Goal: Information Seeking & Learning: Find specific fact

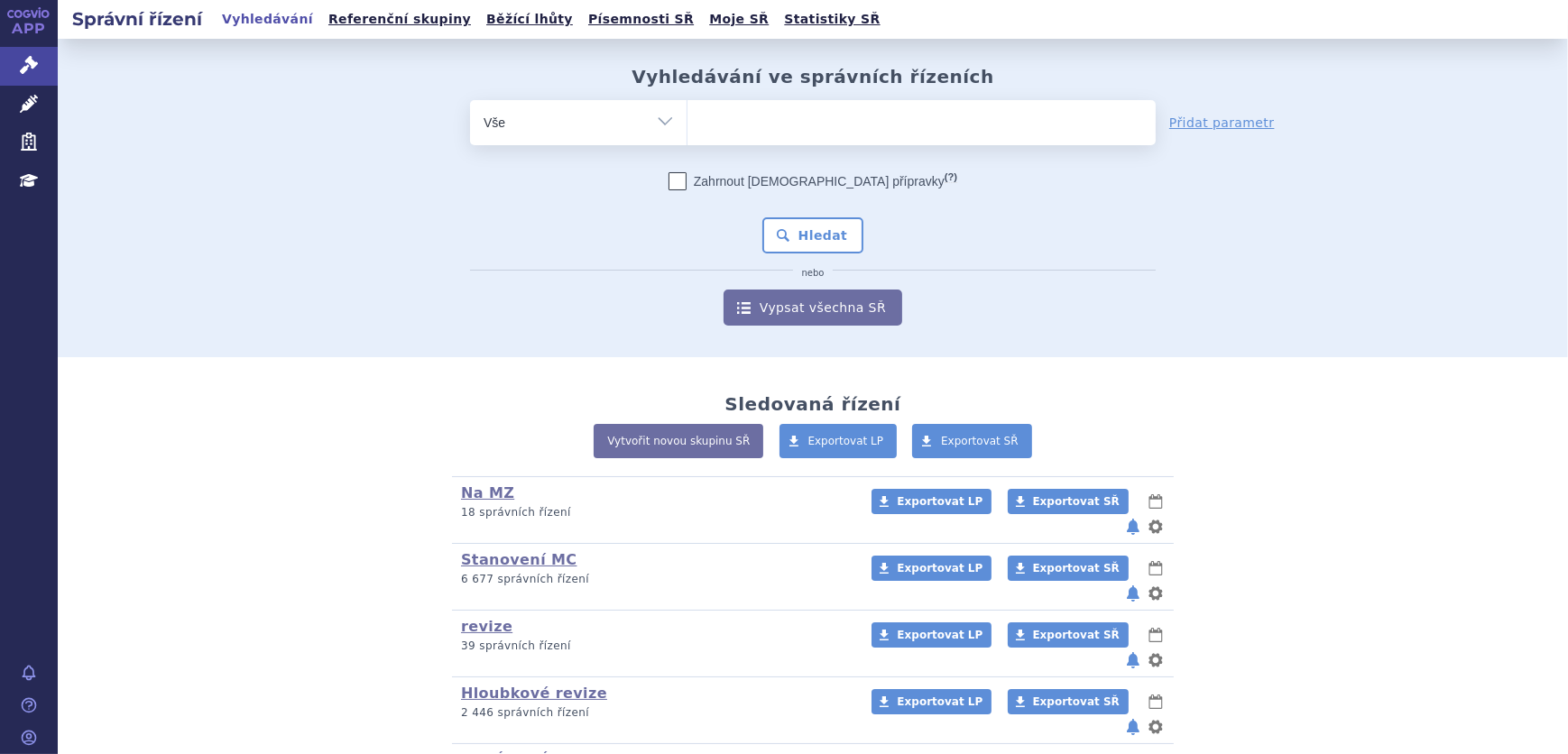
click at [809, 130] on ul at bounding box center [922, 118] width 469 height 38
click at [688, 130] on select at bounding box center [687, 121] width 1 height 45
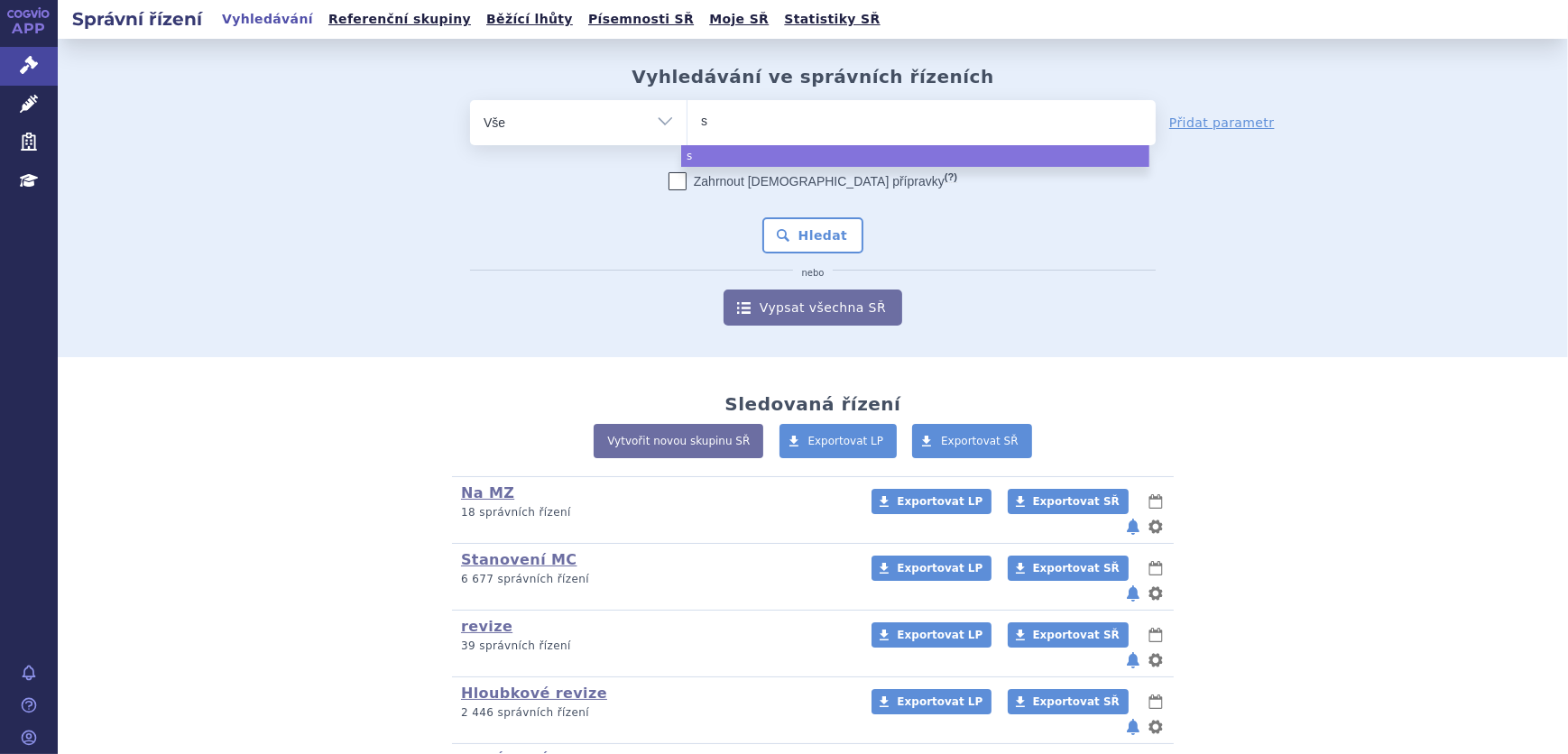
type input "si"
type input "sia"
type input "sial"
type input "sialan"
type input "sialana"
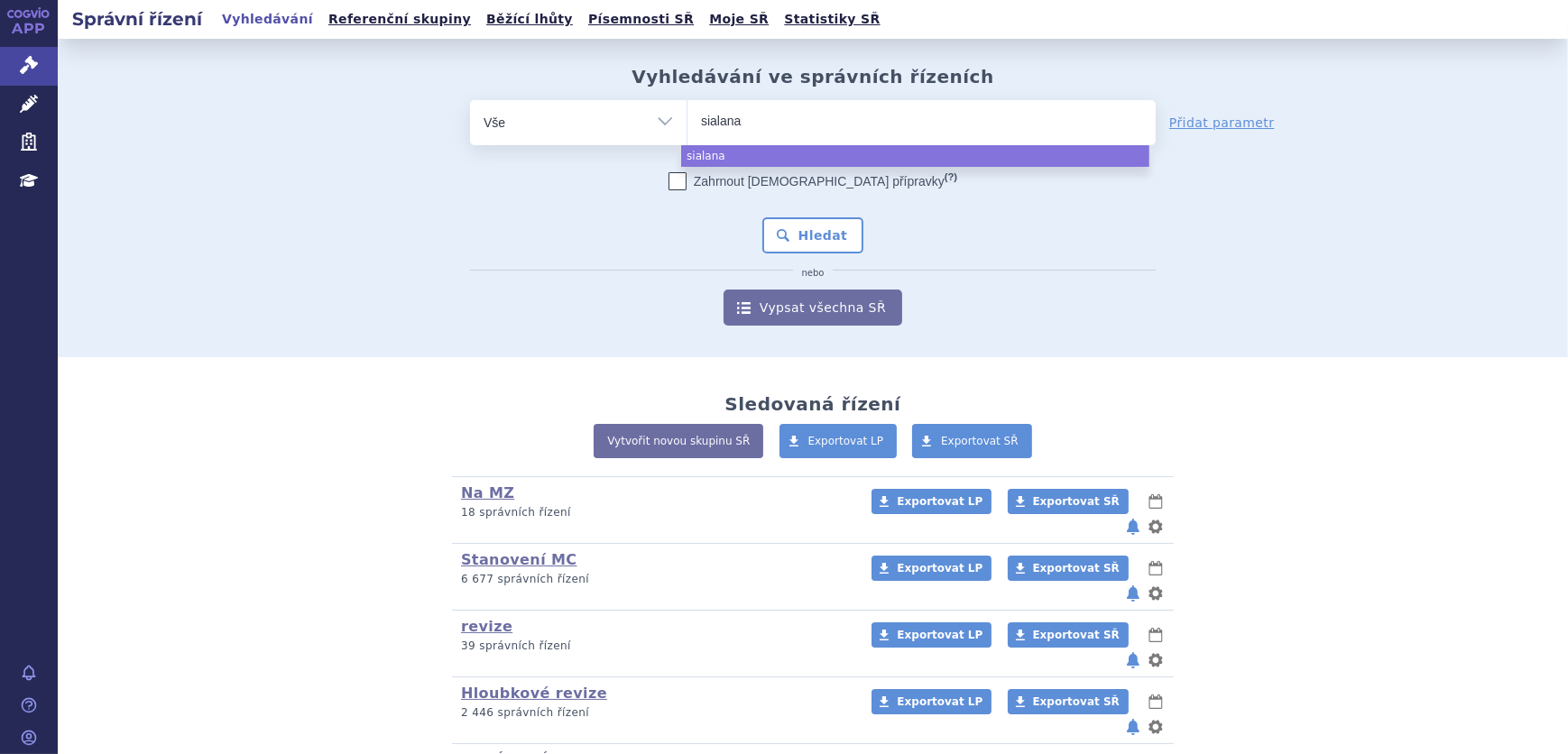
type input "sialanar"
select select "sialanar"
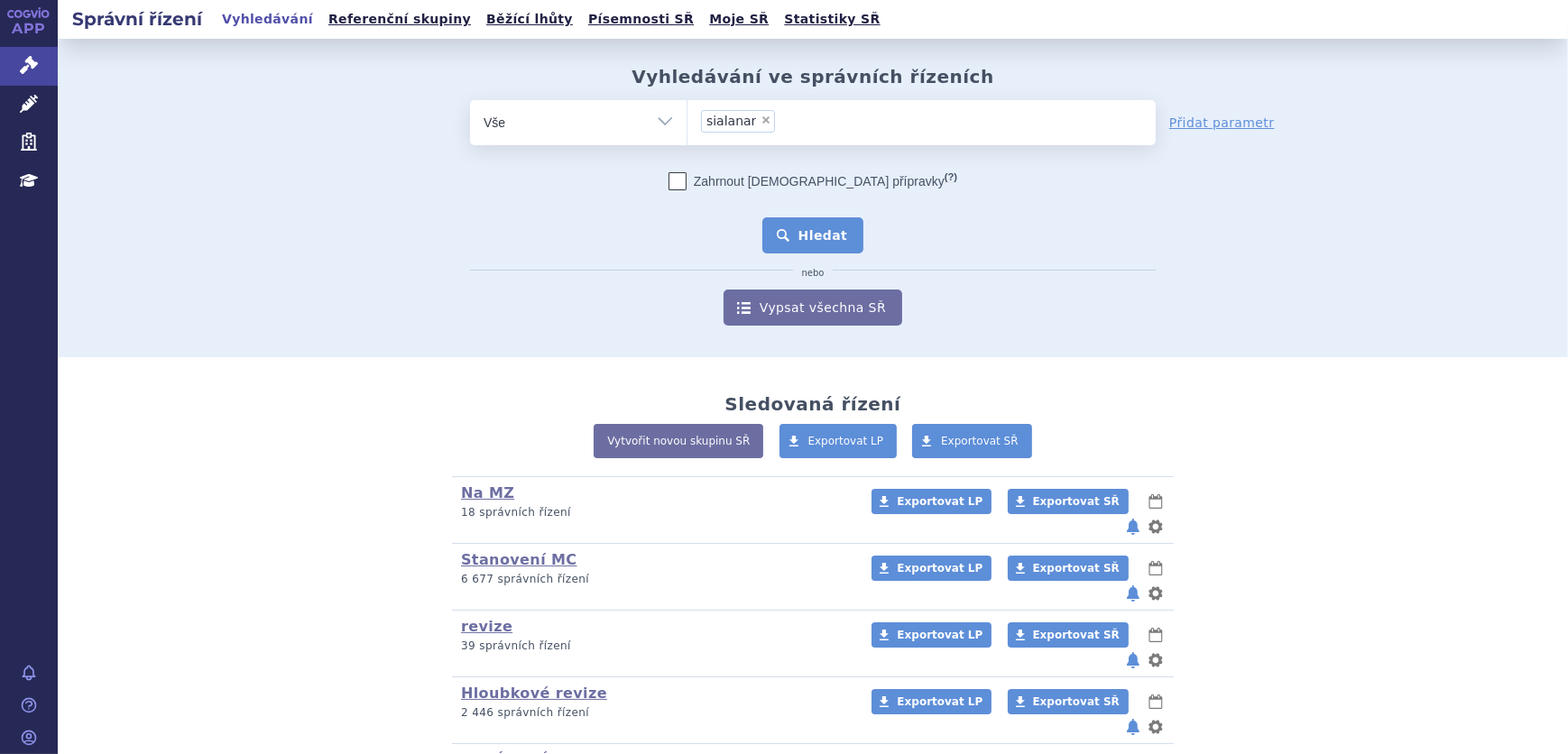
click at [829, 242] on button "Hledat" at bounding box center [814, 235] width 102 height 36
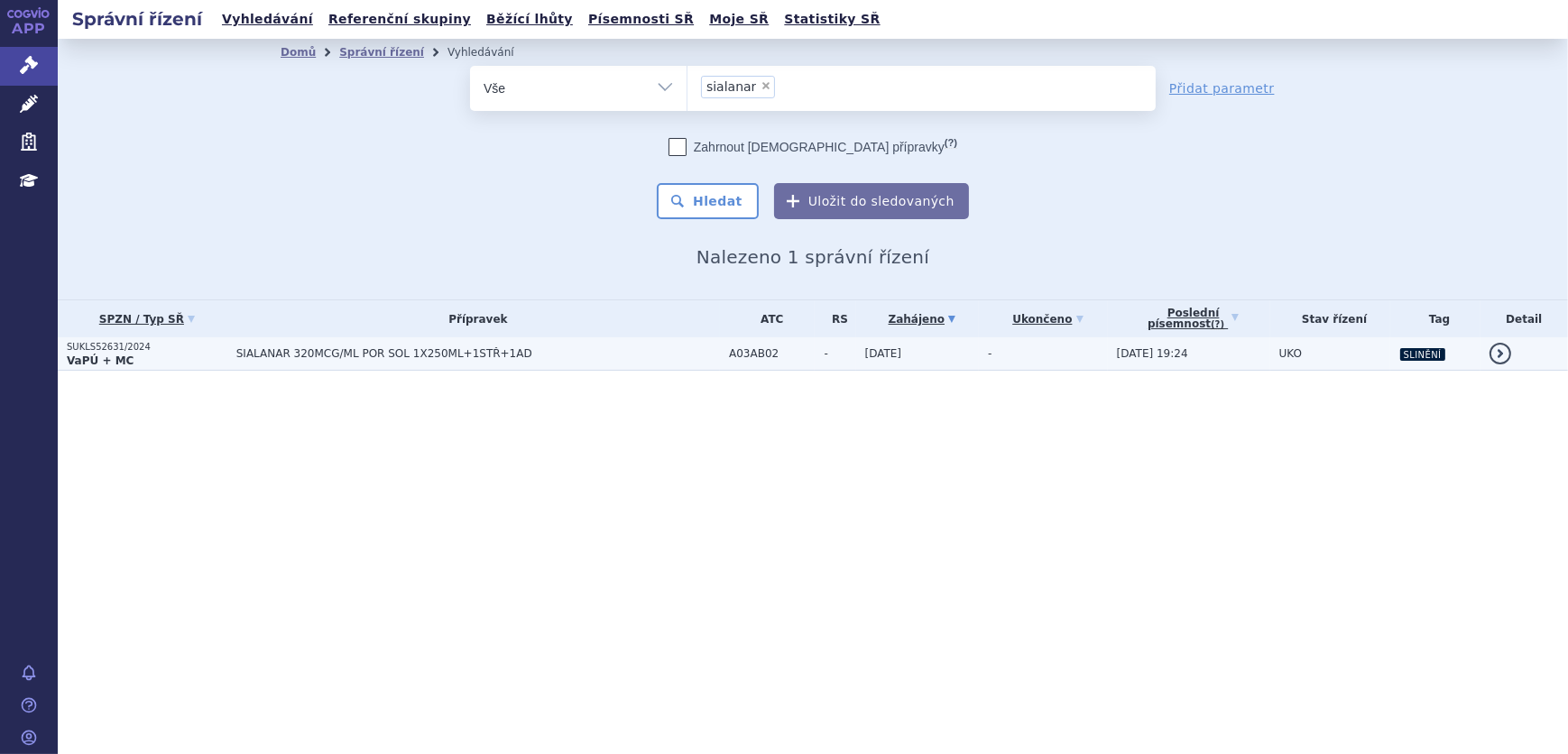
click at [600, 359] on td "SIALANAR 320MCG/ML POR SOL 1X250ML+1STŘ+1AD" at bounding box center [473, 354] width 493 height 33
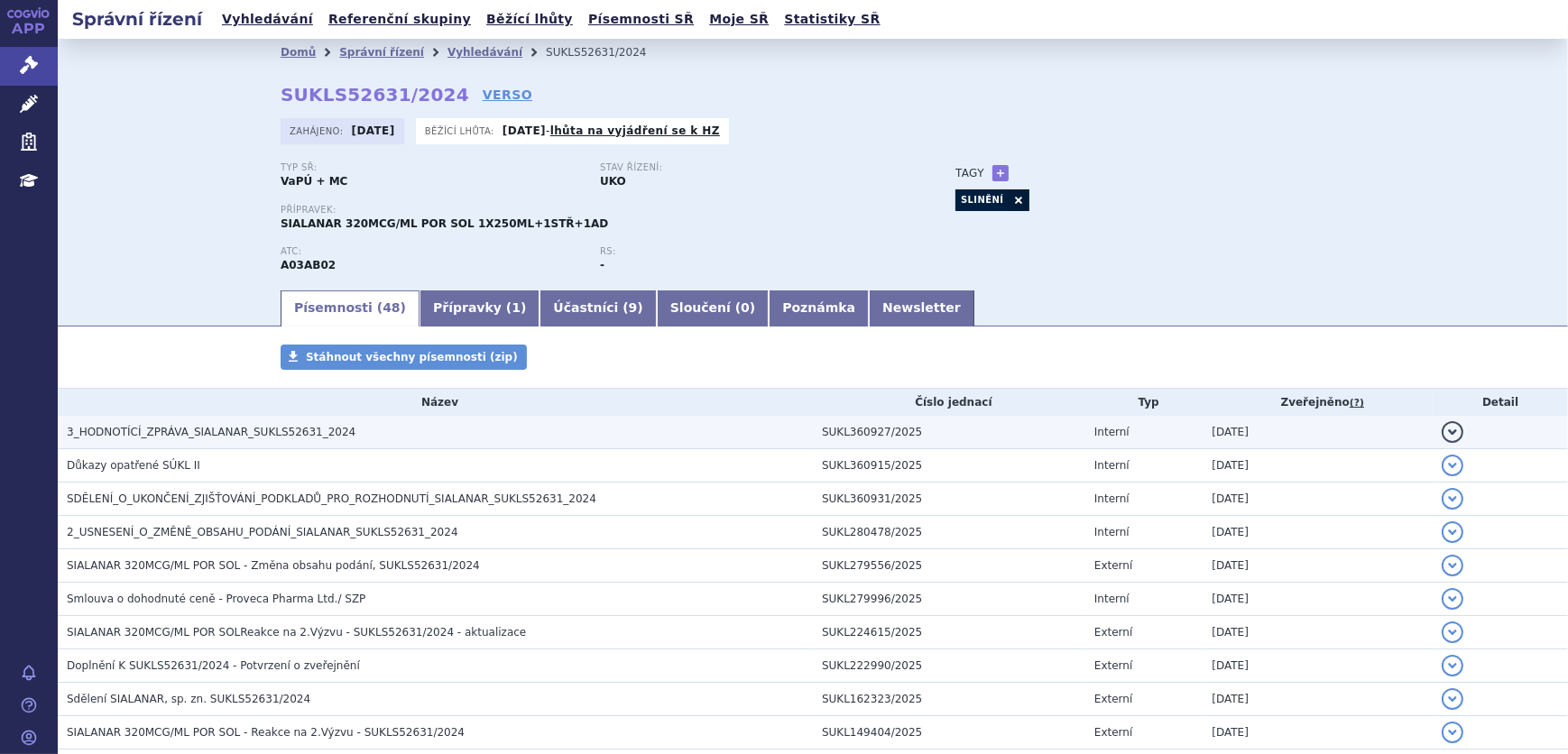
click at [217, 433] on span "3_HODNOTÍCÍ_ZPRÁVA_SIALANAR_SUKLS52631_2024" at bounding box center [211, 432] width 288 height 13
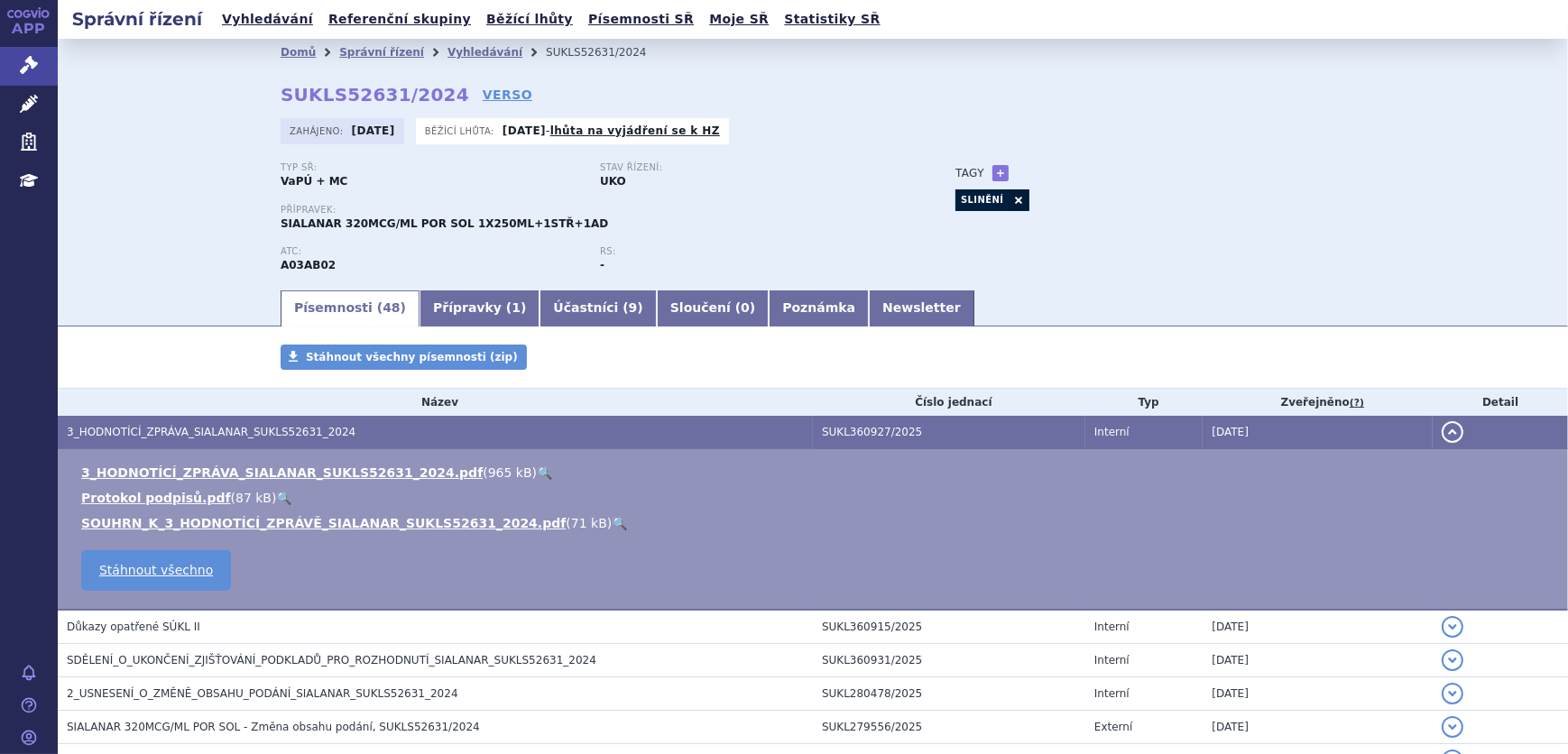
click at [537, 473] on link "🔍" at bounding box center [545, 473] width 16 height 15
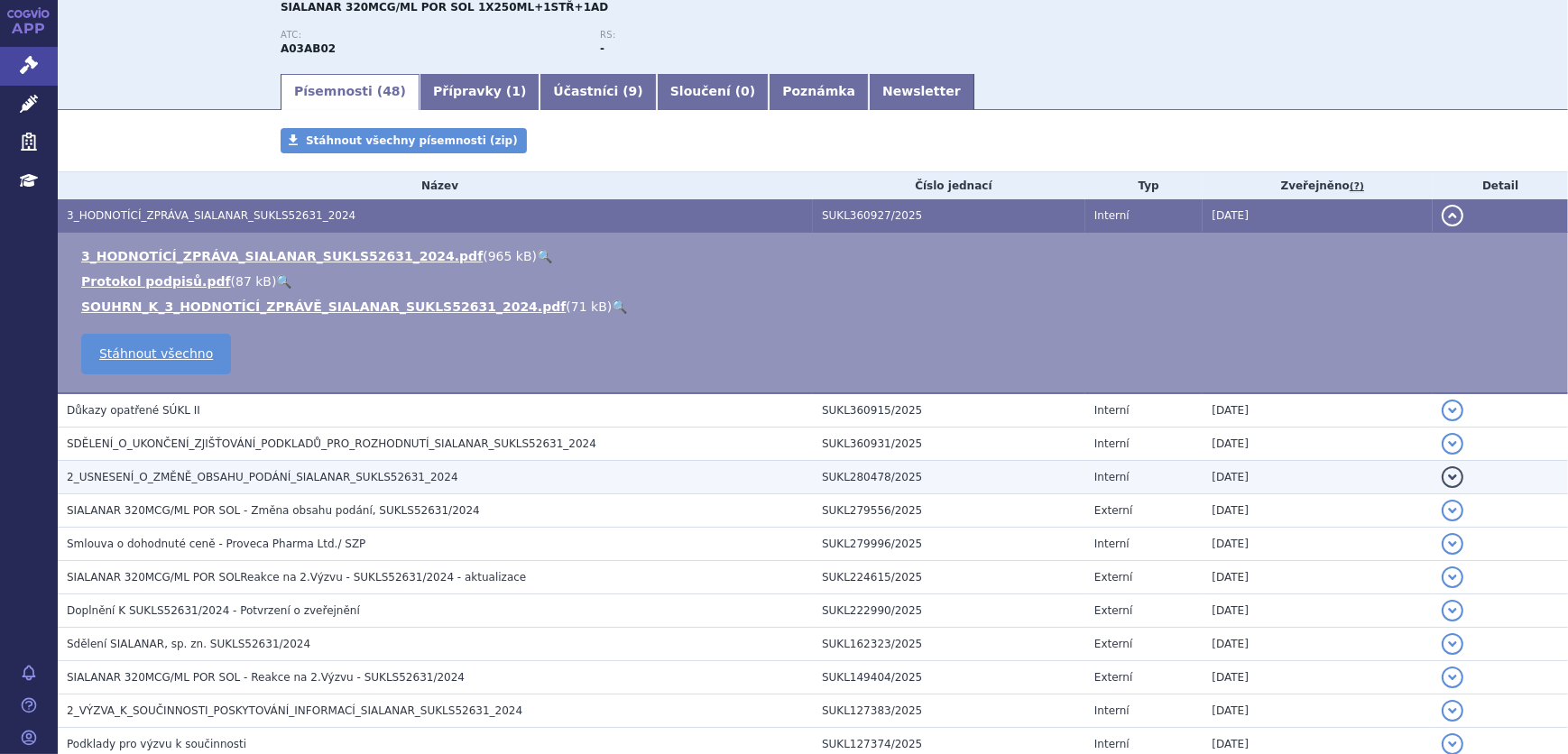
scroll to position [245, 0]
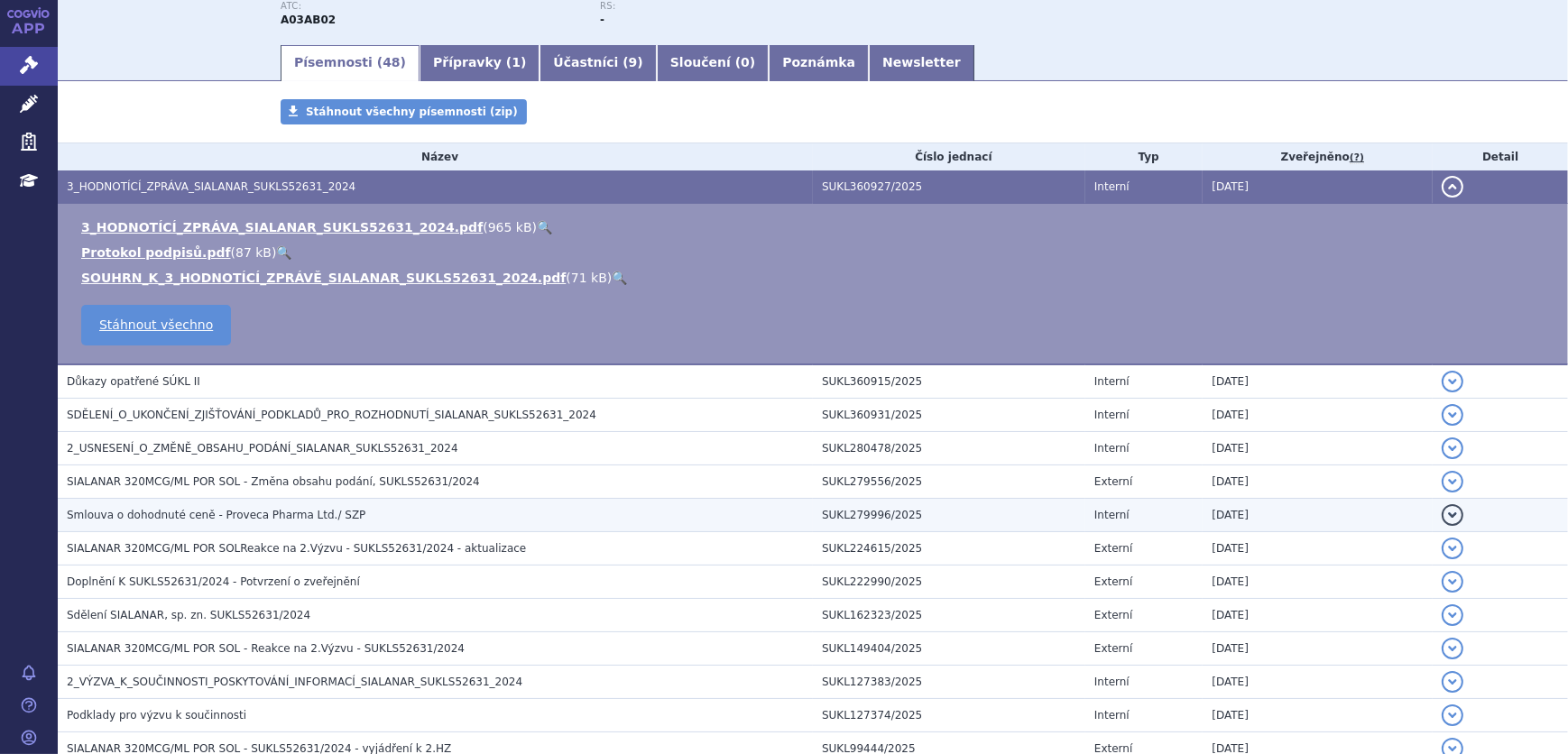
click at [303, 523] on td "Smlouva o dohodnuté ceně - Proveca Pharma Ltd./ SZP" at bounding box center [435, 516] width 755 height 33
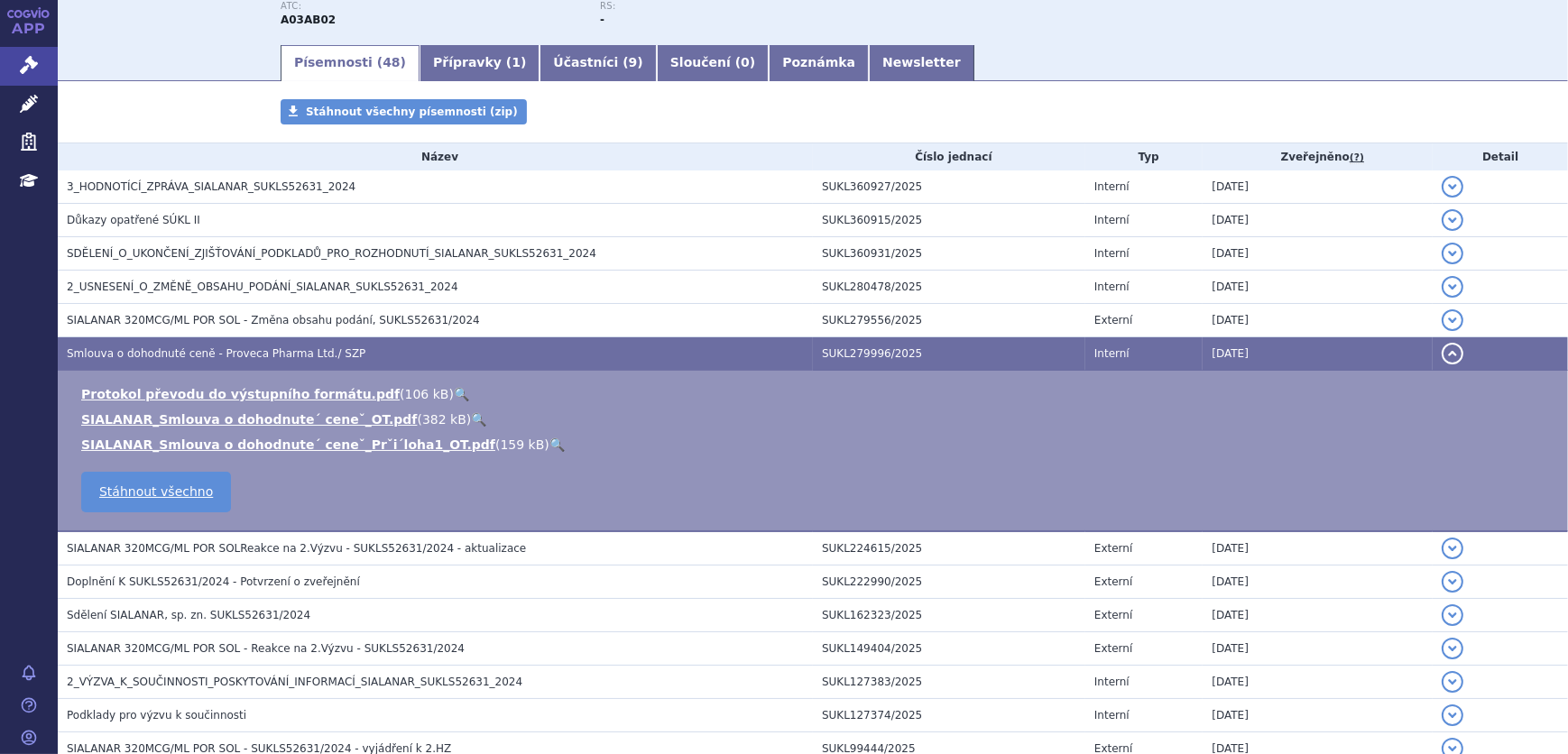
click at [549, 443] on link "🔍" at bounding box center [557, 444] width 16 height 15
click at [471, 419] on link "🔍" at bounding box center [478, 420] width 16 height 15
click at [32, 80] on link "Správní řízení" at bounding box center [29, 66] width 57 height 38
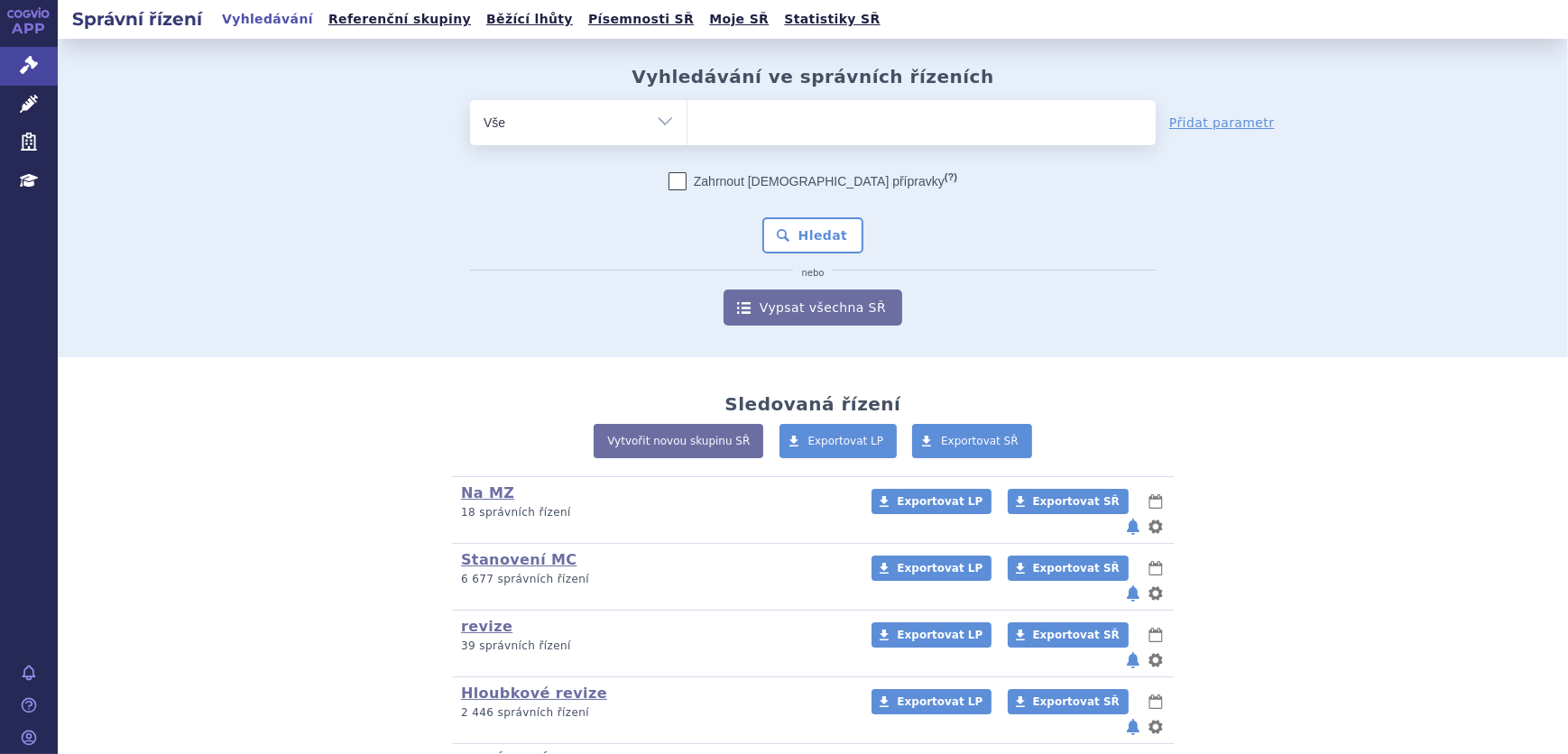
click at [808, 137] on ul at bounding box center [922, 118] width 469 height 38
click at [688, 137] on select at bounding box center [687, 121] width 1 height 45
type input "za"
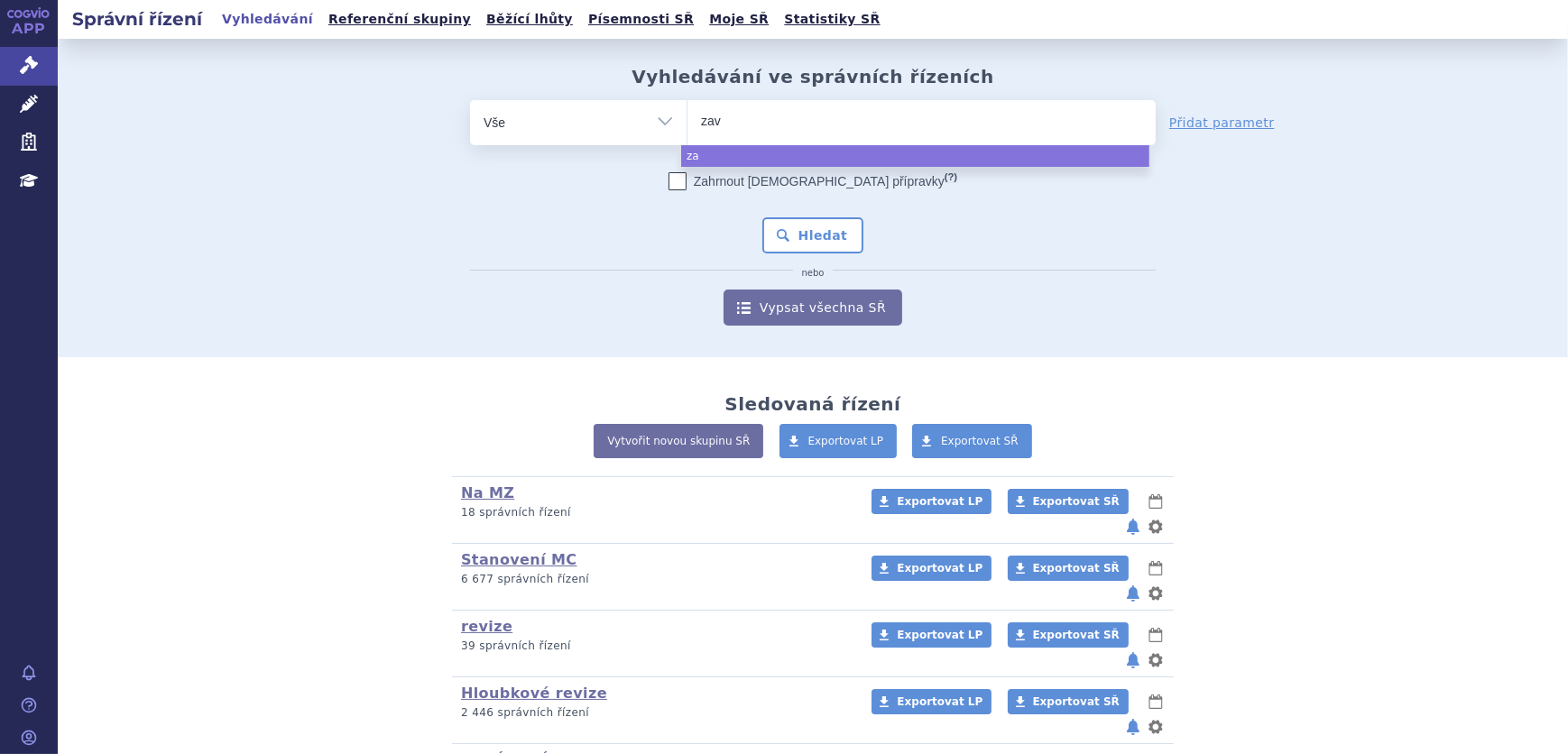
type input "zave"
type input "zaves"
type input "zavesca"
select select "zavesca"
click at [790, 228] on button "Hledat" at bounding box center [814, 235] width 102 height 36
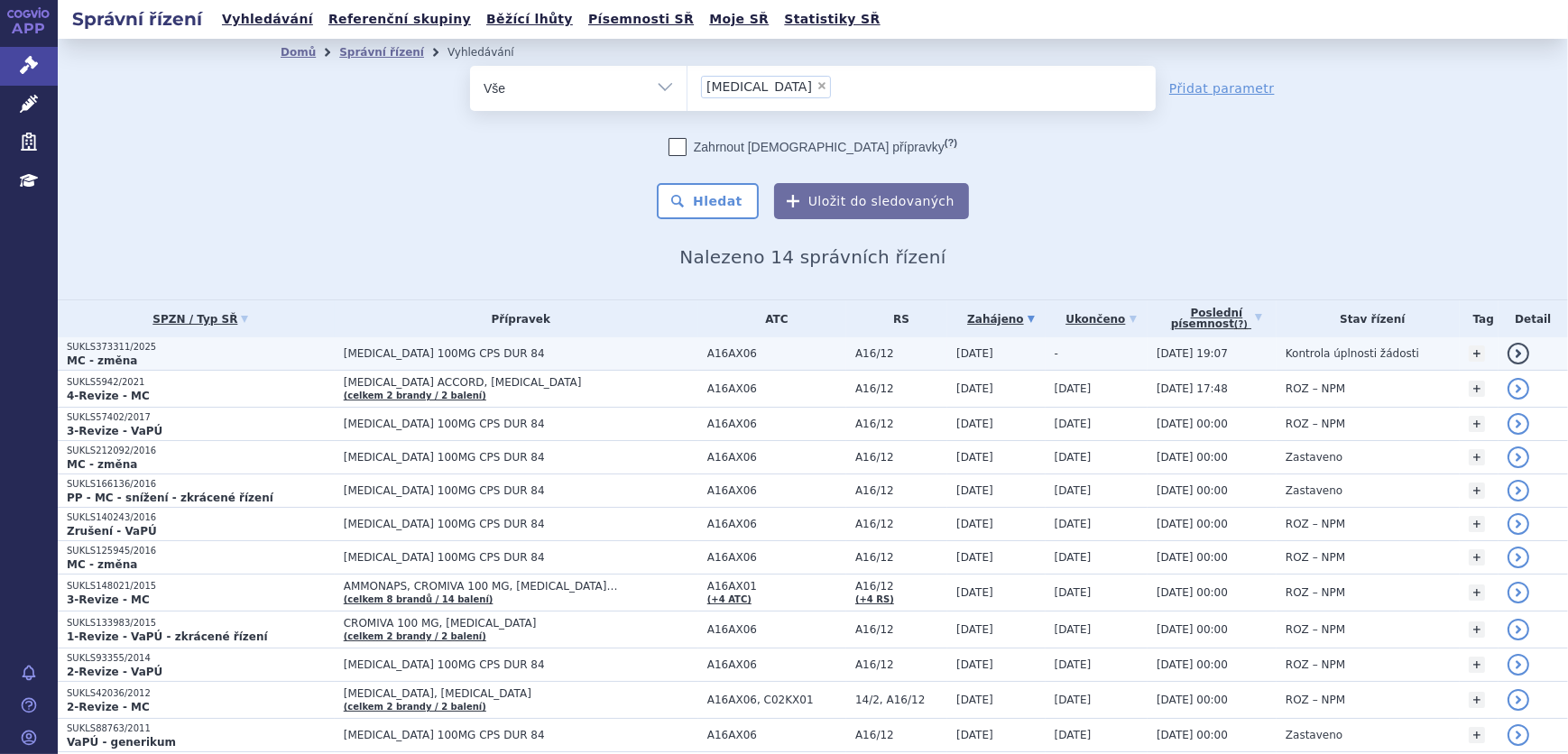
click at [766, 352] on span "A16AX06" at bounding box center [777, 354] width 139 height 13
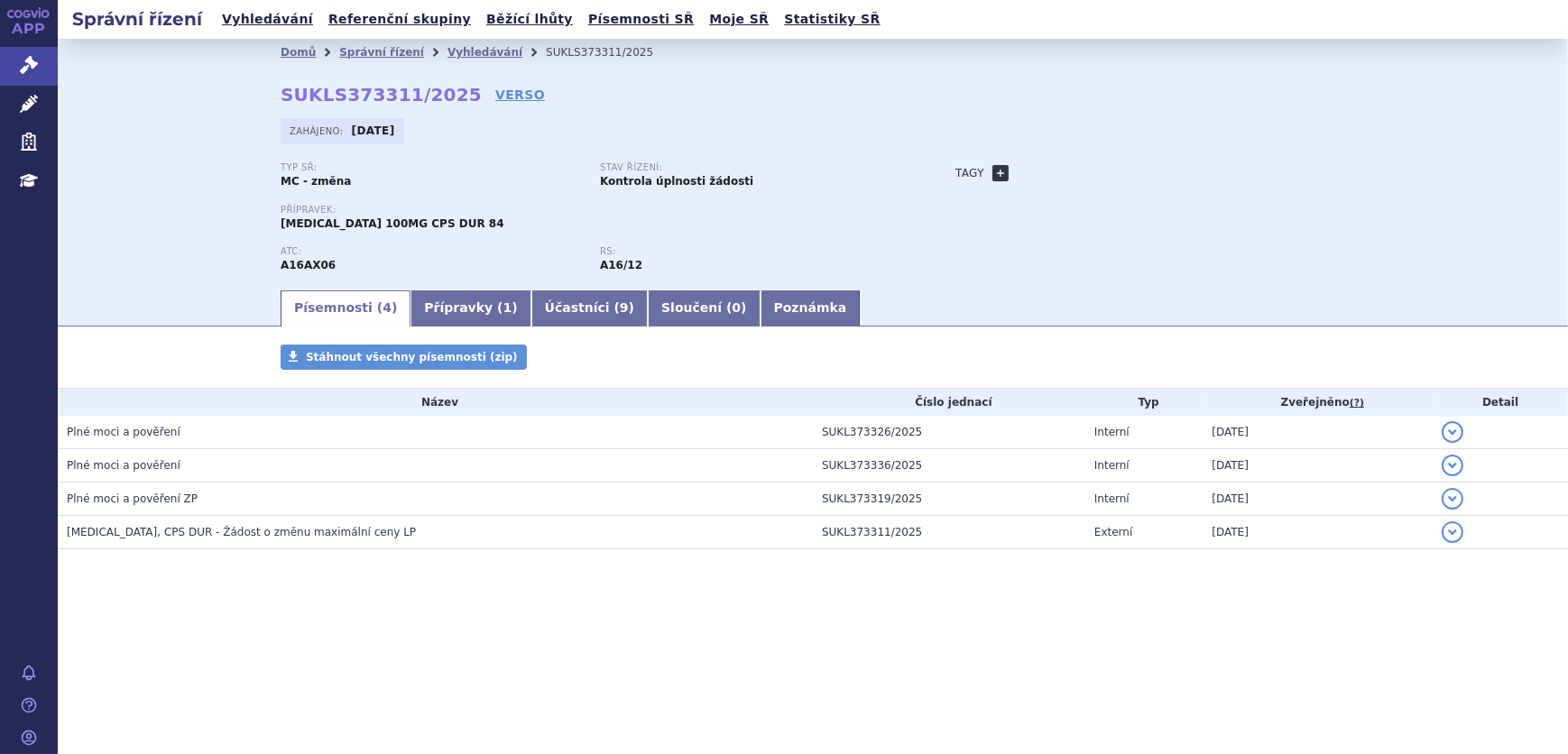
click at [994, 170] on link "+" at bounding box center [1001, 174] width 17 height 17
click at [1056, 174] on span at bounding box center [1082, 173] width 130 height 23
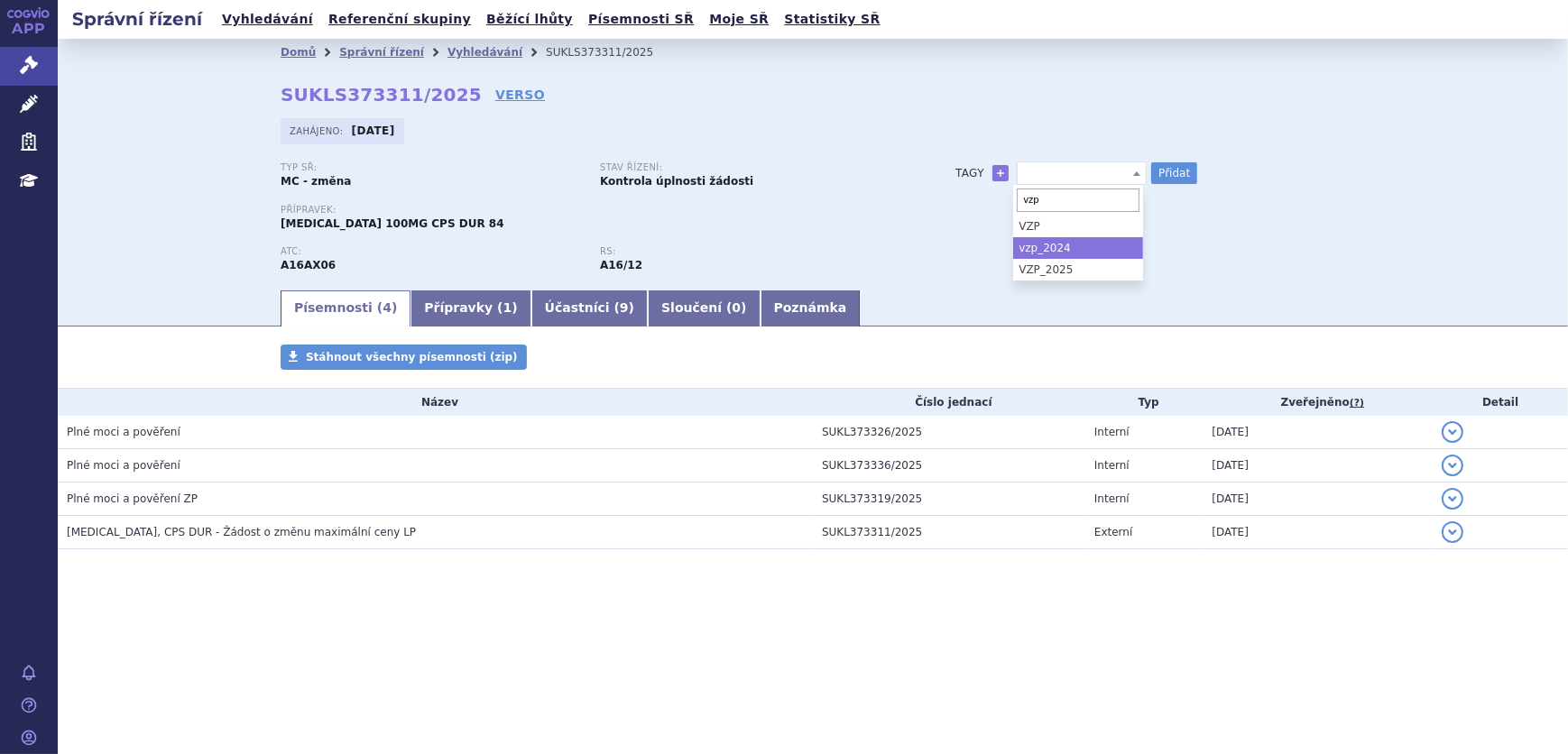
type input "vzp"
select select "VZP_2025"
click at [1198, 170] on div "Tagy + VZP_2025 VZP_2025 Přidat" at bounding box center [1133, 173] width 426 height 21
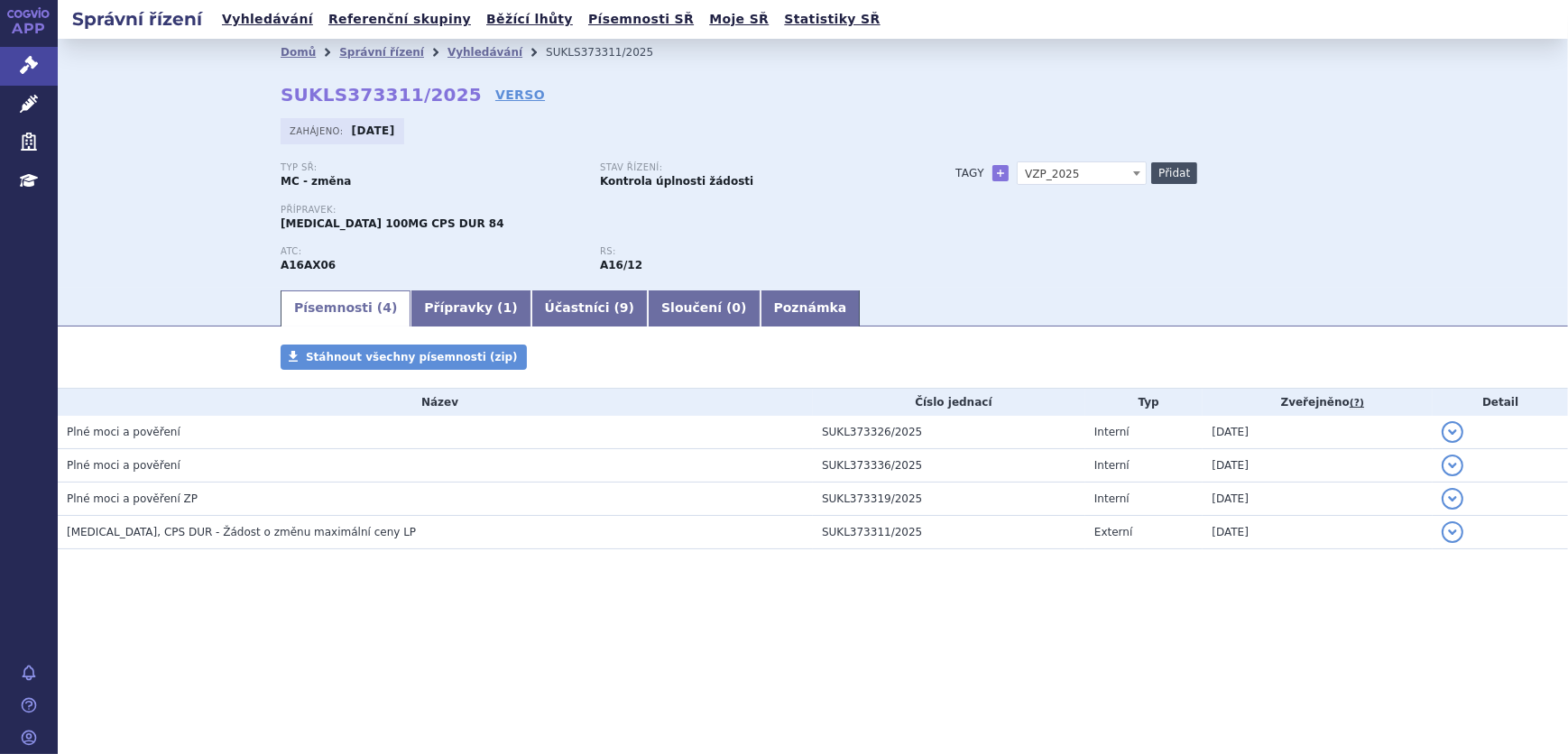
click at [1182, 176] on button "Přidat" at bounding box center [1174, 173] width 46 height 21
select select
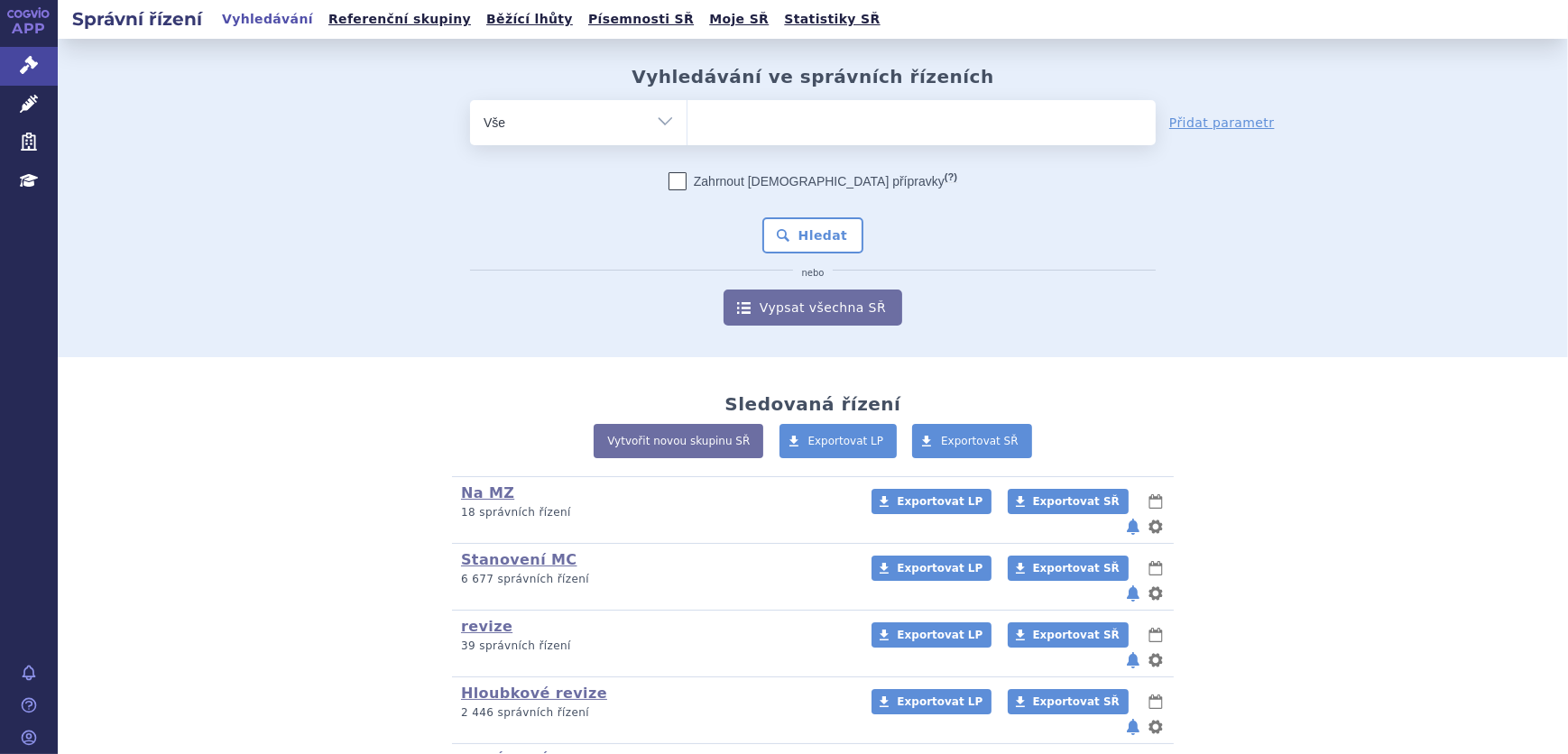
click at [814, 120] on ul at bounding box center [922, 118] width 469 height 38
click at [688, 120] on select at bounding box center [687, 121] width 1 height 45
type input "avo"
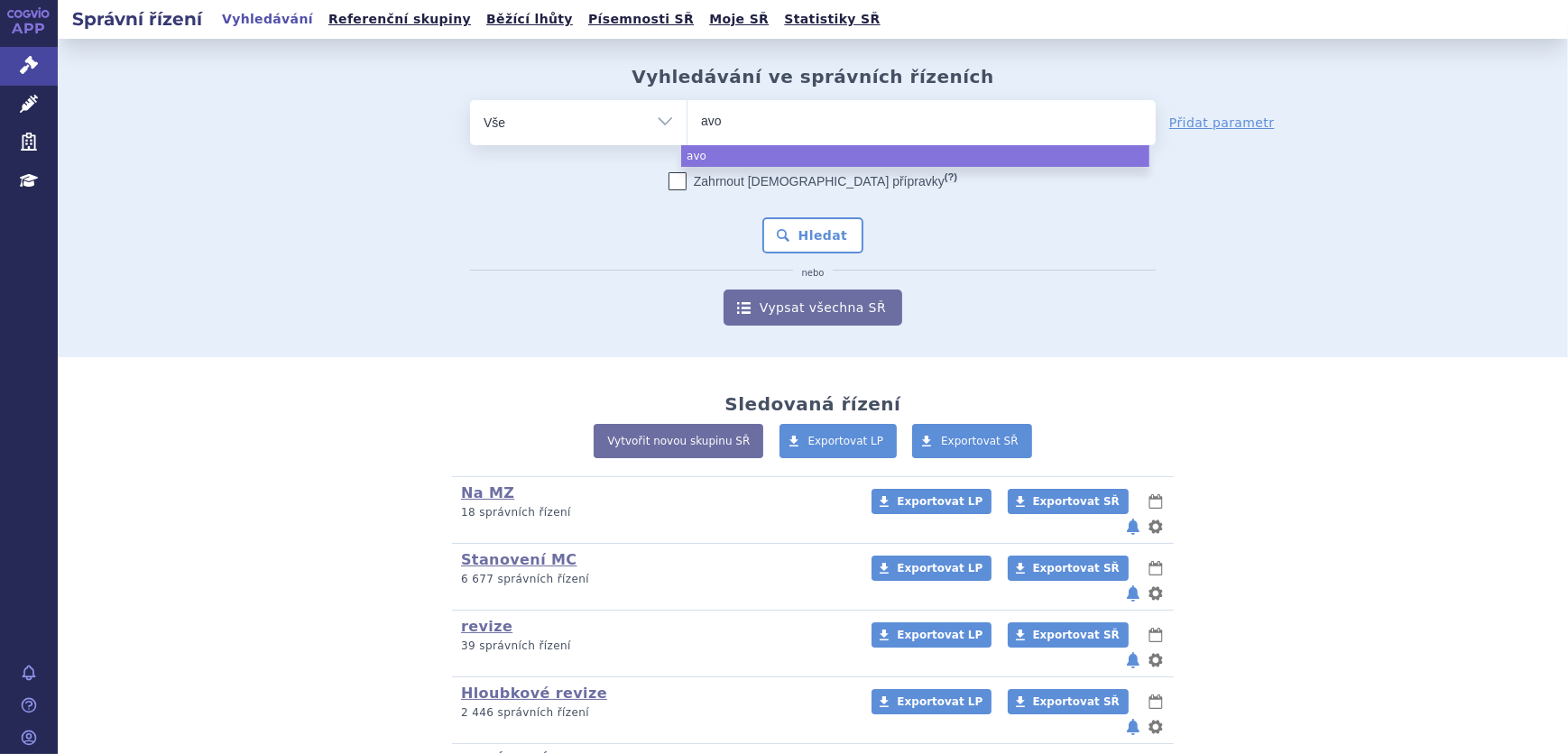
type input "avon"
type input "avone"
type input "avonex"
select select "avonex"
click at [779, 238] on button "Hledat" at bounding box center [814, 235] width 102 height 36
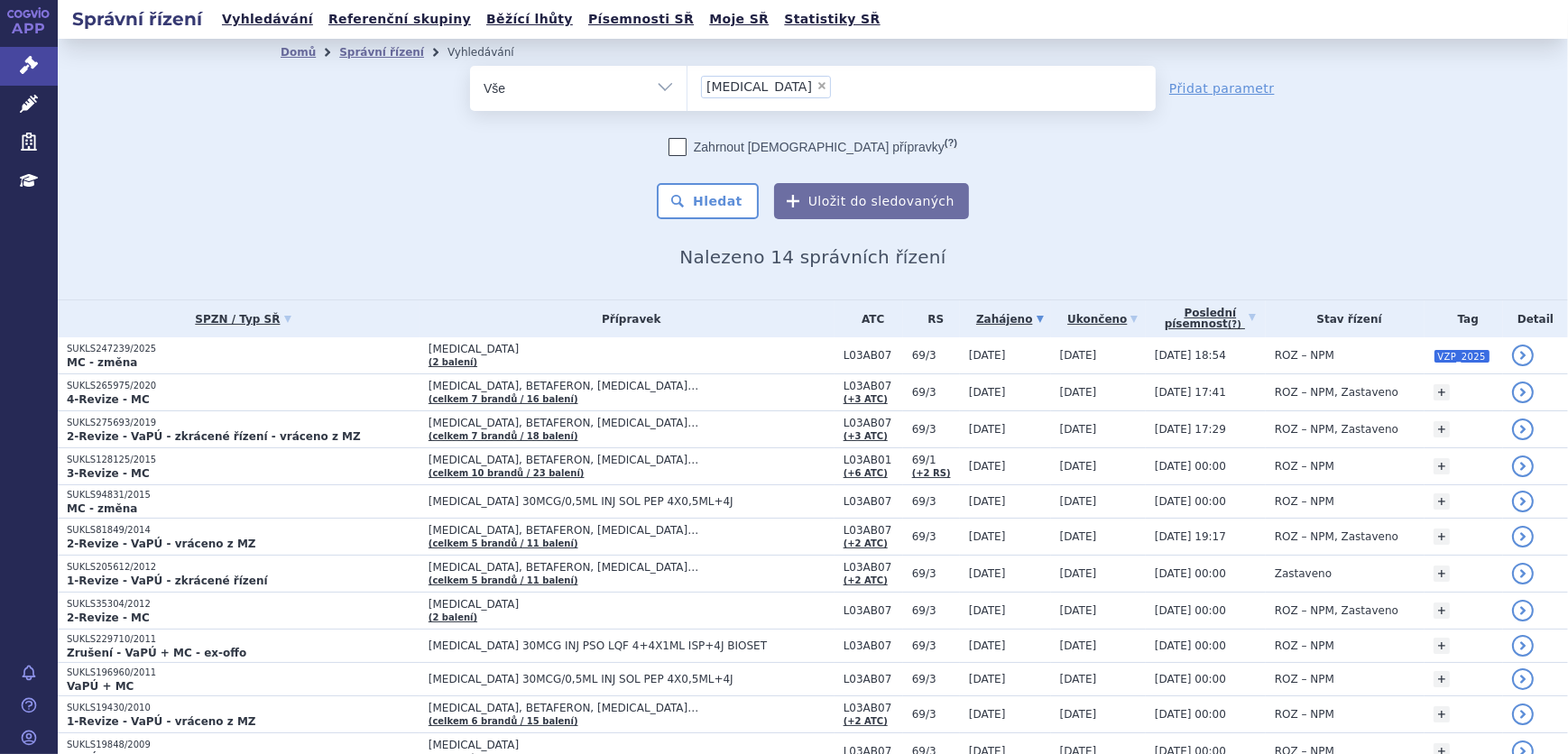
click at [562, 83] on select "Vše Spisová značka Typ SŘ Přípravek/SUKL kód Účastník/Držitel" at bounding box center [578, 86] width 216 height 41
select select "filter-reference-group"
click at [470, 66] on select "Vše Spisová značka Typ SŘ Přípravek/SUKL kód Účastník/Držitel" at bounding box center [578, 86] width 216 height 41
click at [774, 90] on ul at bounding box center [922, 84] width 469 height 38
click at [688, 90] on select at bounding box center [687, 87] width 1 height 45
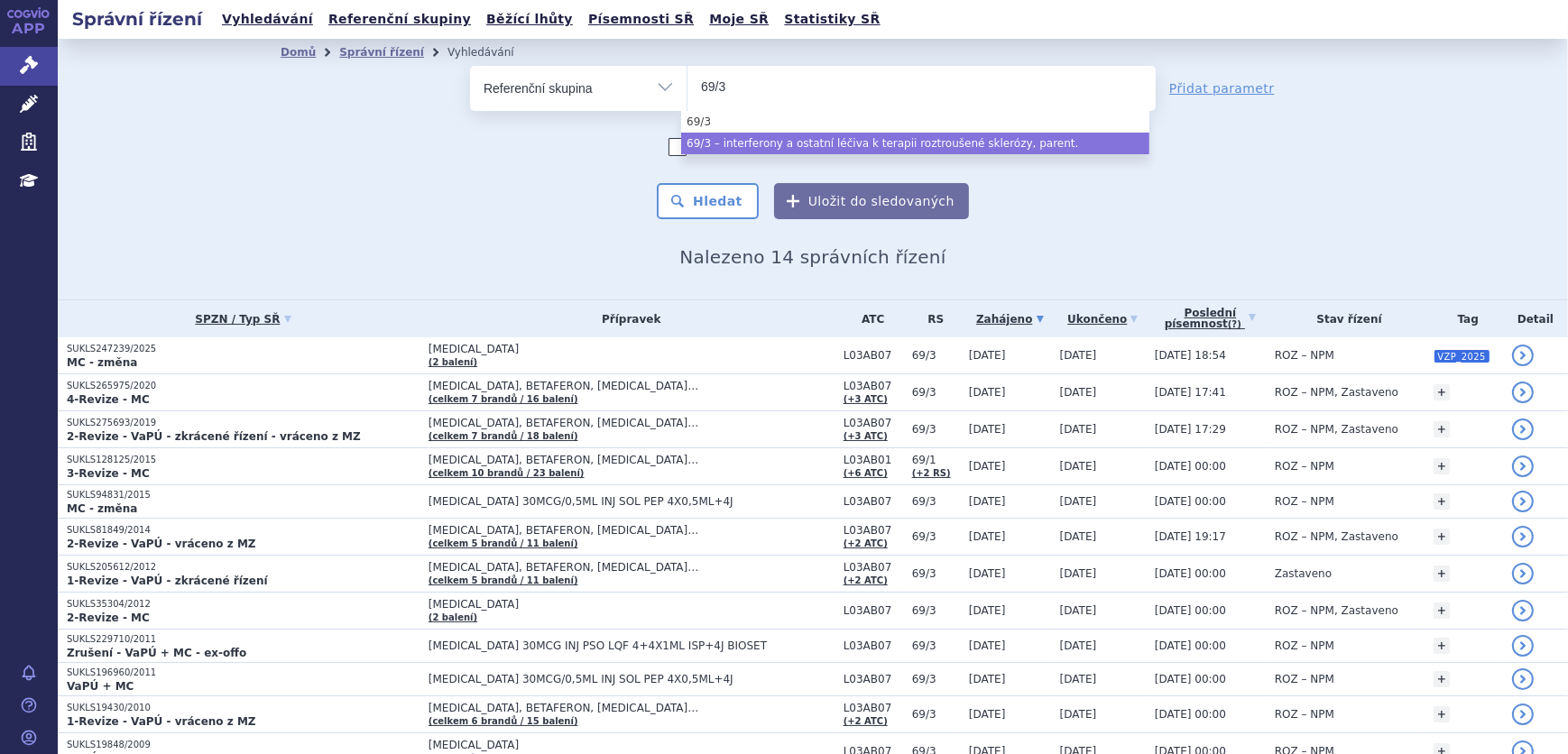
type input "69/3"
drag, startPoint x: 779, startPoint y: 153, endPoint x: 758, endPoint y: 167, distance: 25.2
select select "c813ff41-84e0-464f-ae5a-f3959fdb10b1"
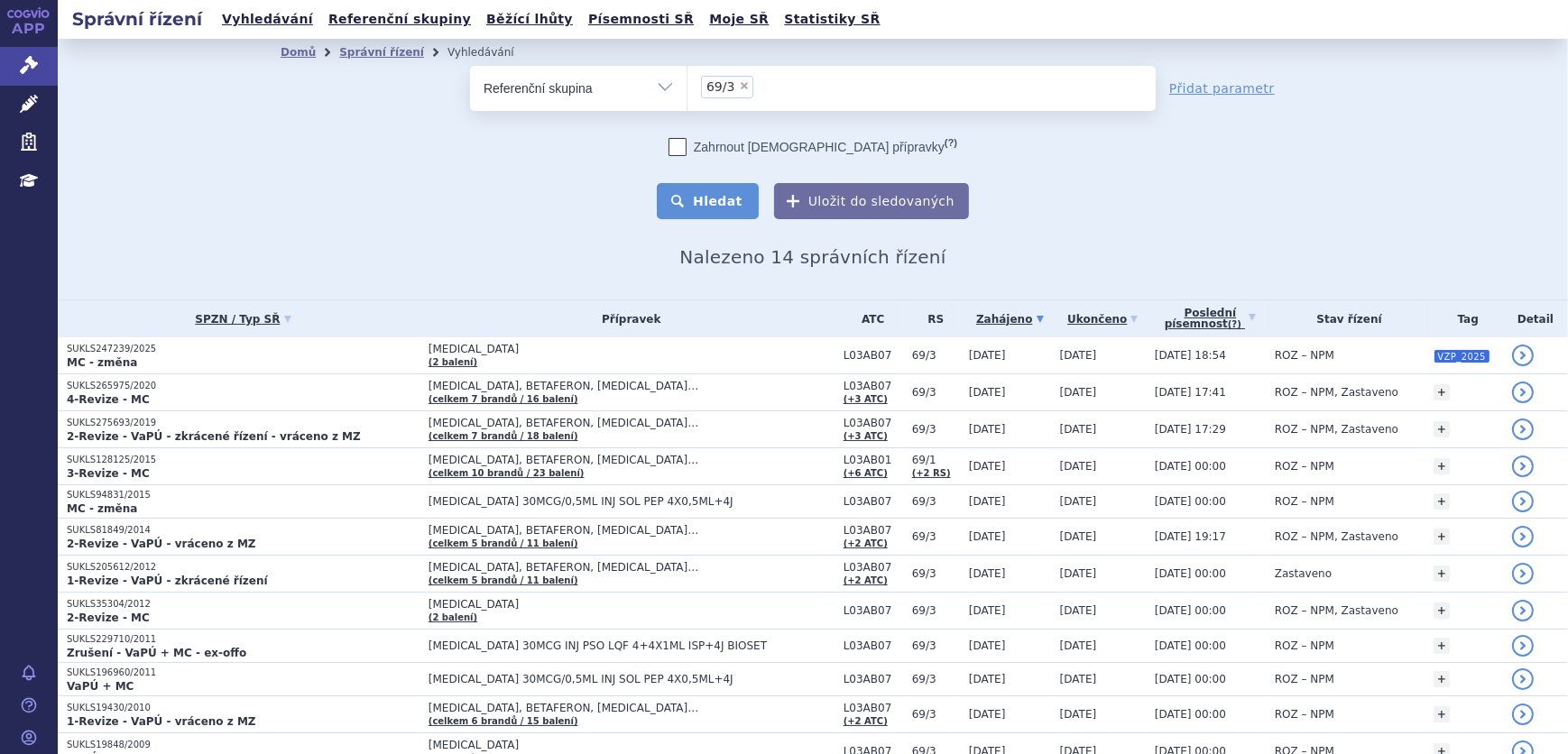
click at [720, 215] on button "Hledat" at bounding box center [707, 201] width 102 height 36
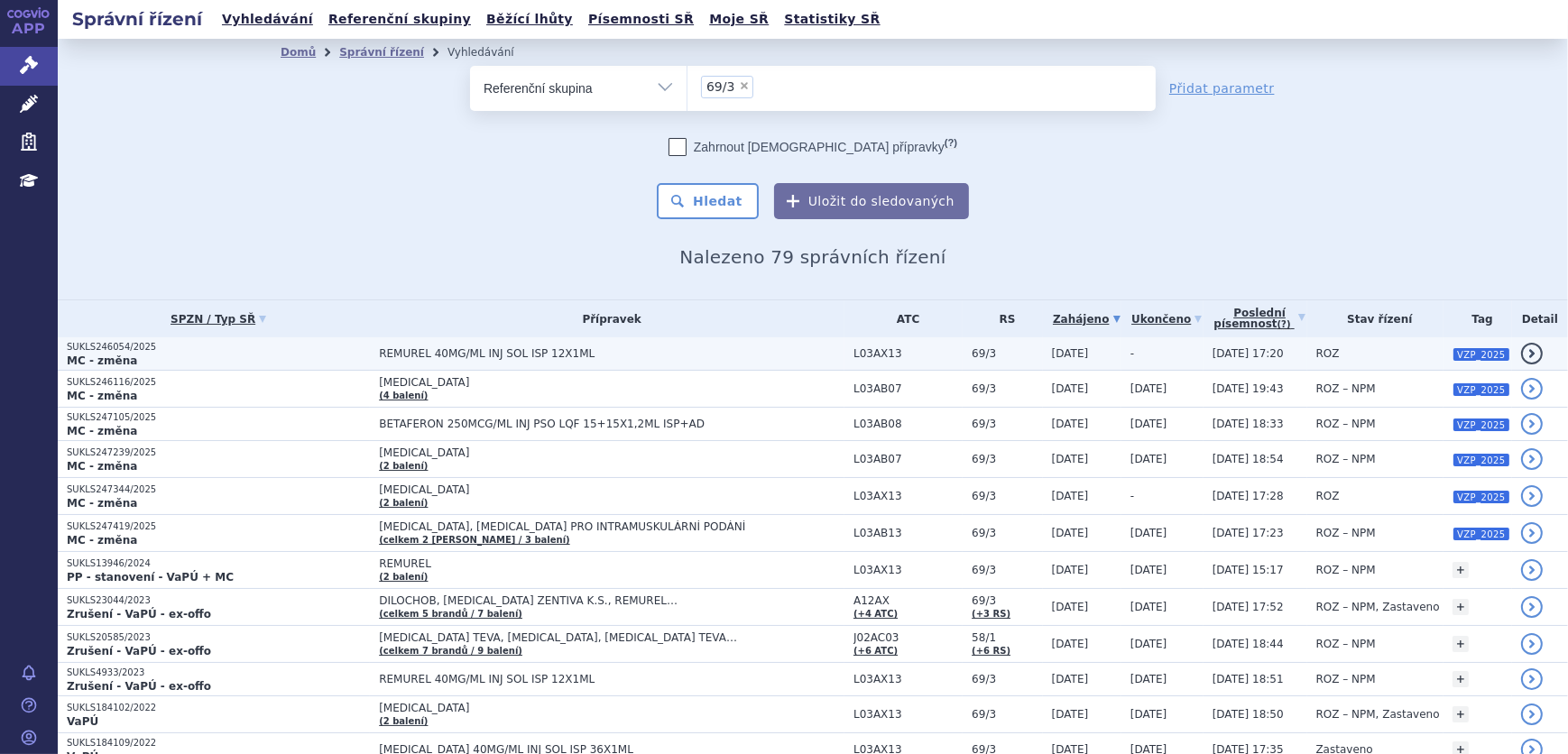
click at [437, 350] on span "REMUREL 40MG/ML INJ SOL ISP 12X1ML" at bounding box center [605, 354] width 451 height 13
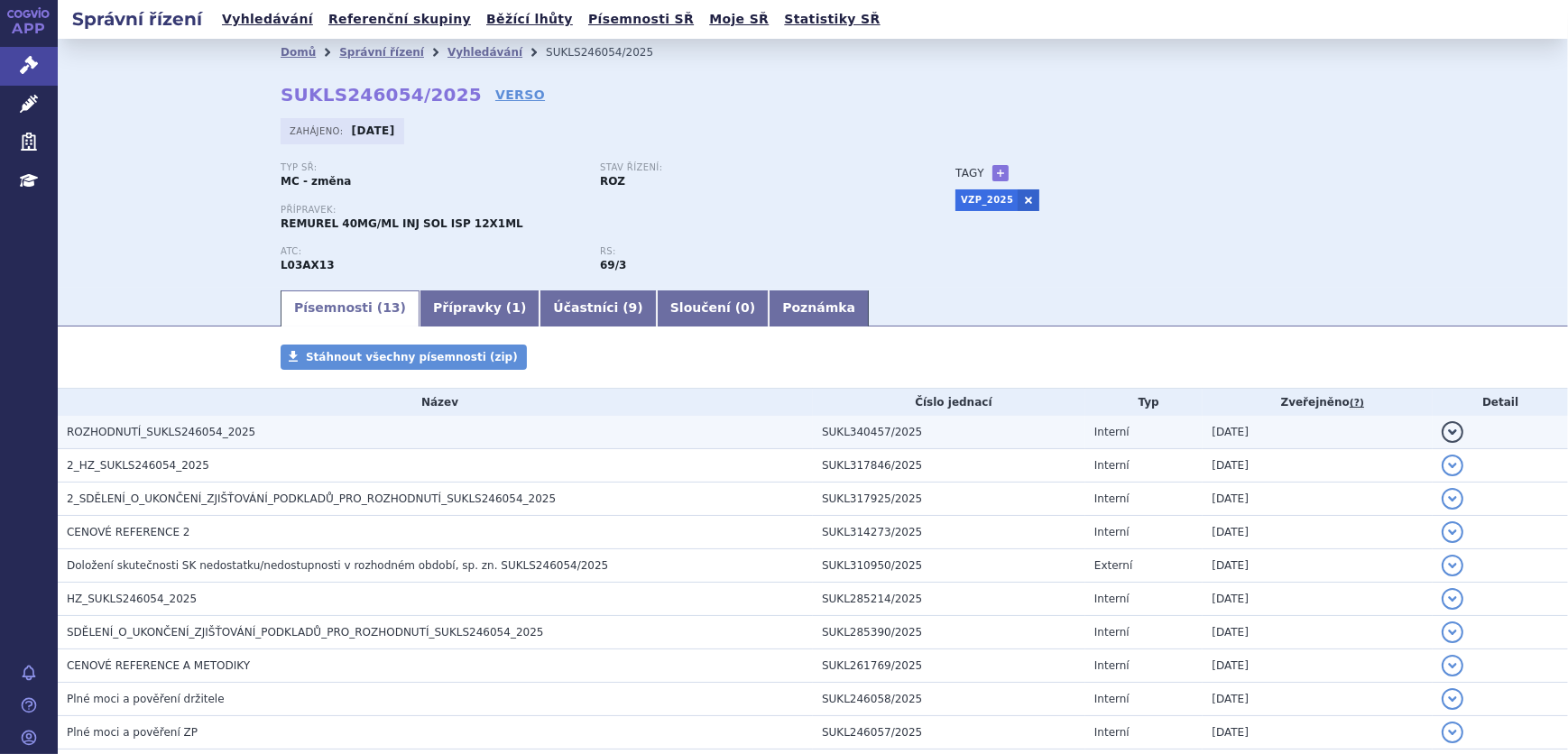
click at [215, 434] on span "ROZHODNUTÍ_SUKLS246054_2025" at bounding box center [161, 432] width 189 height 13
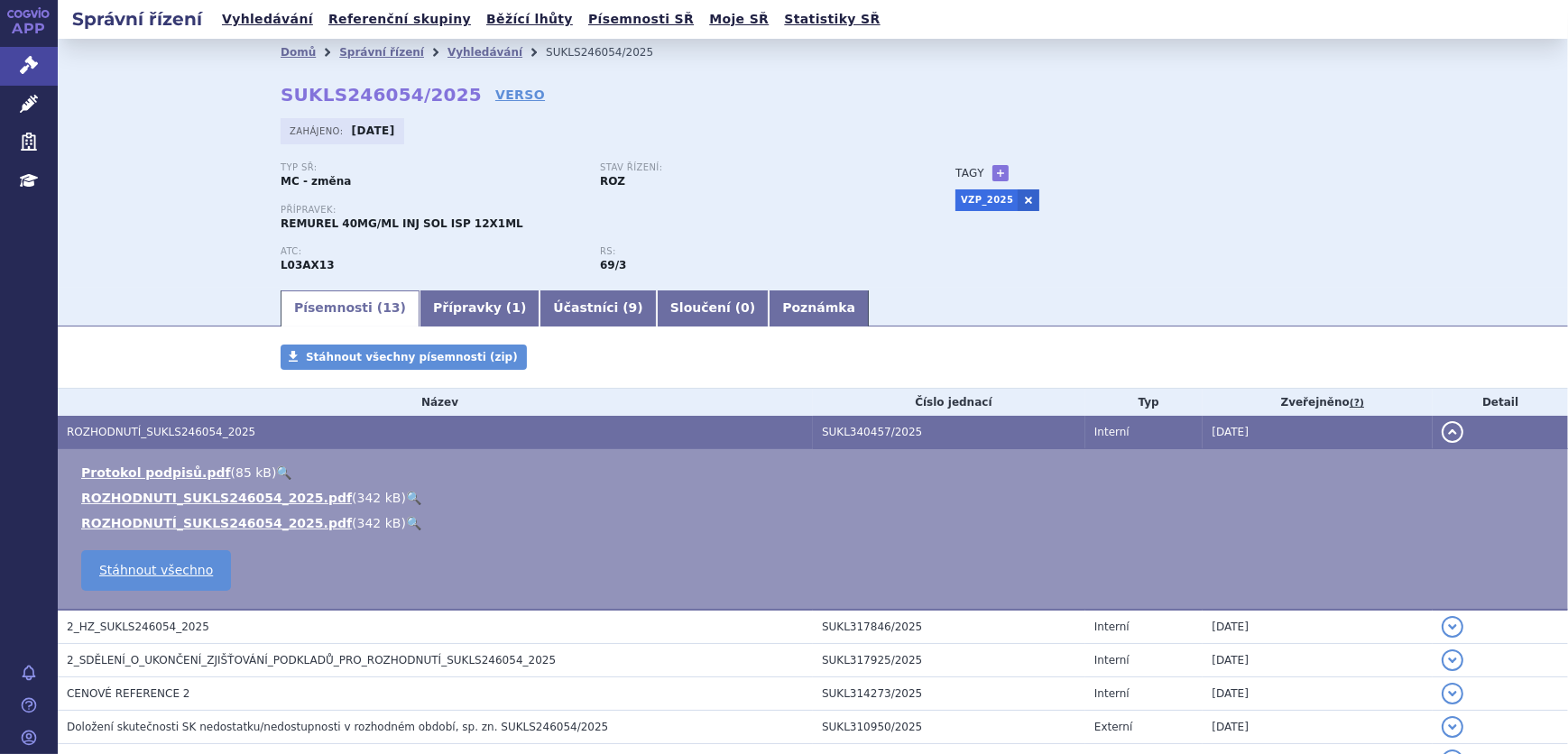
click at [406, 493] on link "🔍" at bounding box center [413, 498] width 16 height 15
click at [9, 100] on link "Léčivé přípravky" at bounding box center [29, 104] width 57 height 38
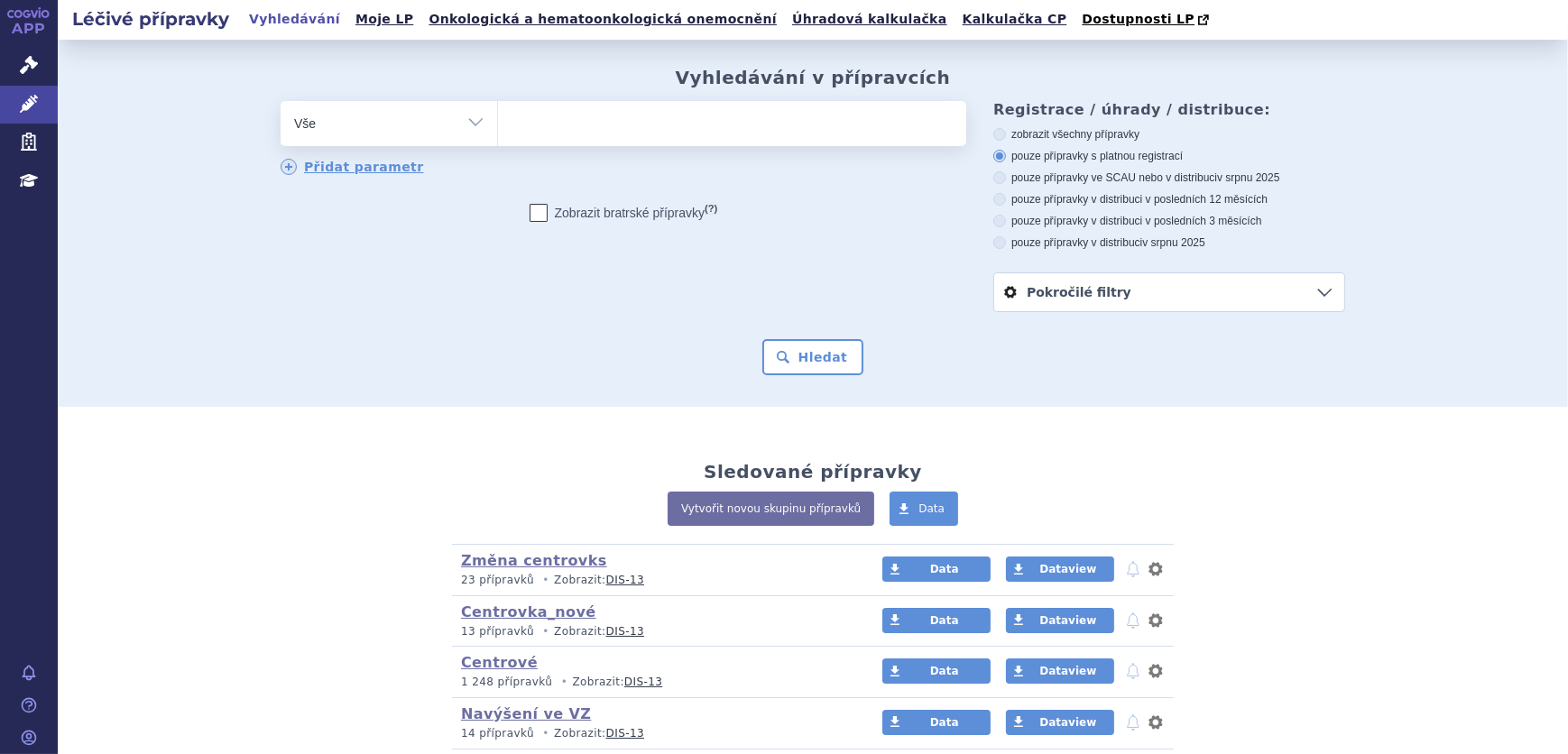
click at [536, 122] on ul at bounding box center [732, 119] width 469 height 38
click at [498, 122] on select at bounding box center [497, 122] width 1 height 45
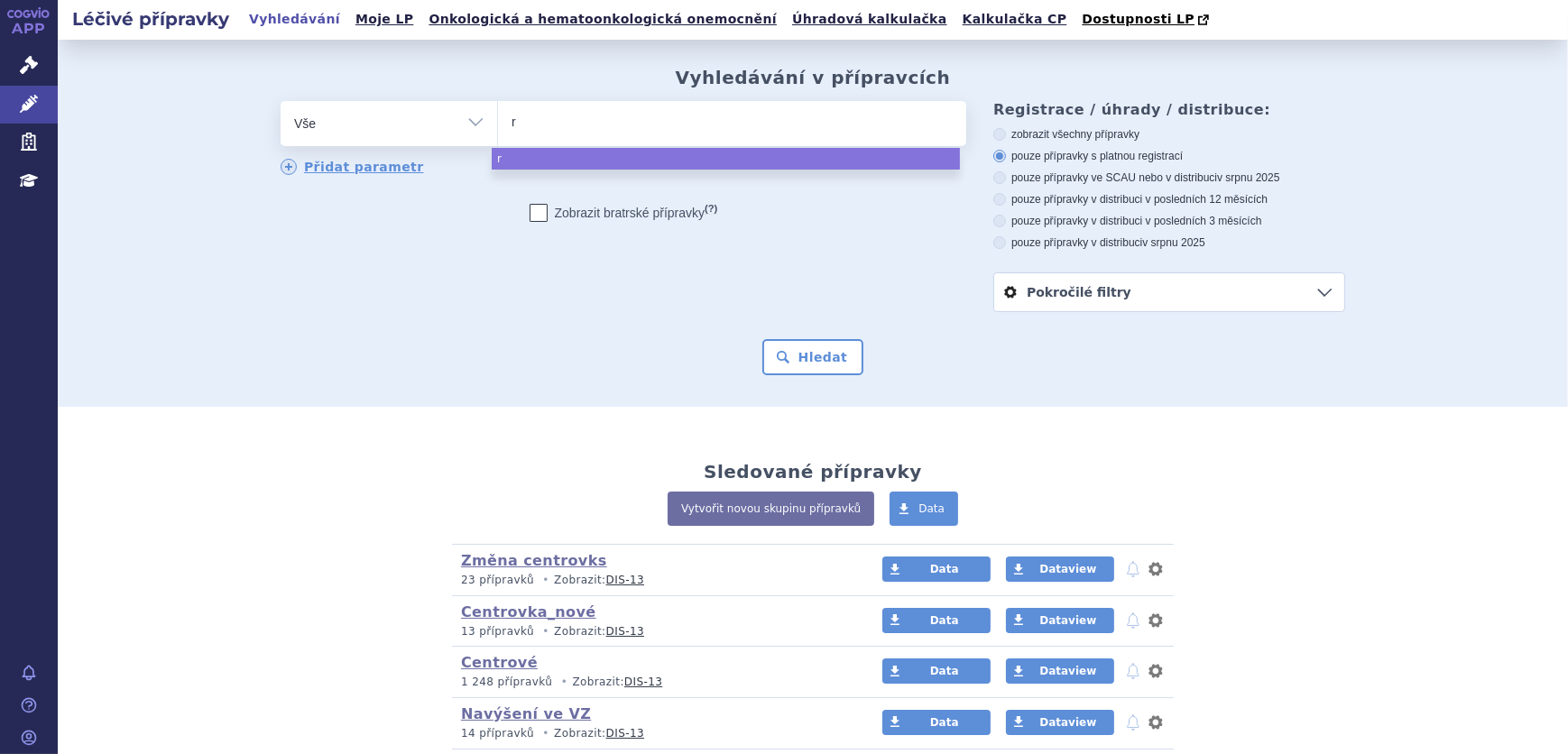
type input "re"
type input "remur"
type input "remure"
type input "remurel"
select select "remurel"
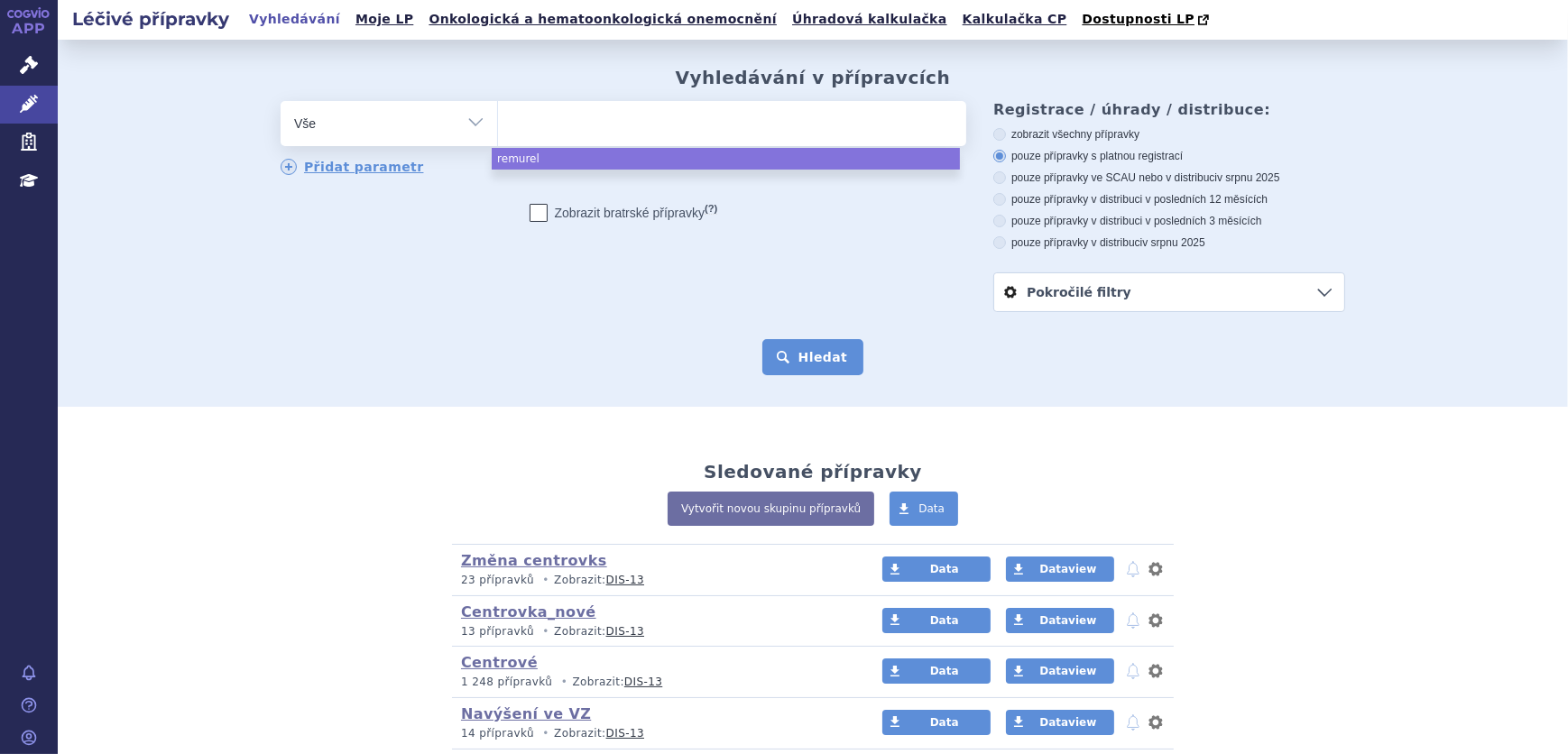
click at [817, 355] on button "Hledat" at bounding box center [814, 357] width 102 height 36
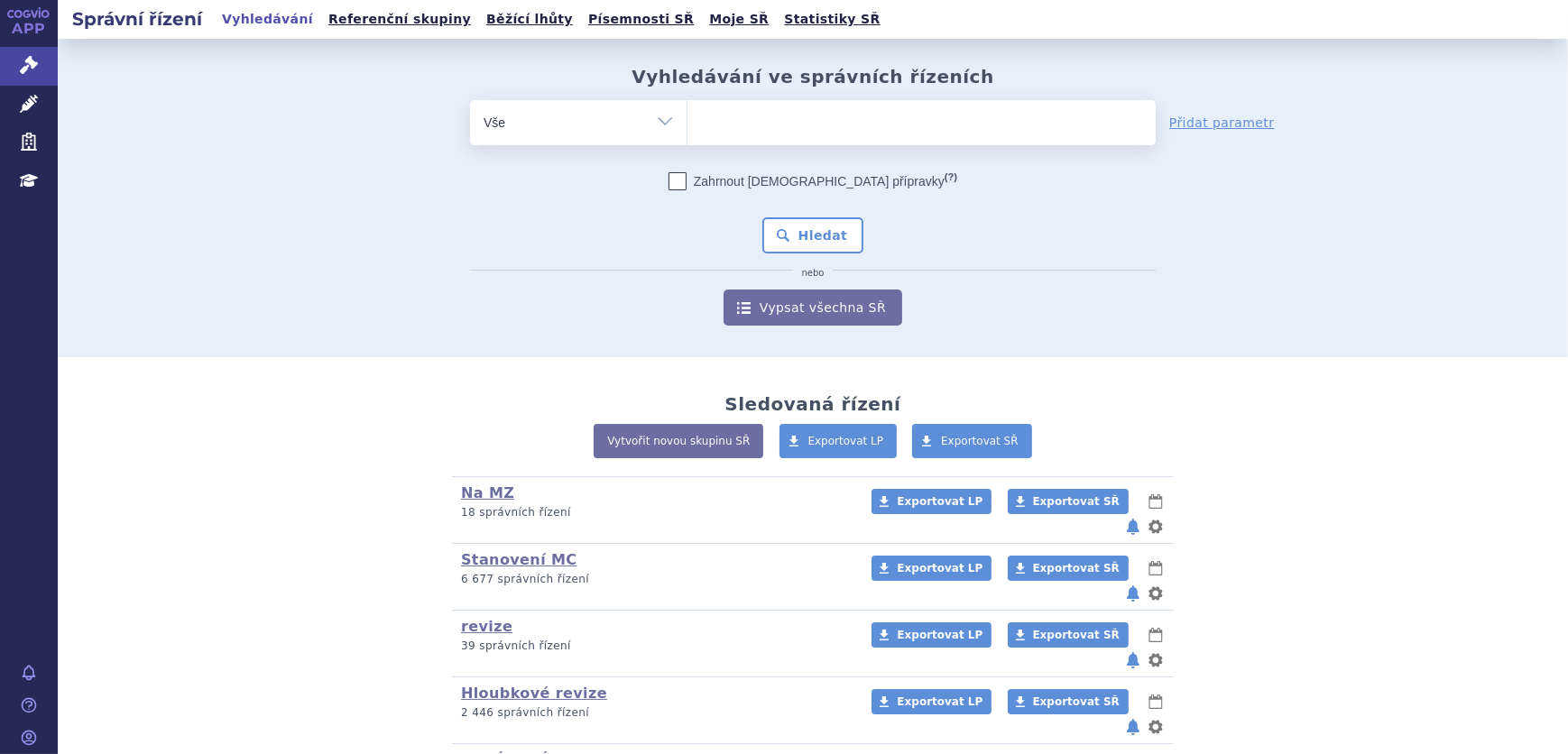
click at [808, 119] on ul at bounding box center [922, 118] width 469 height 38
click at [688, 119] on select at bounding box center [687, 121] width 1 height 45
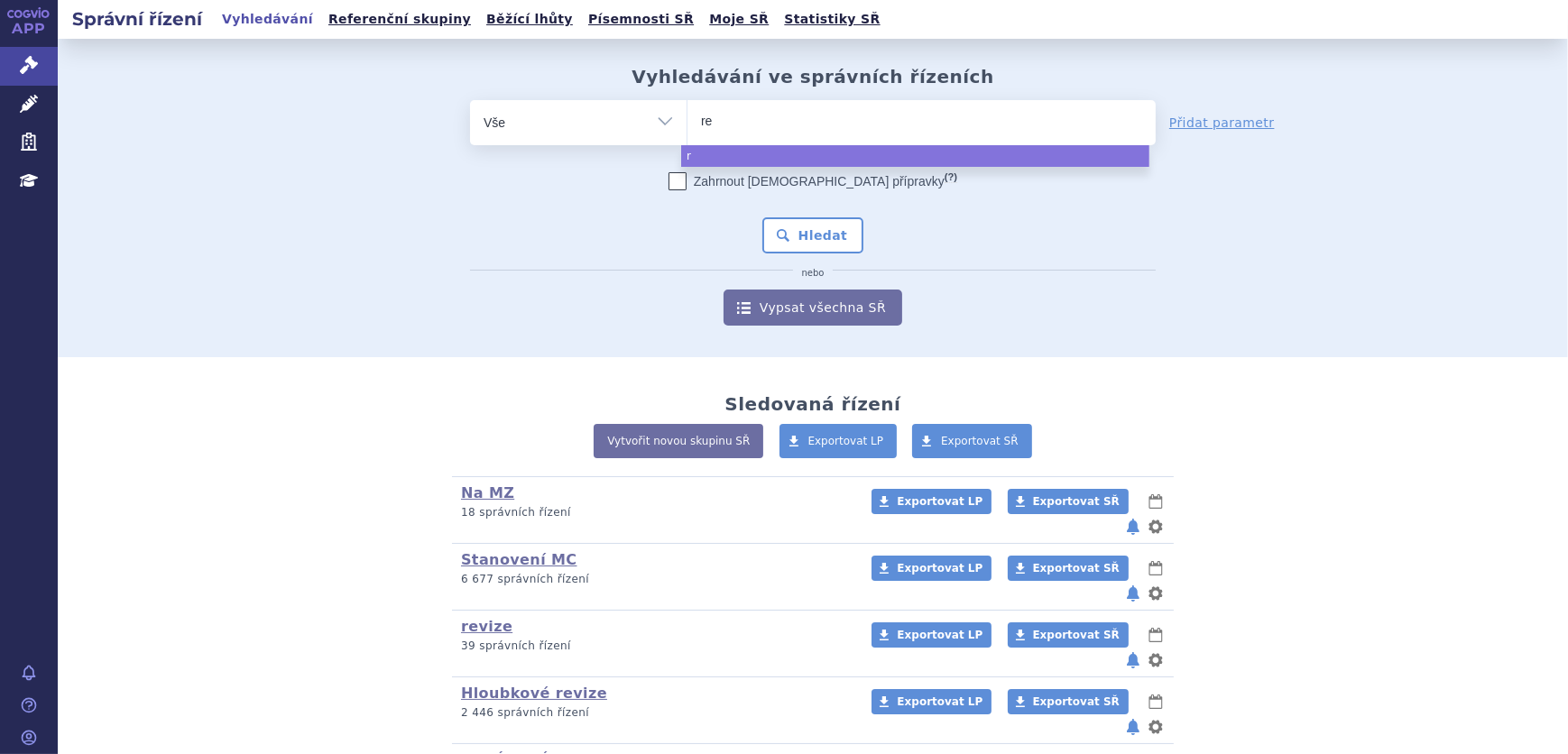
type input "rem"
type input "remur"
type input "remurel"
select select "remurel"
click at [843, 238] on button "Hledat" at bounding box center [814, 235] width 102 height 36
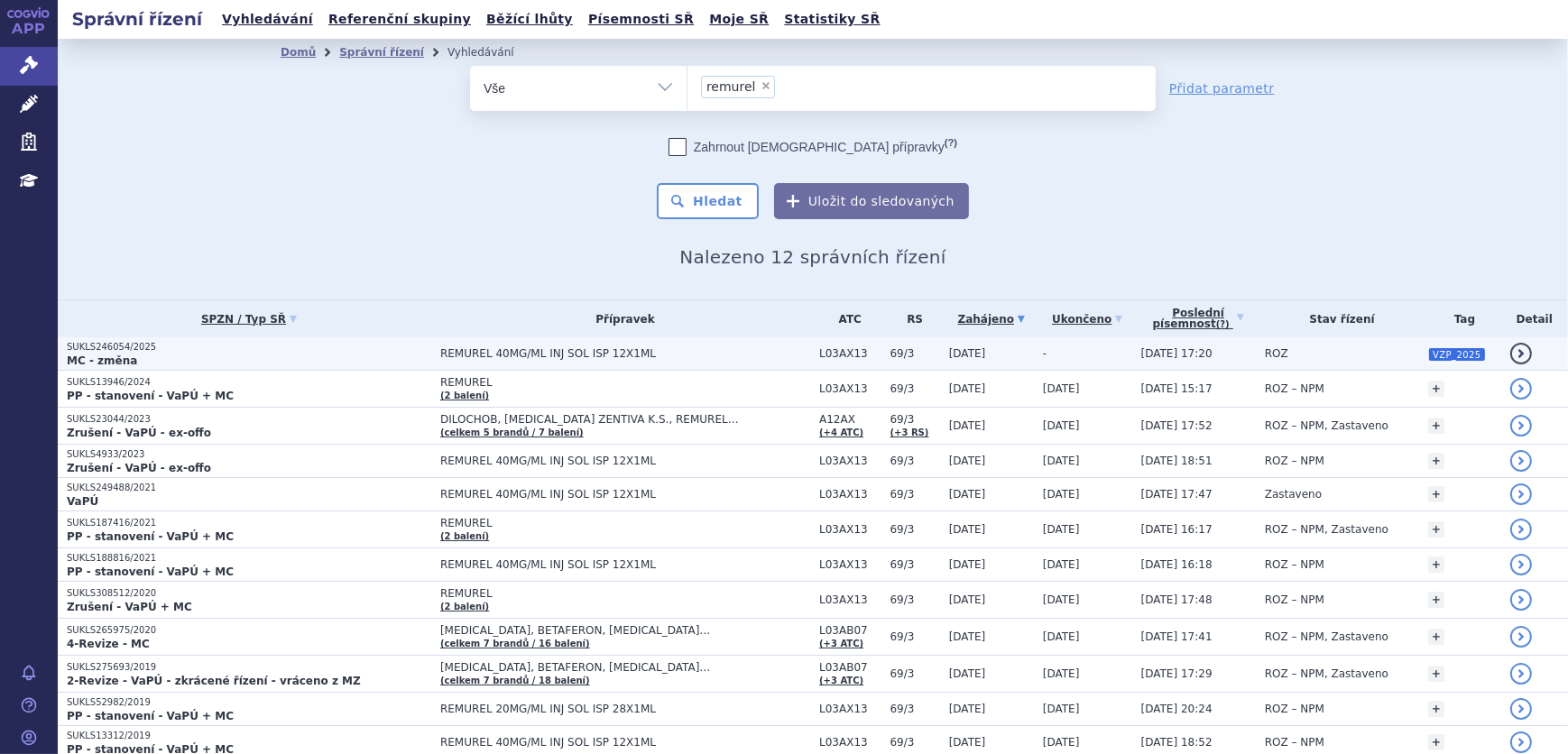
click at [263, 356] on p "MC - změna" at bounding box center [249, 361] width 364 height 15
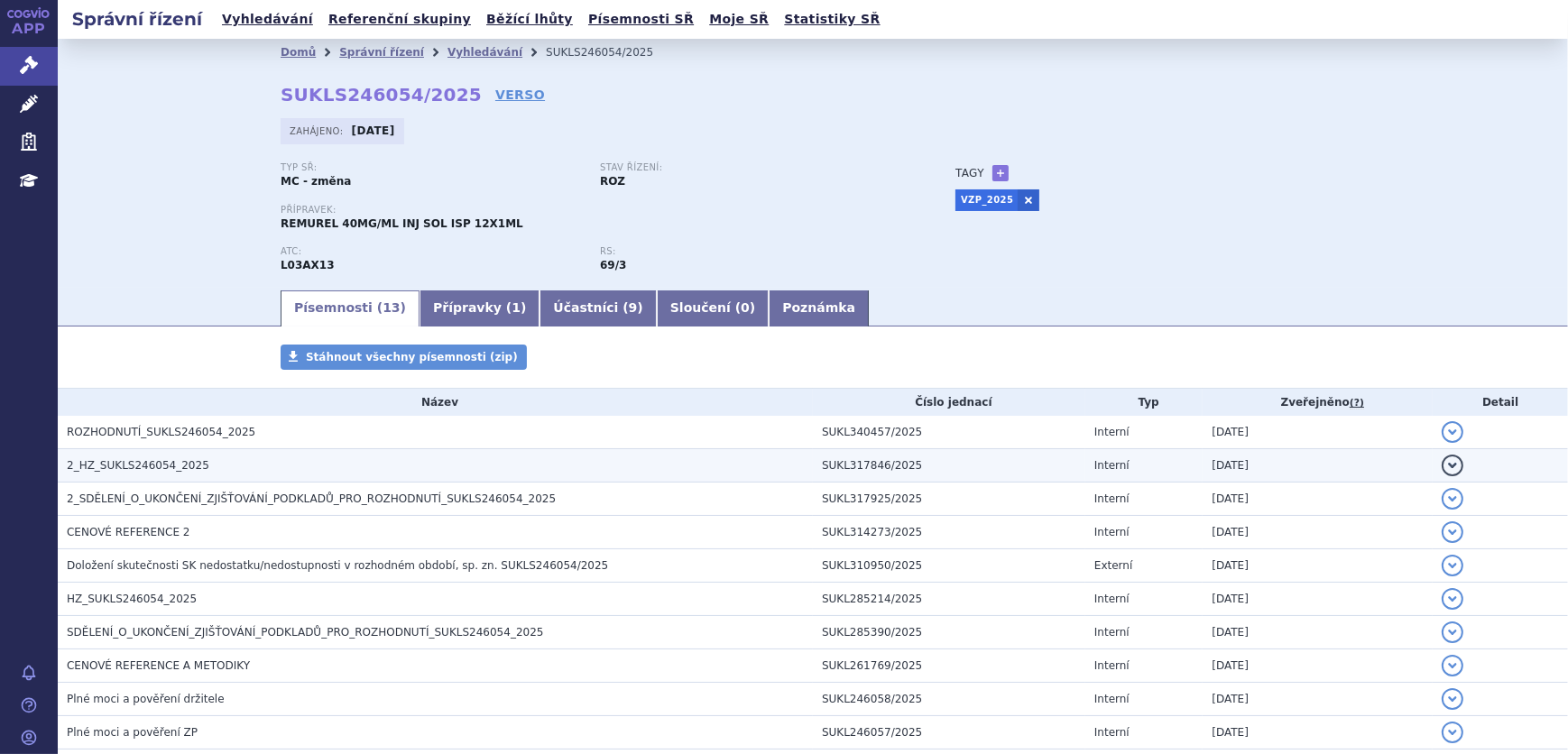
scroll to position [81, 0]
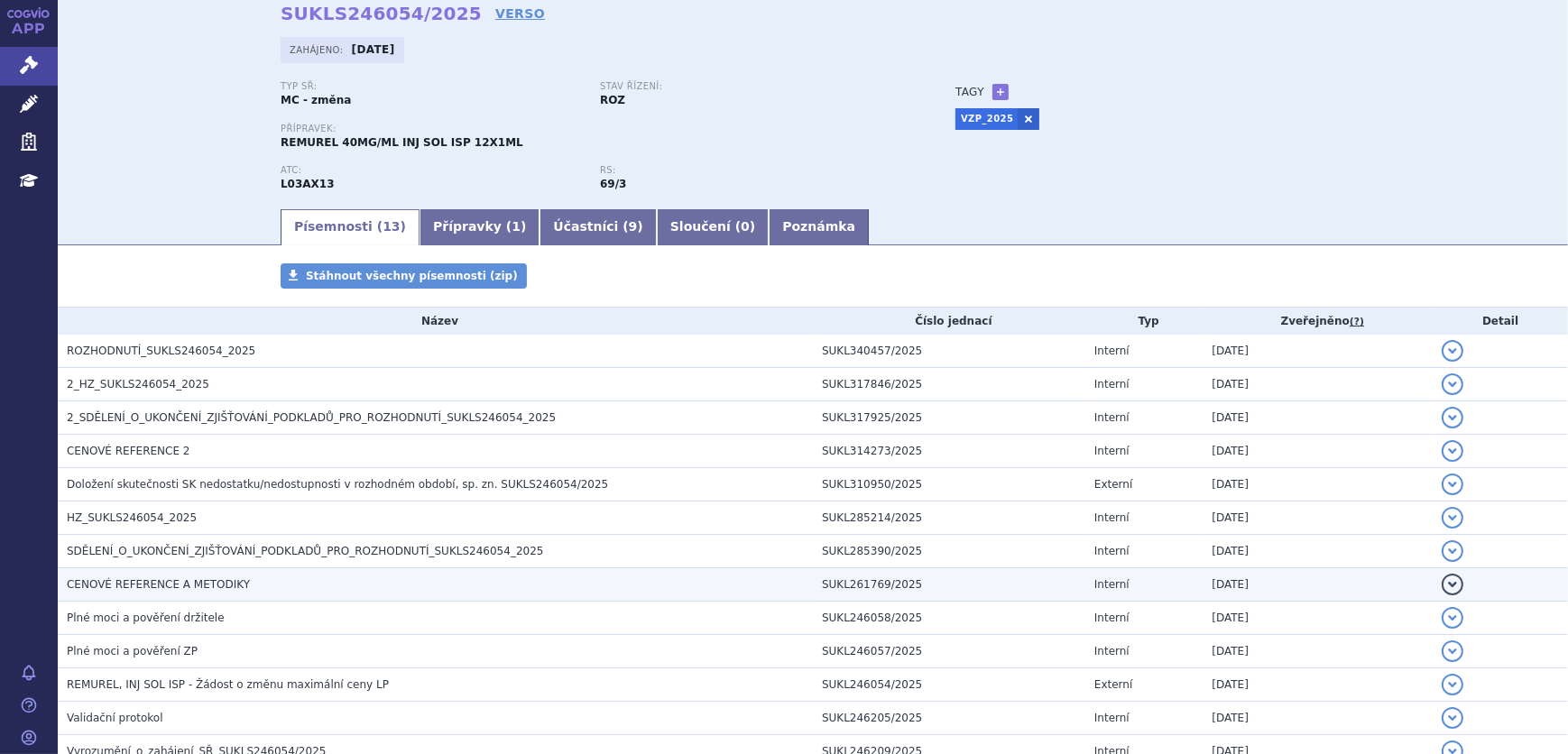
click at [180, 578] on span "CENOVÉ REFERENCE A METODIKY" at bounding box center [158, 585] width 183 height 13
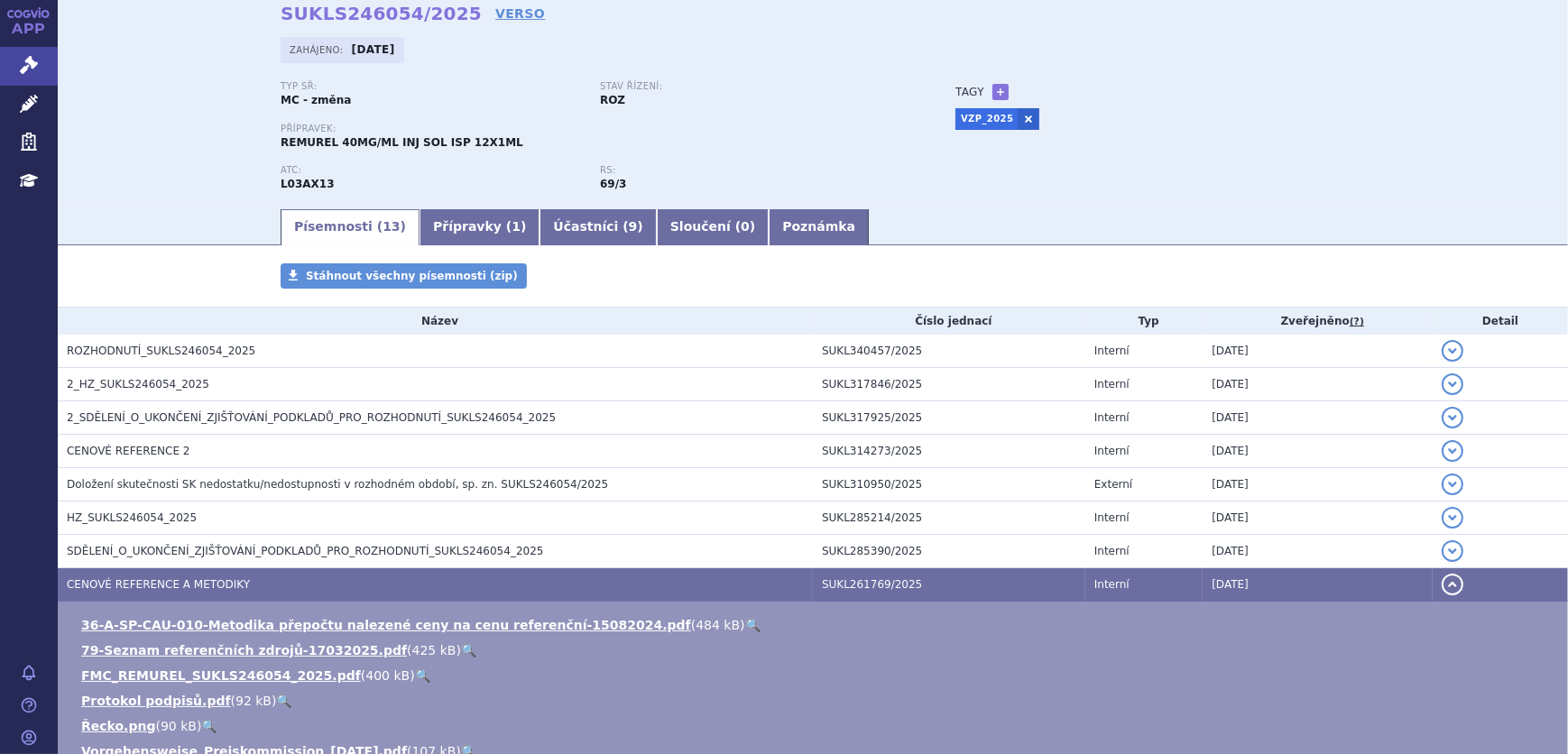
click at [415, 677] on link "🔍" at bounding box center [423, 675] width 16 height 15
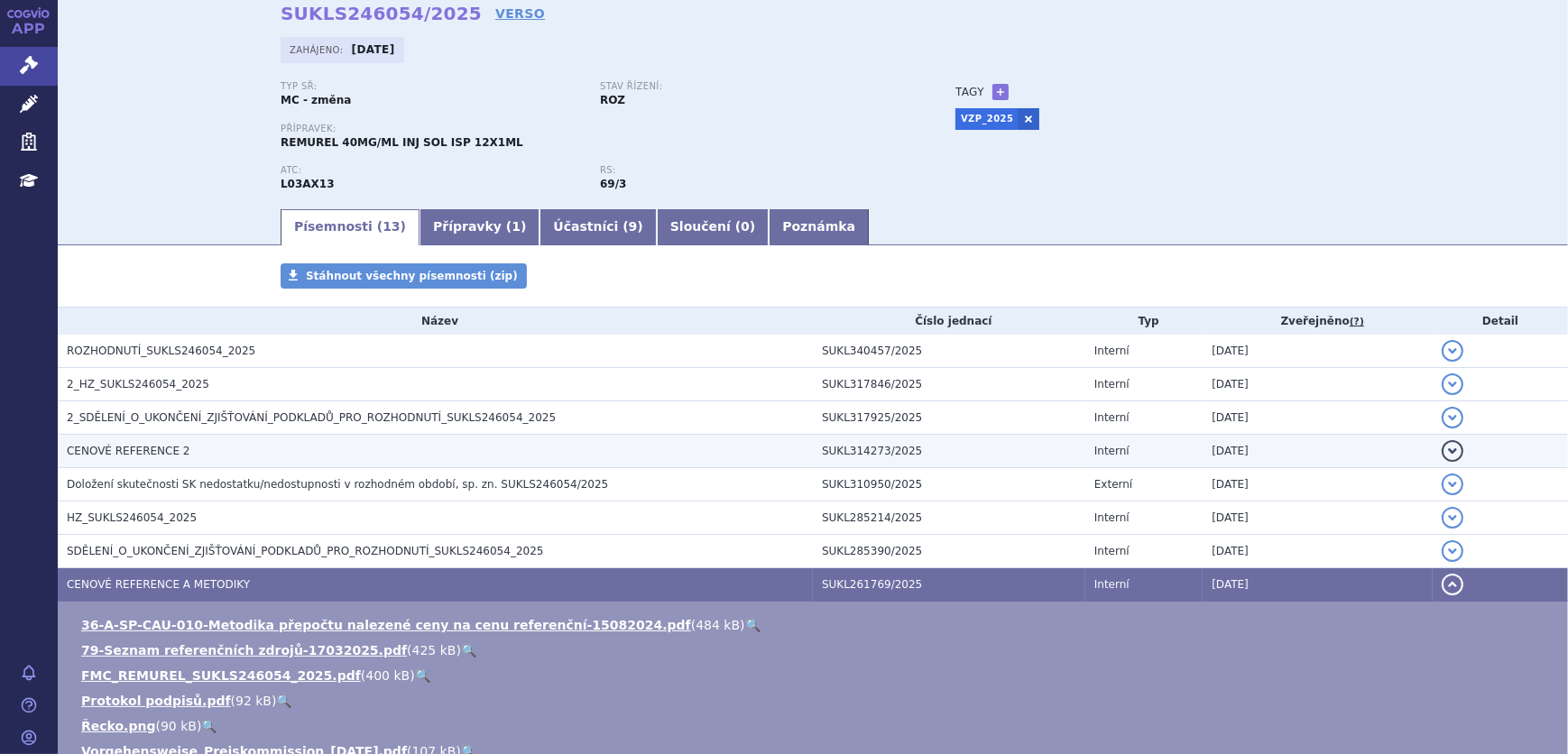
click at [208, 452] on h3 "CENOVÉ REFERENCE 2" at bounding box center [439, 451] width 746 height 18
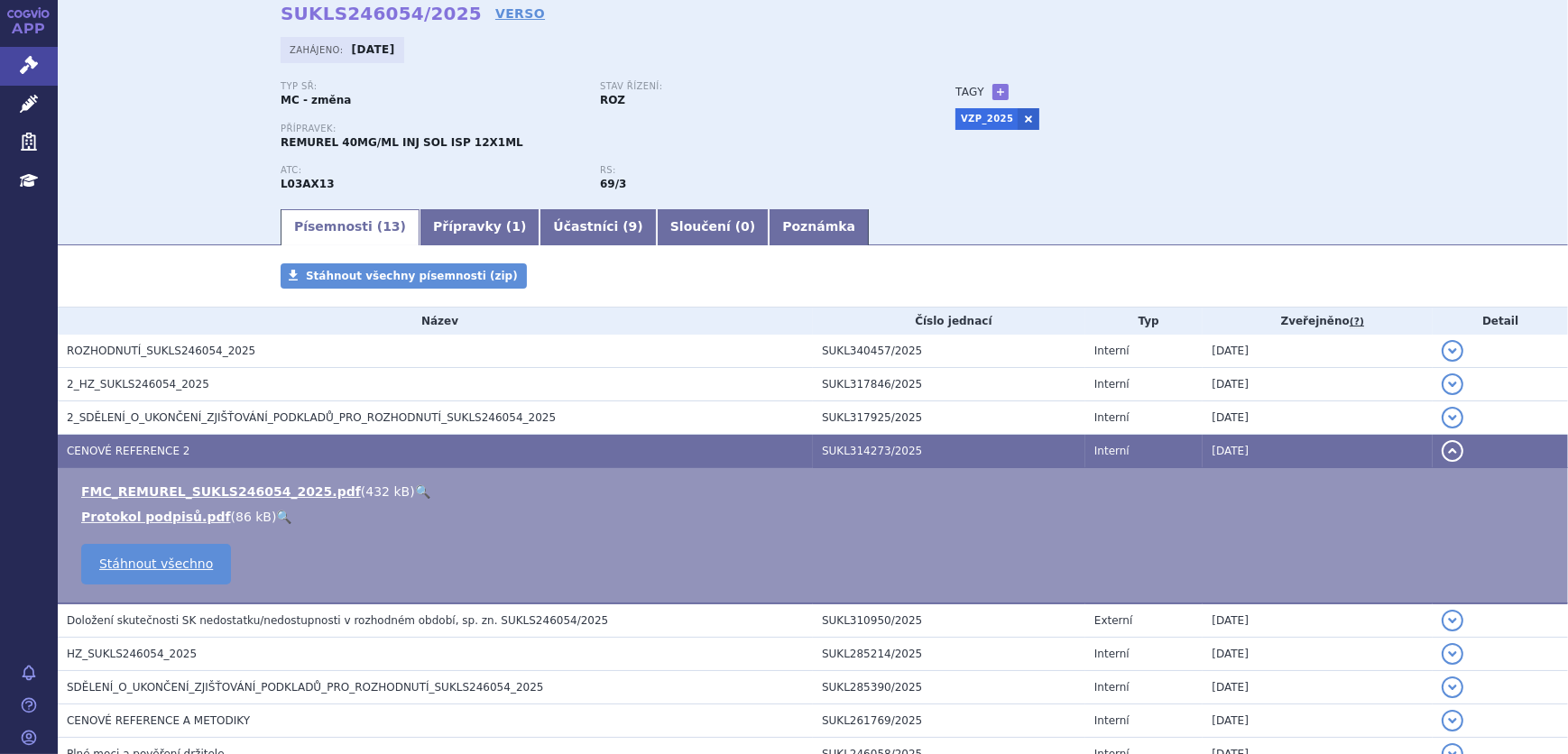
click at [415, 487] on link "🔍" at bounding box center [423, 492] width 16 height 15
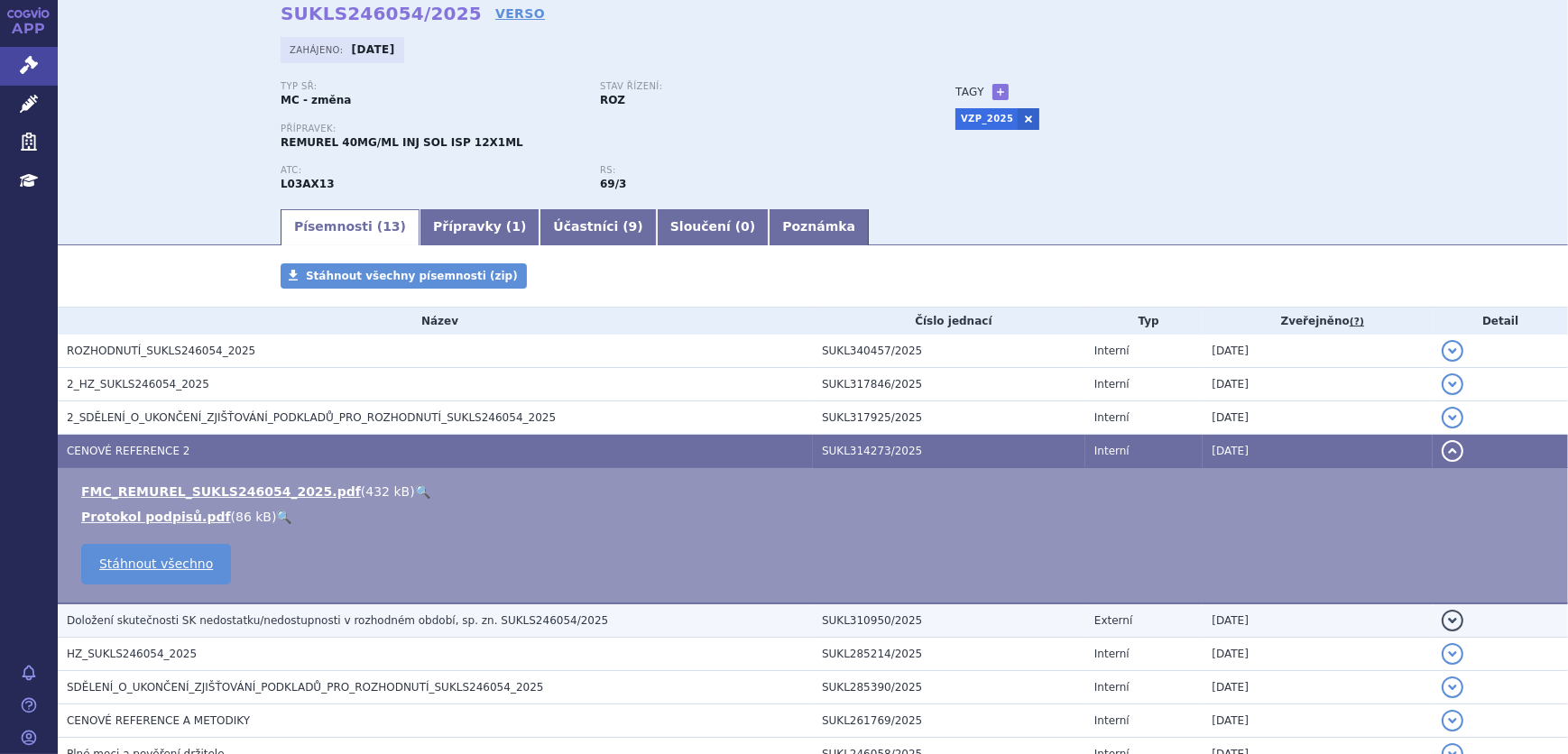
click at [253, 614] on span "Doložení skutečnosti SK nedostatku/nedostupnosti v rozhodném období, sp. zn. SU…" at bounding box center [337, 621] width 542 height 13
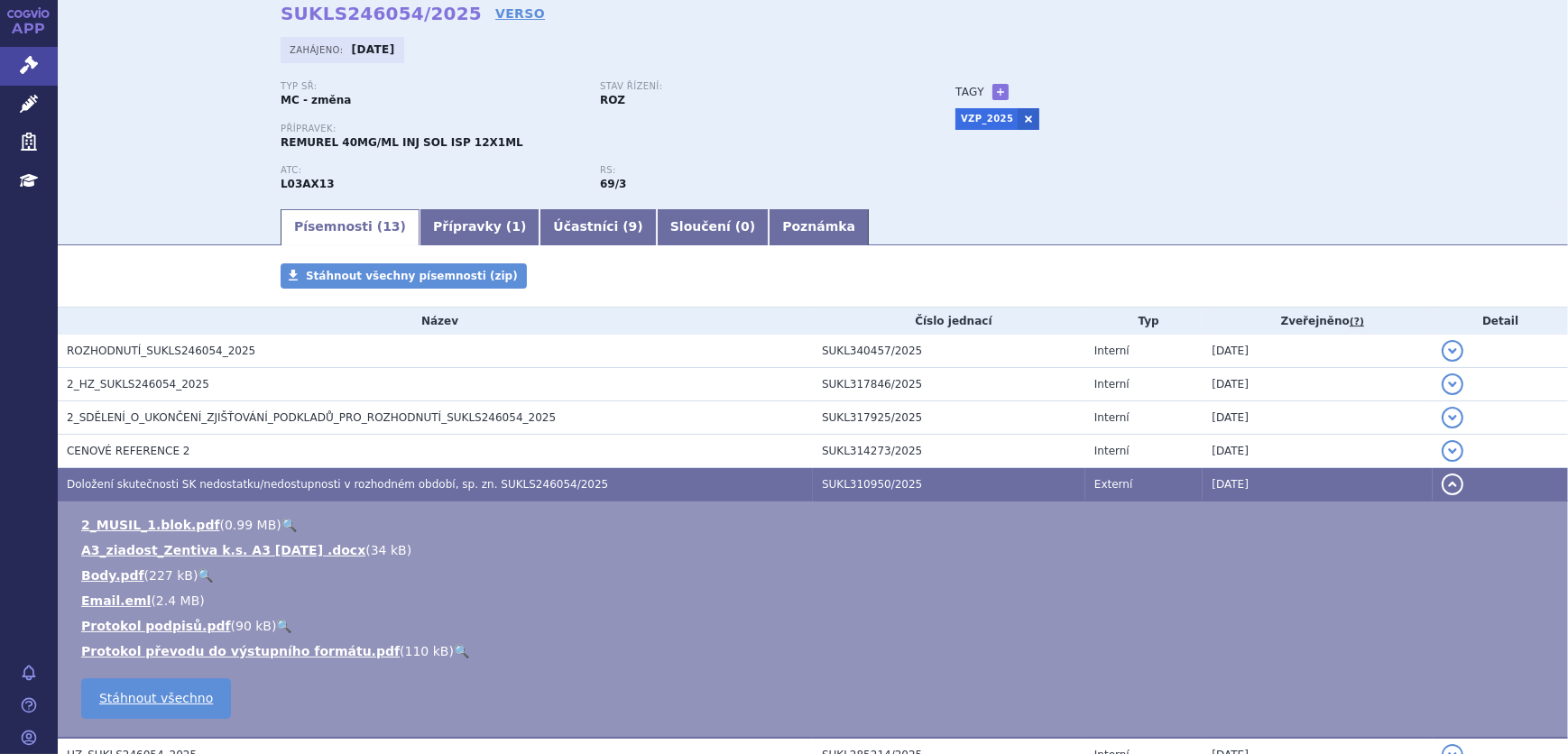
click at [281, 523] on link "🔍" at bounding box center [288, 525] width 16 height 15
click at [312, 554] on link "A3_ziadost_Zentiva k.s. A3 2.7.2025 .docx" at bounding box center [223, 551] width 284 height 15
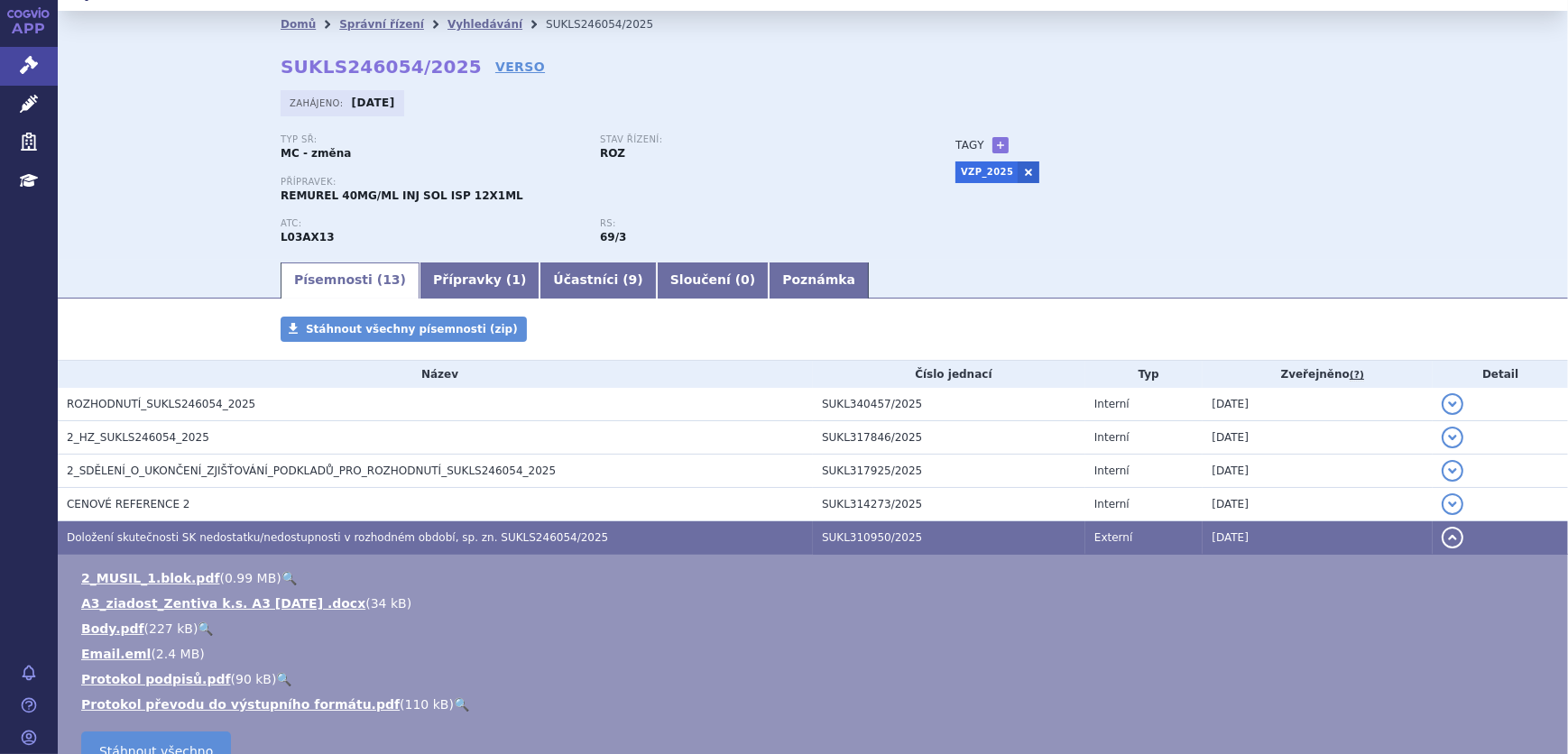
scroll to position [0, 0]
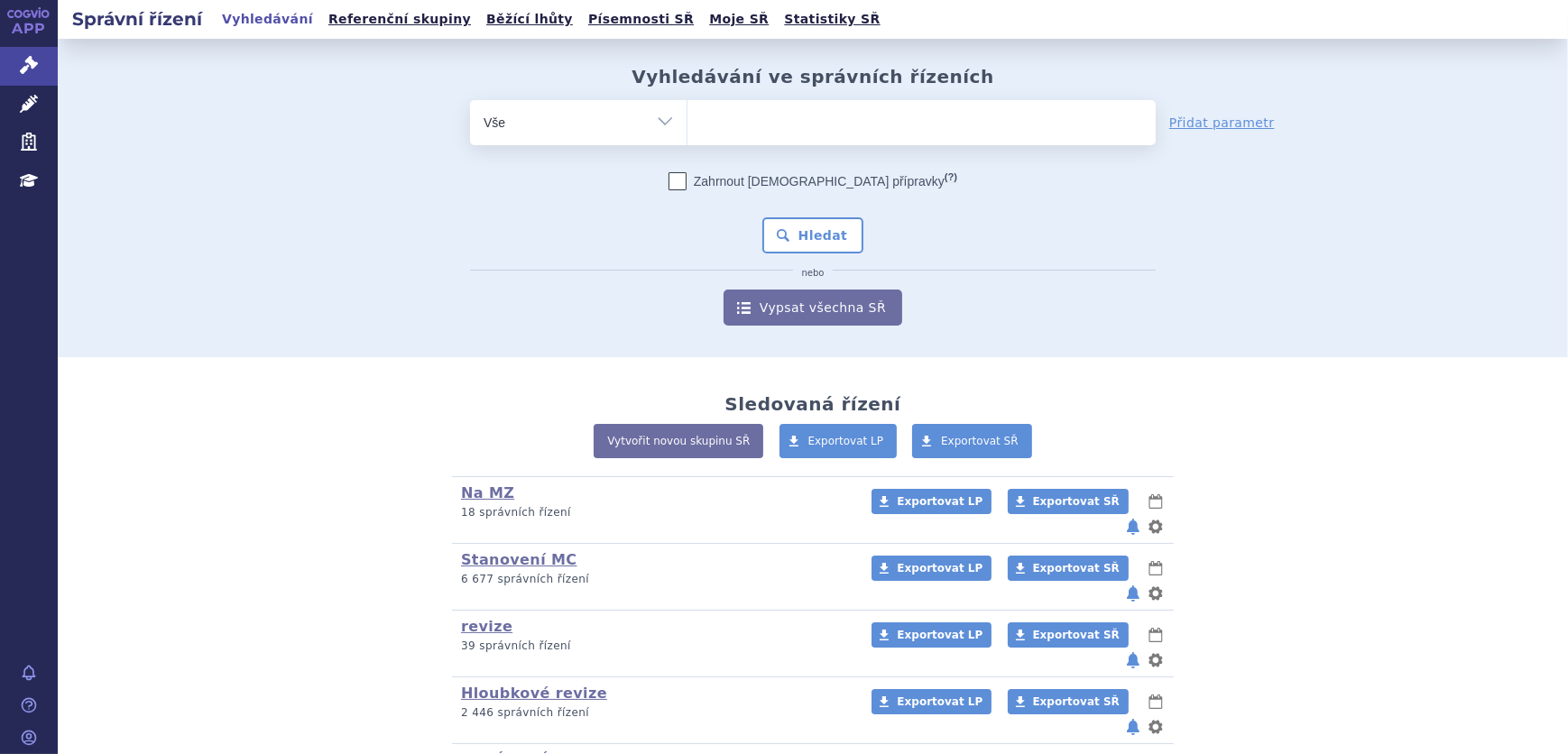
click at [772, 135] on span at bounding box center [922, 122] width 469 height 45
click at [688, 135] on select at bounding box center [687, 121] width 1 height 45
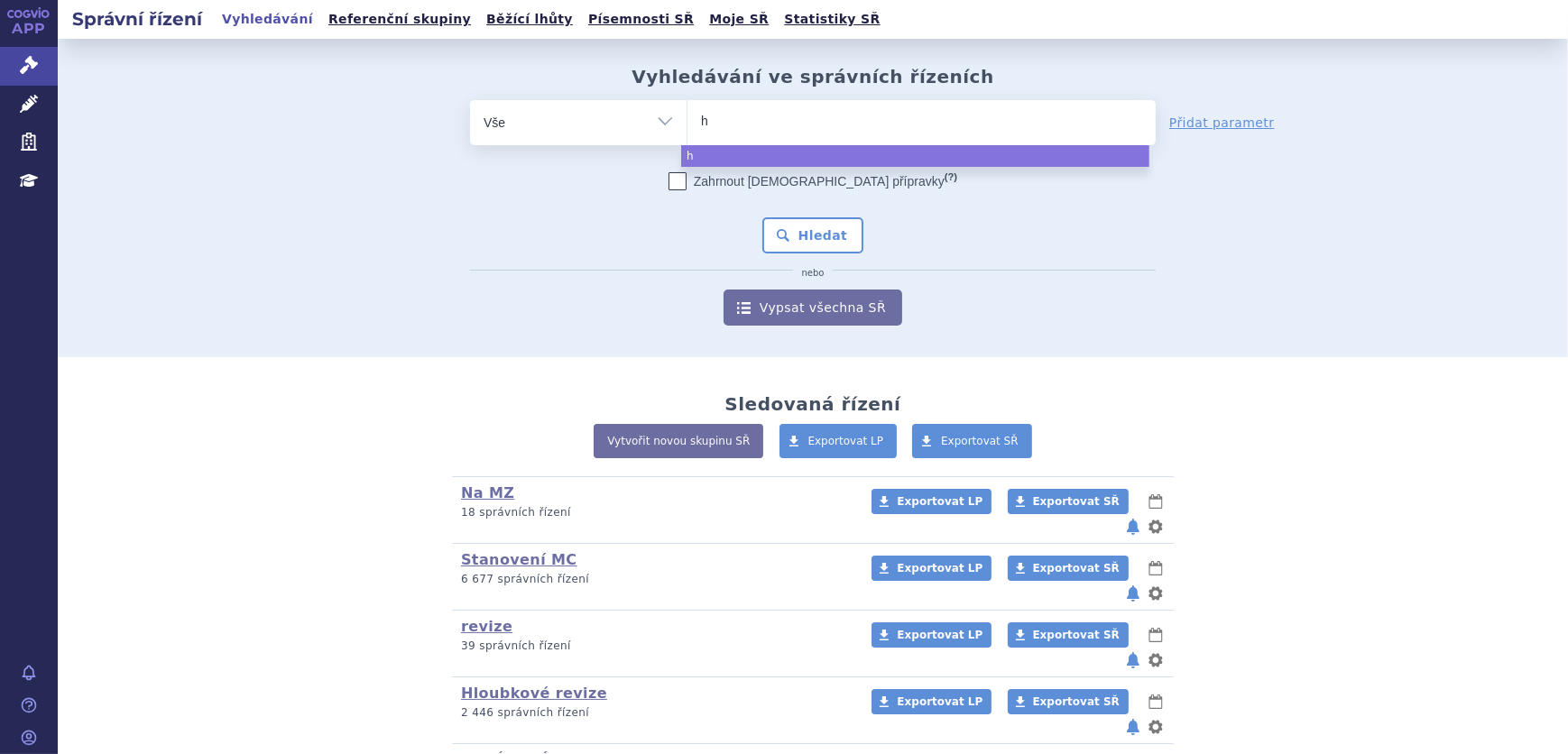
type input "hy"
type input "hym"
type input "hymp"
type input "hympa"
type input "hympav"
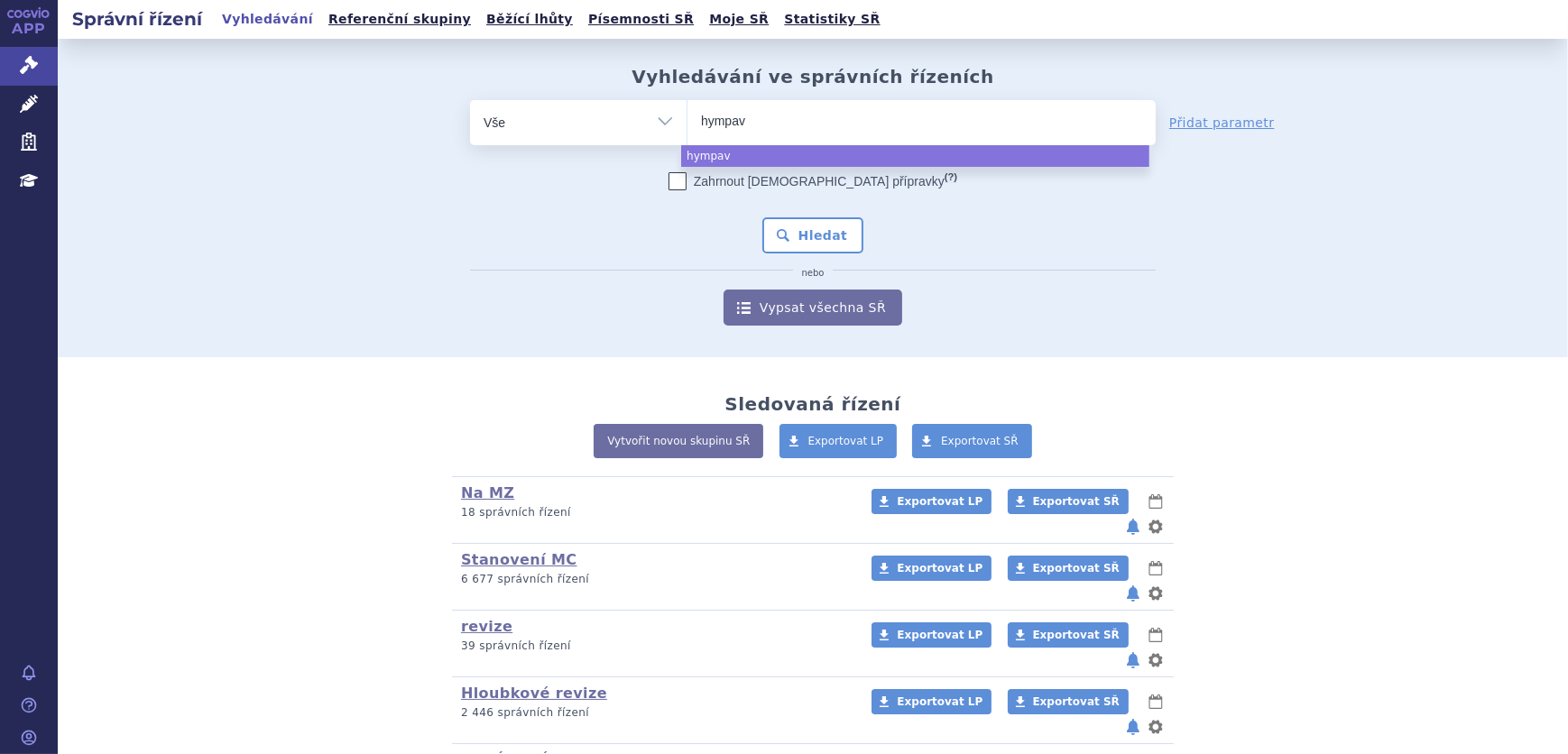
type input "hympavz"
type input "hympavzi"
select select "hympavzi"
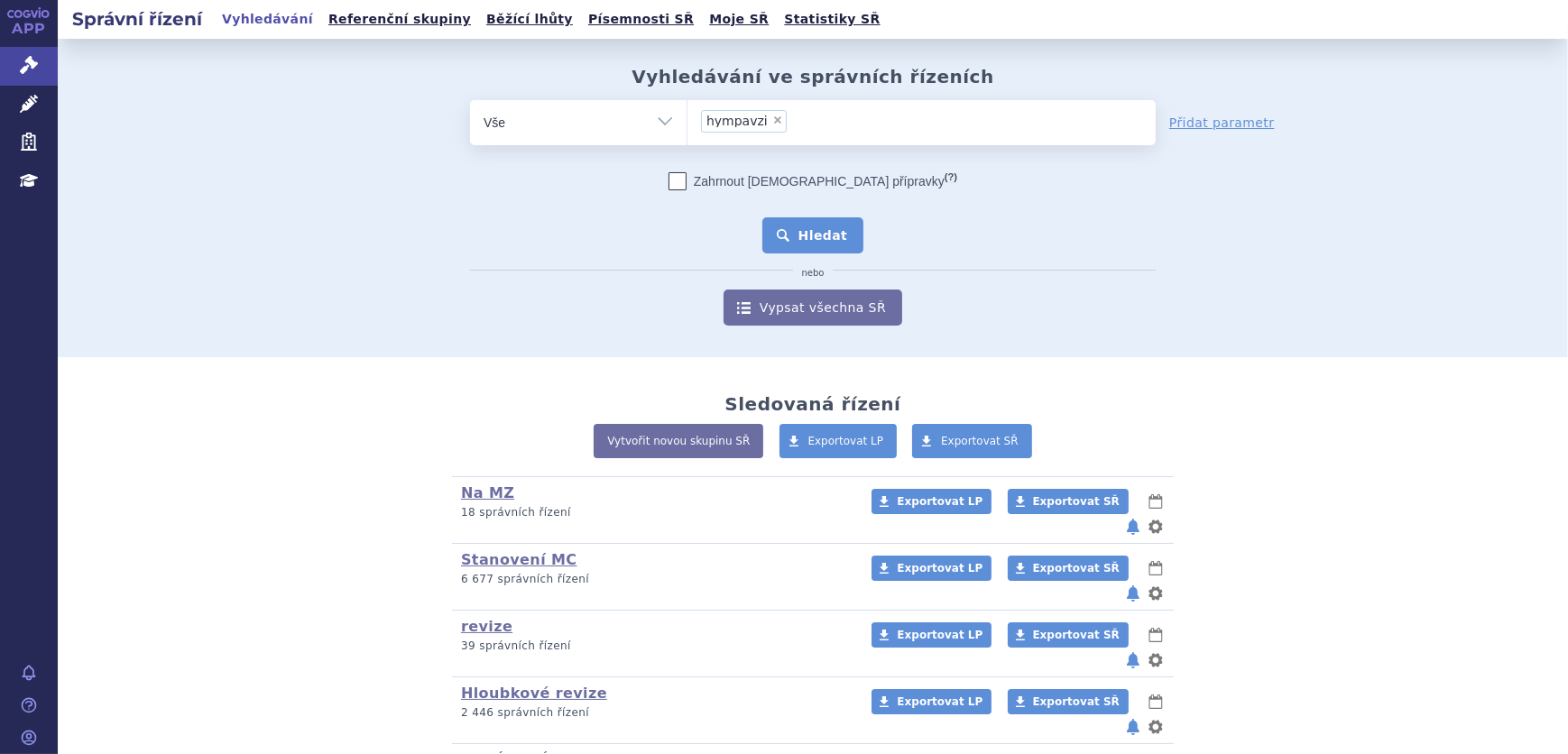
click at [808, 244] on button "Hledat" at bounding box center [814, 235] width 102 height 36
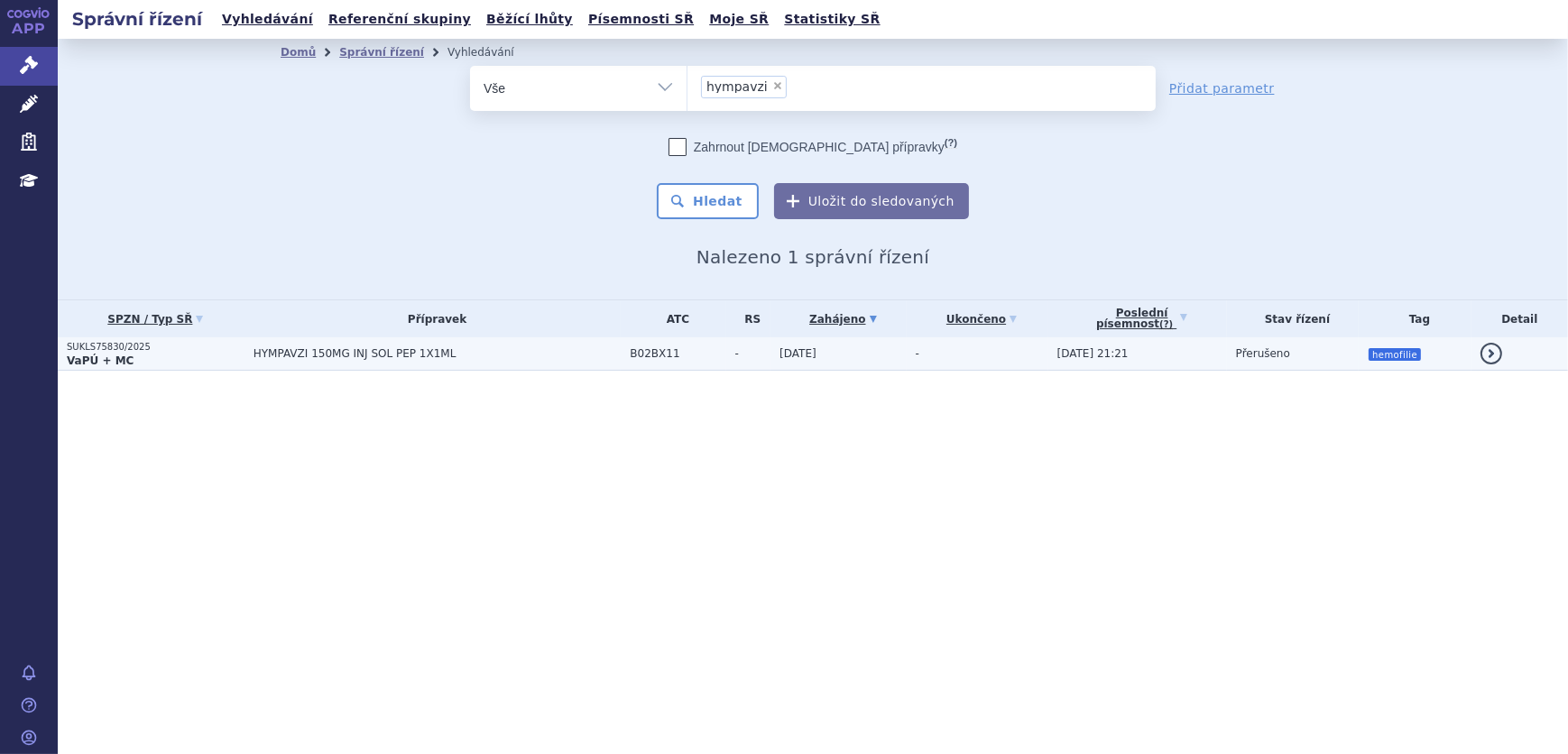
click at [1034, 359] on td "-" at bounding box center [977, 354] width 141 height 33
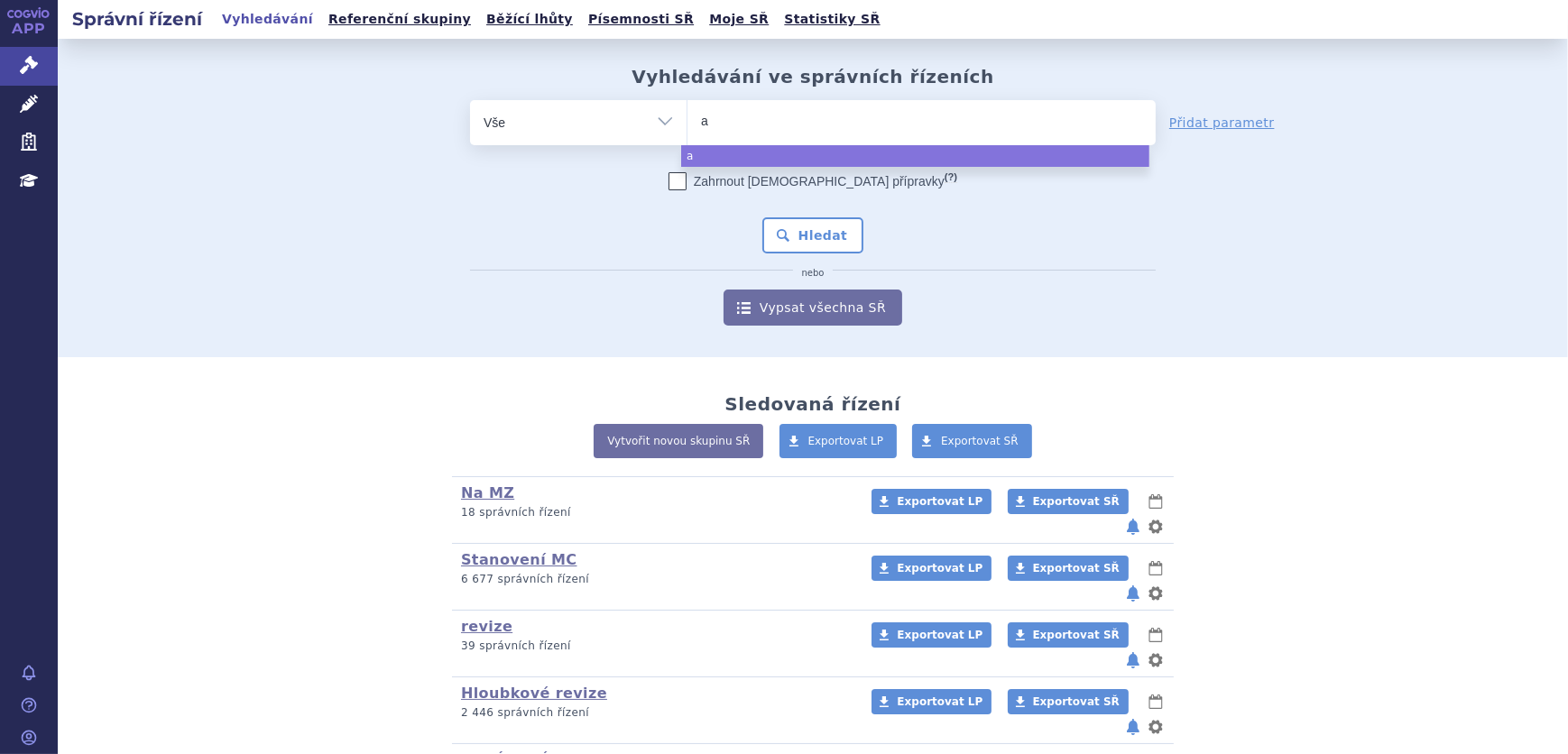
type input "ax"
type input "axal"
type input "axali"
type input "axalip"
type input "axalipl"
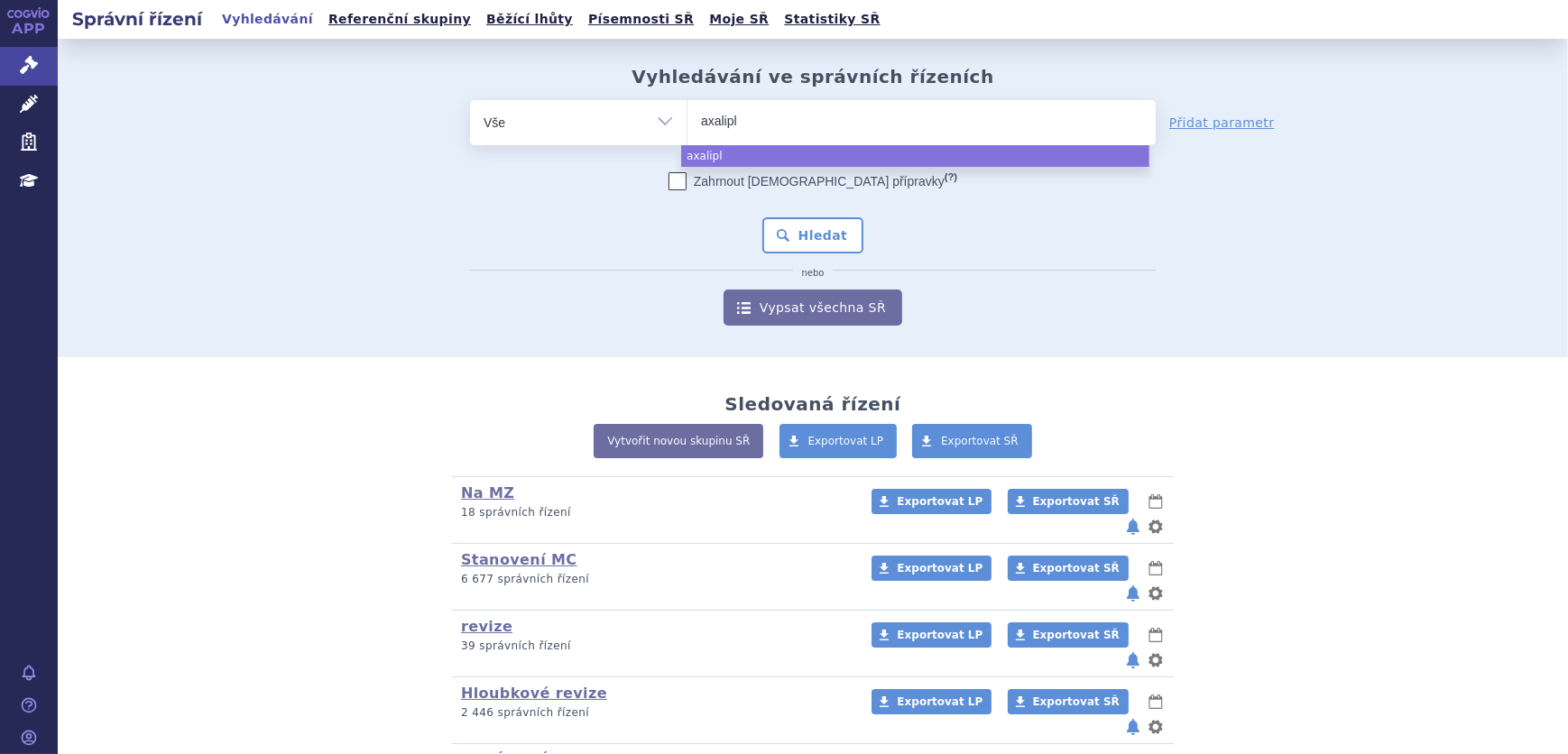
type input "axalipla"
type input "axaliplati"
type input "axaliplatin"
type input "axaliplatin a"
type input "axaliplatin ag"
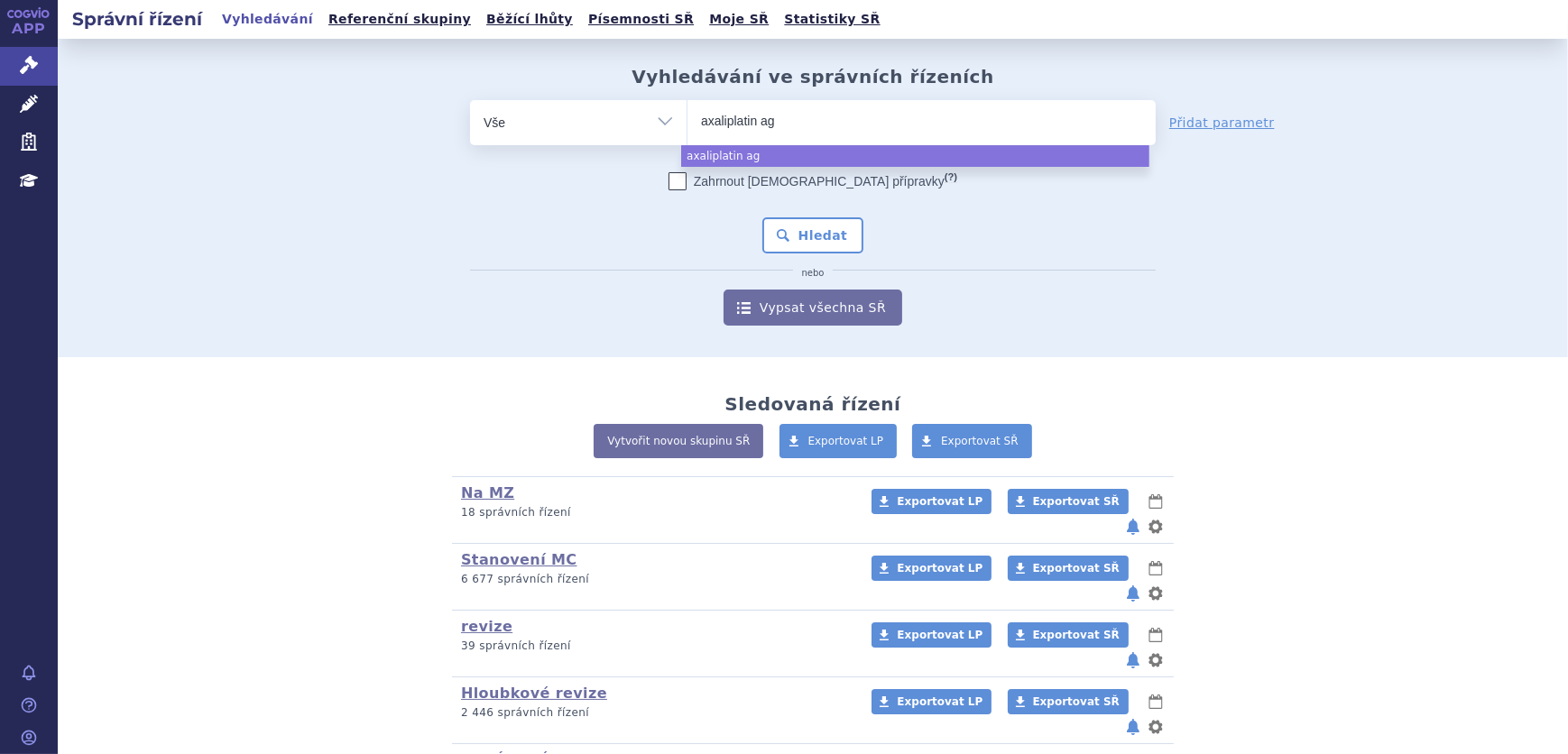
type input "axaliplatin agm"
type input "axaliplatin agme"
type input "axaliplatin agmed"
type input "axaliplatin agme"
type input "axaliplatin ag"
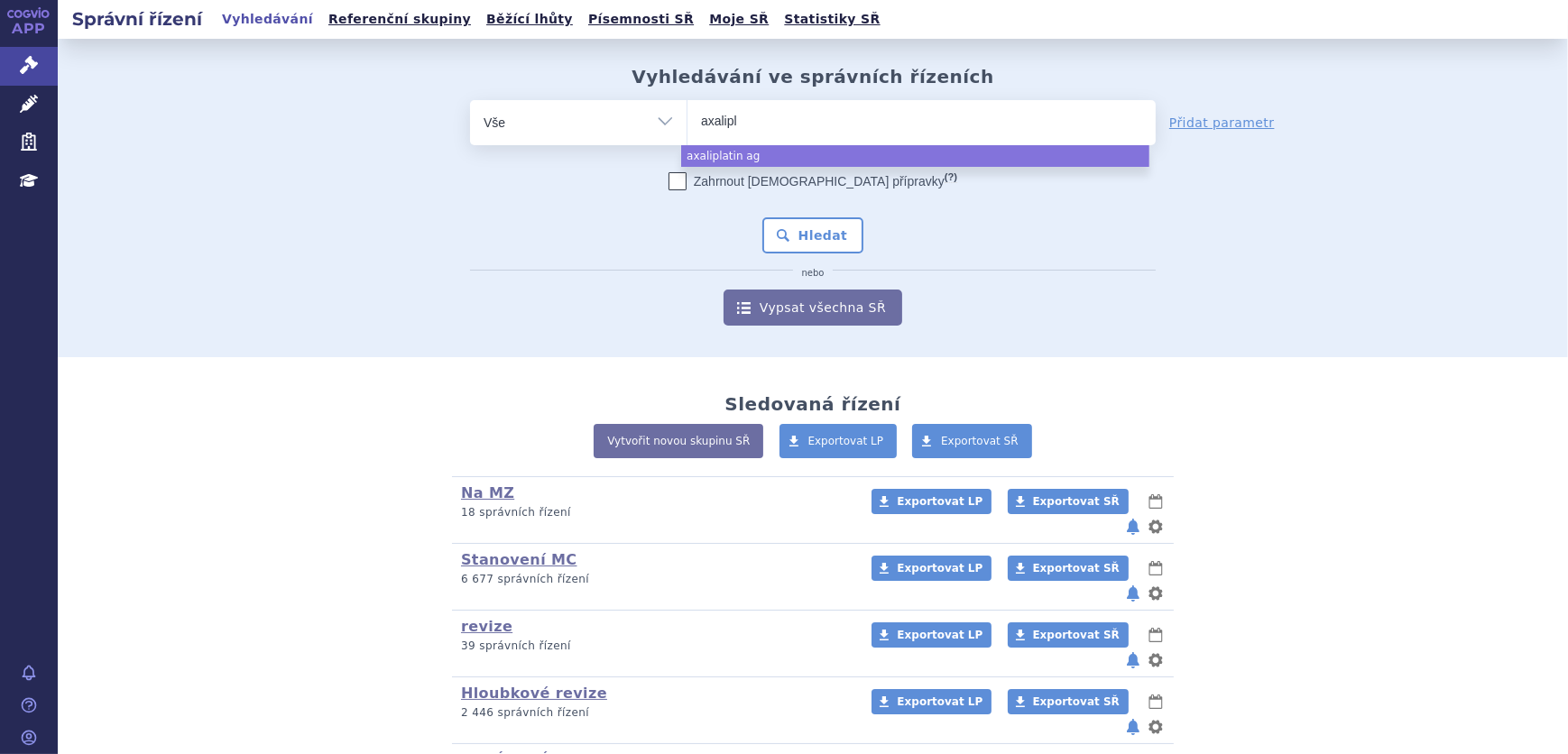
type input "axalip"
type input "a"
type input "ox"
type input "oxa"
type input "oxali"
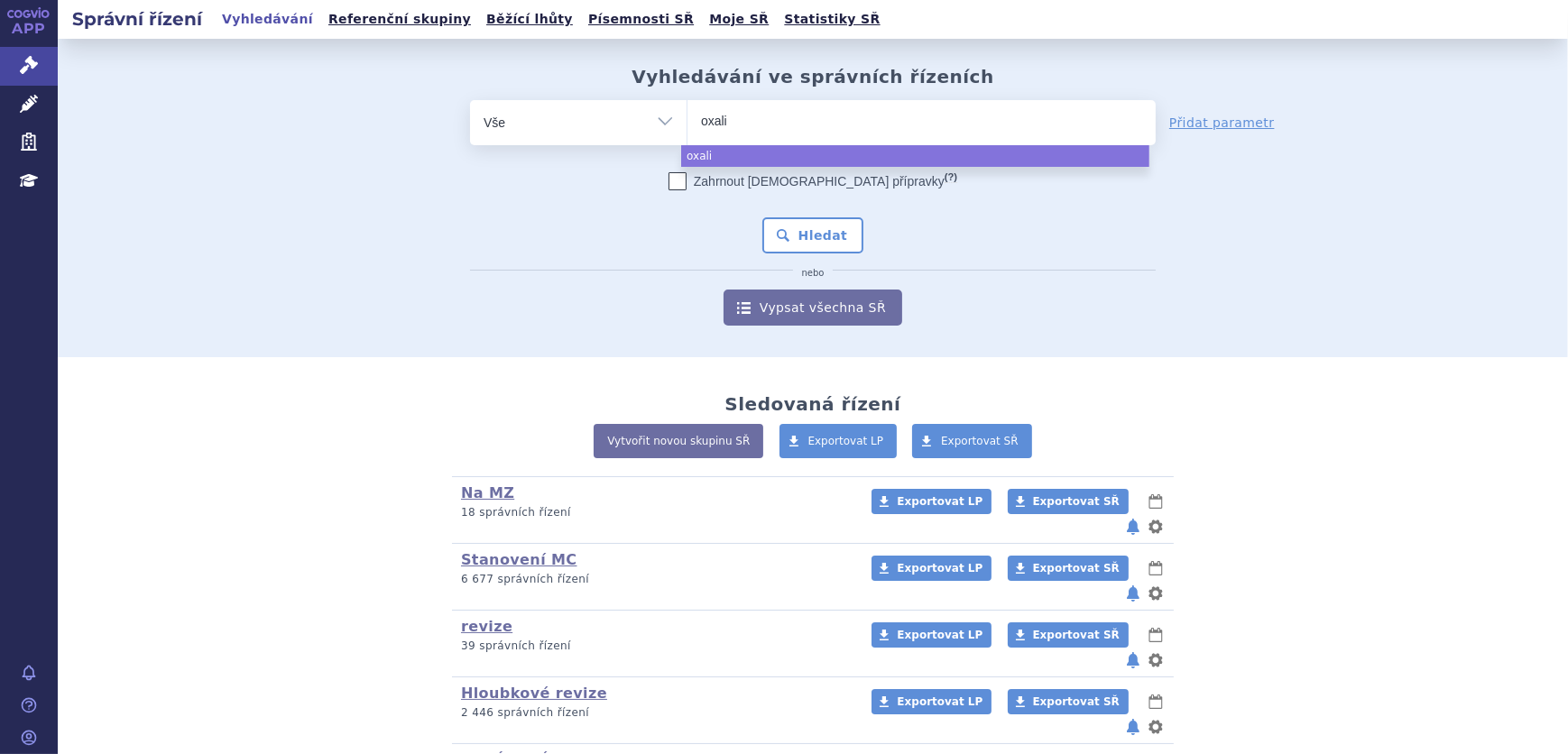
type input "oxalip"
type input "oxalipla"
type input "oxaliplati"
type input "oxaliplatin"
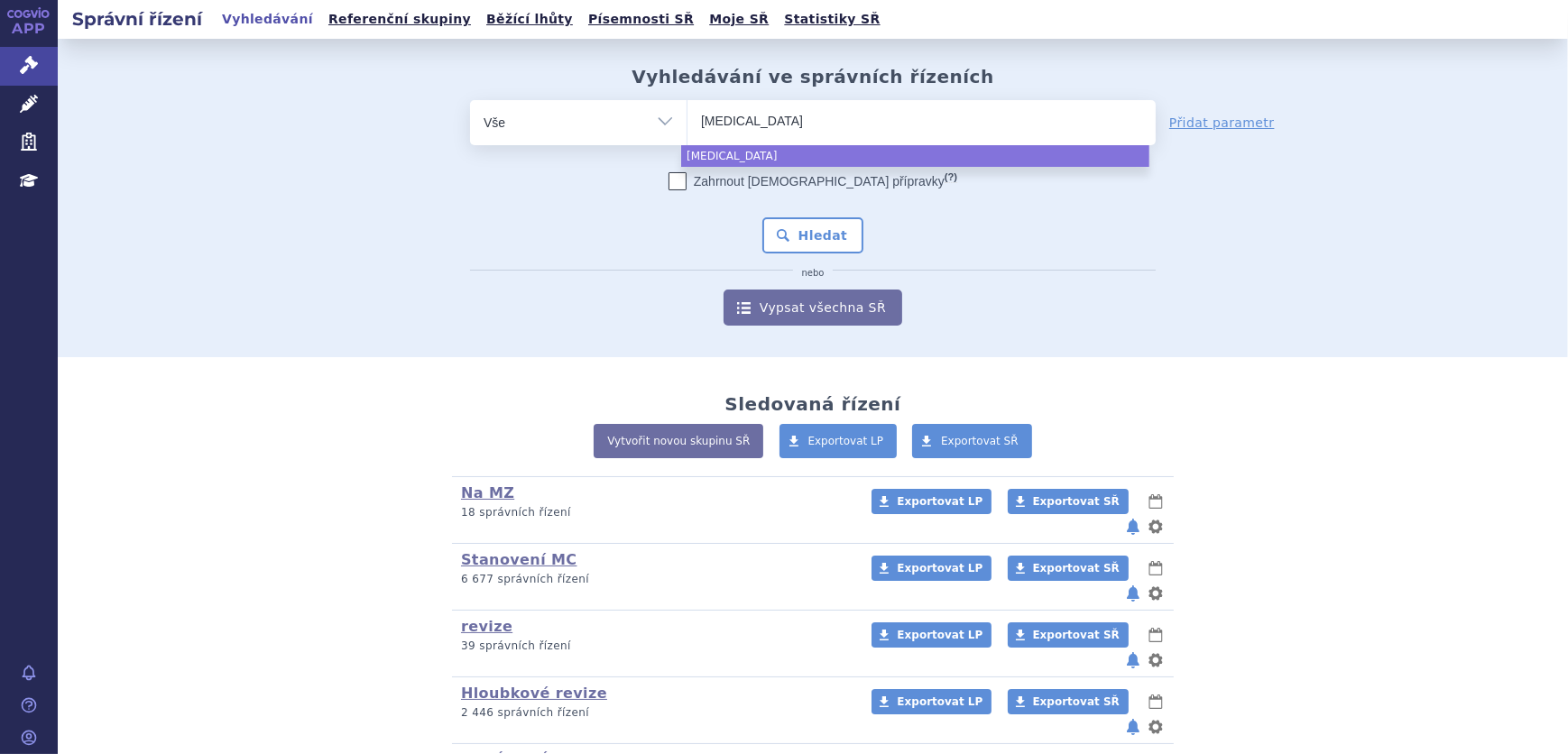
type input "oxaliplatin a"
type input "oxaliplatin ag"
type input "oxaliplatin agm"
type input "oxaliplatin agme"
type input "oxaliplatin agmed"
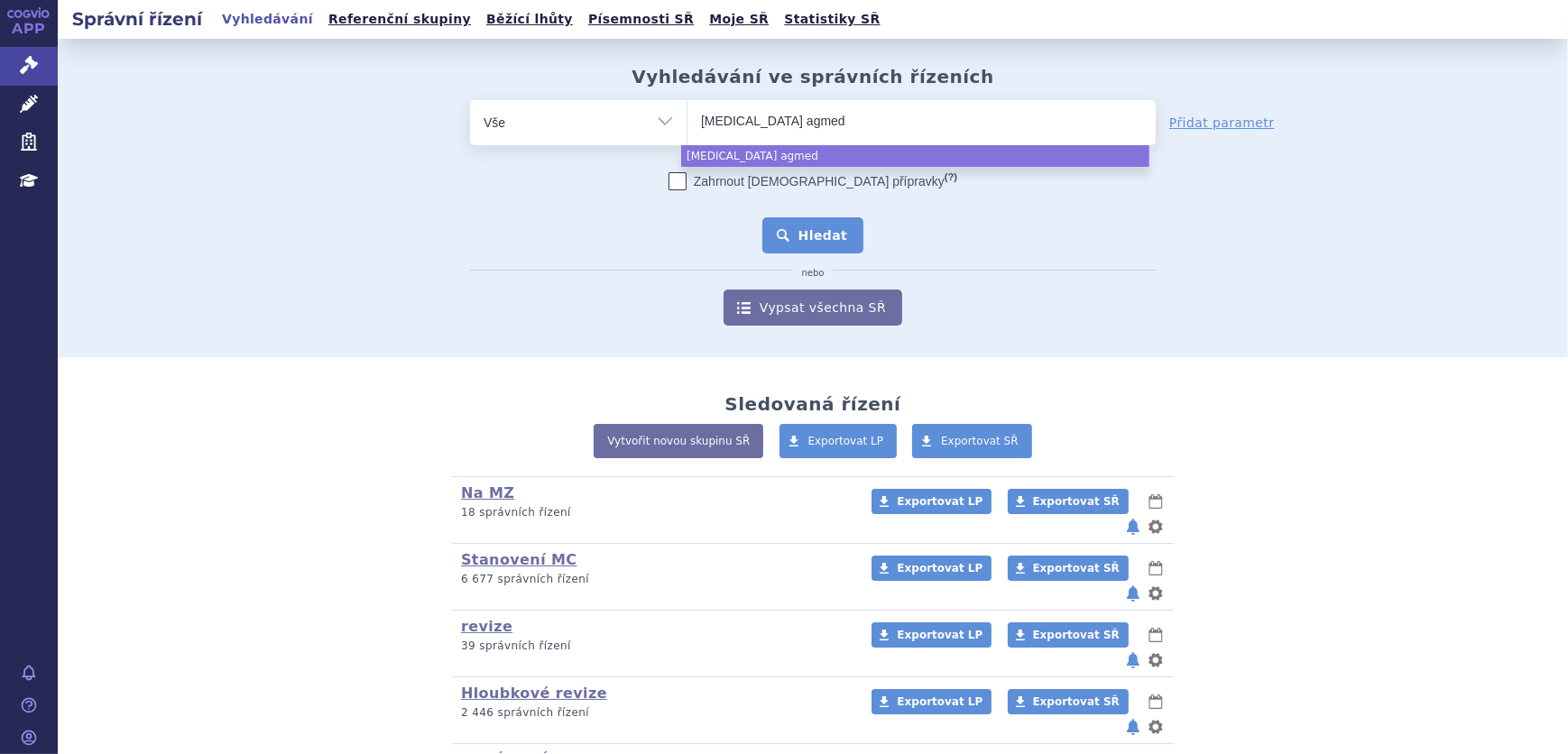
select select "oxaliplatin agmed"
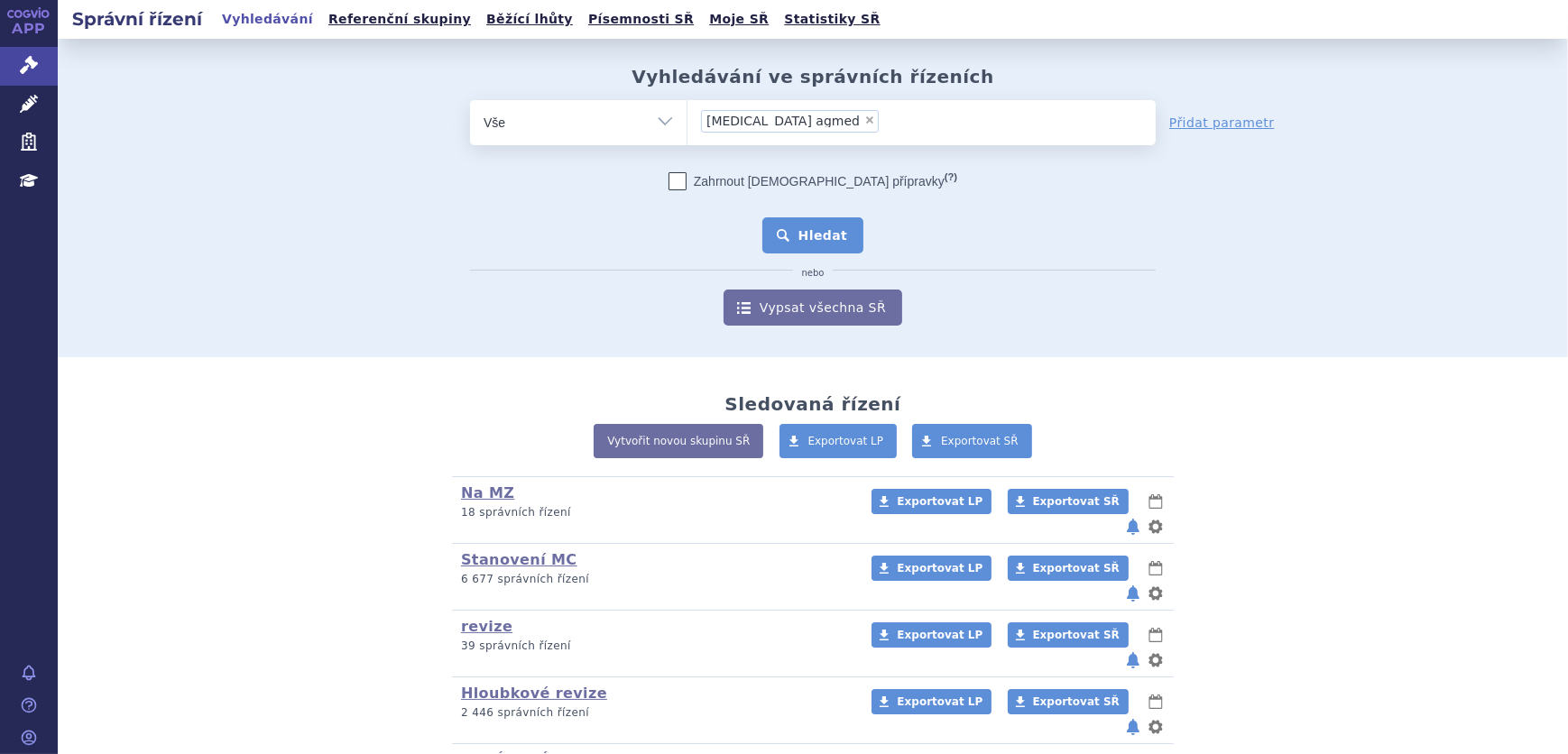
click at [817, 234] on button "Hledat" at bounding box center [814, 235] width 102 height 36
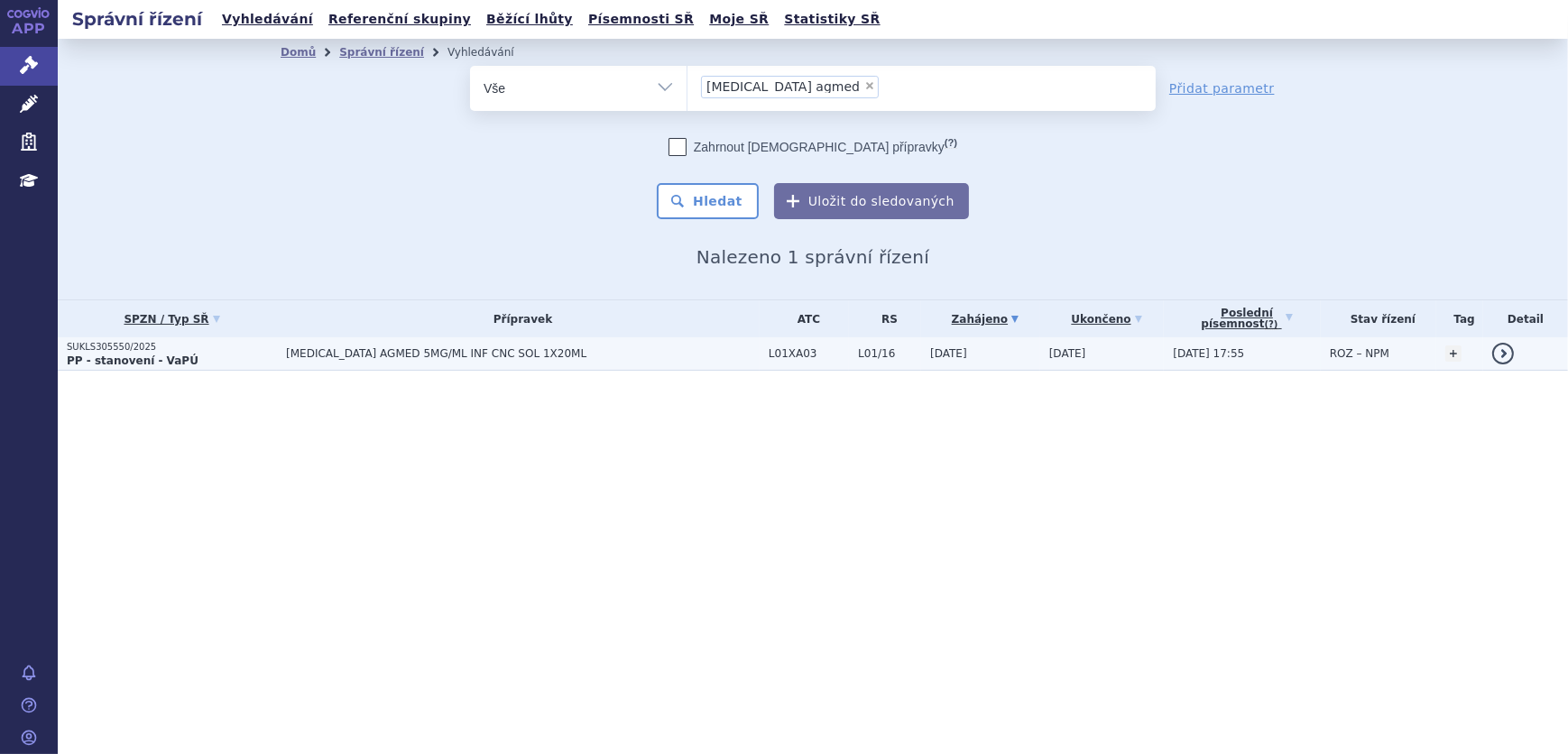
click at [979, 348] on td "[DATE]" at bounding box center [980, 354] width 119 height 33
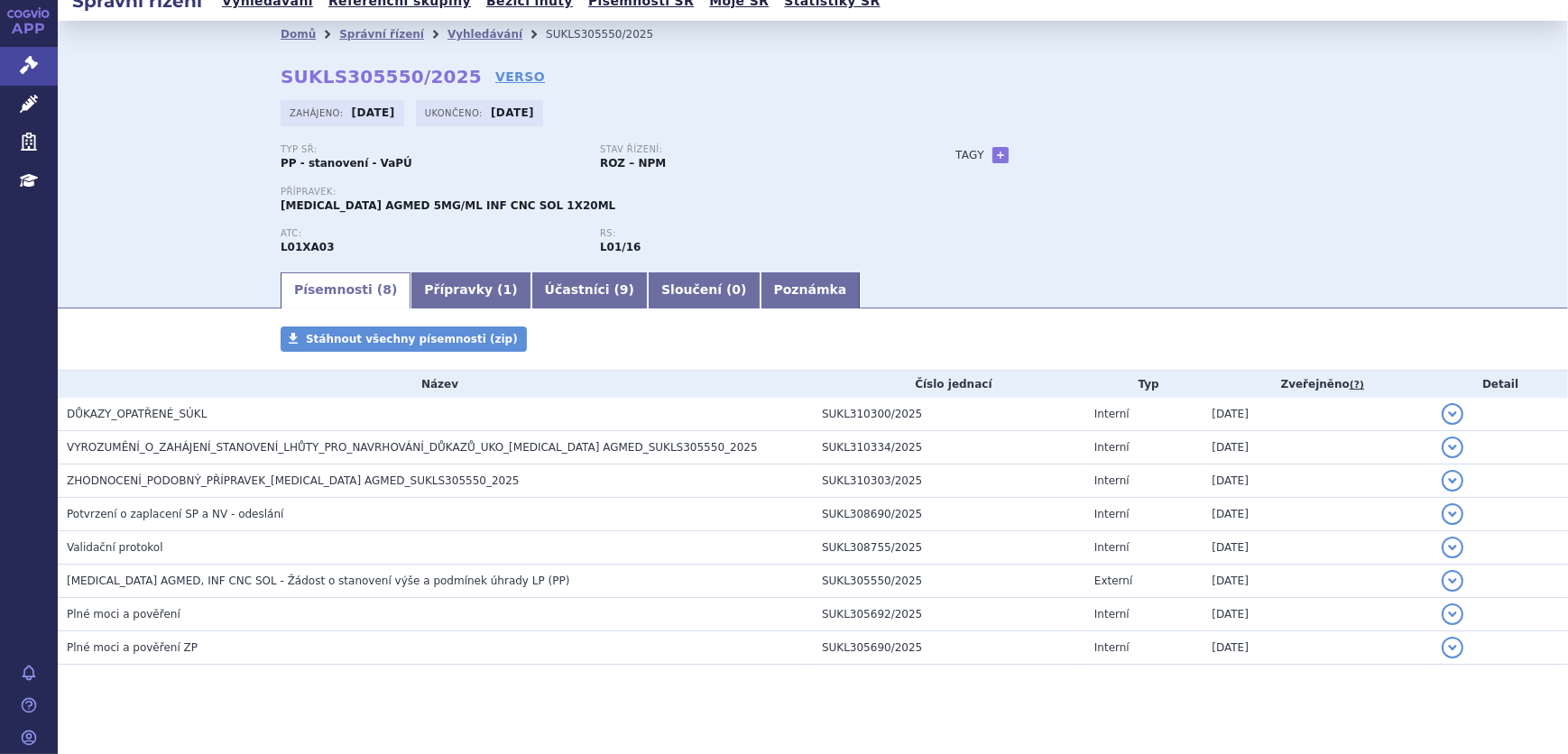
scroll to position [35, 0]
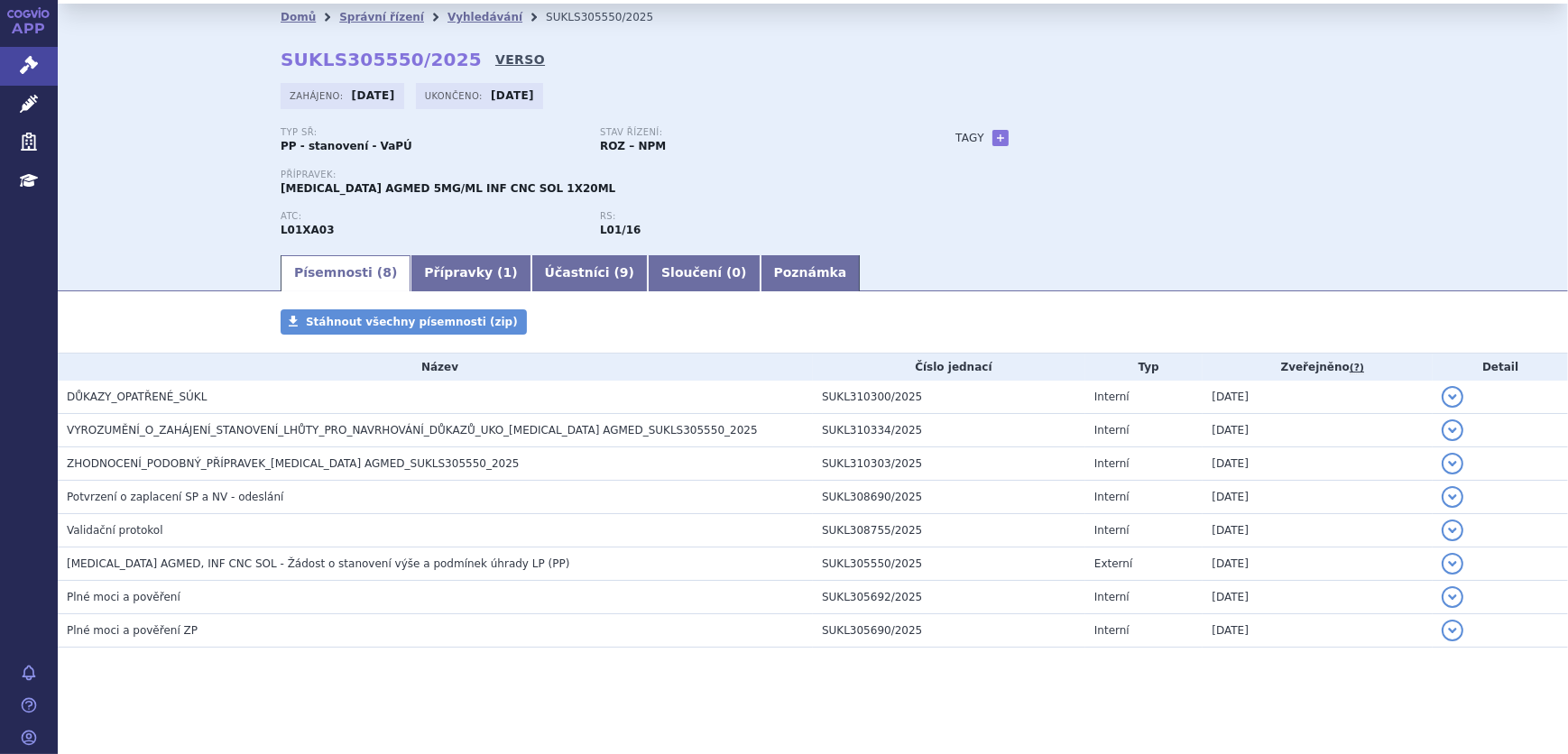
click at [496, 56] on link "VERSO" at bounding box center [521, 60] width 50 height 18
drag, startPoint x: 440, startPoint y: 63, endPoint x: 276, endPoint y: 58, distance: 164.1
click at [281, 58] on strong "SUKLS305550/2025" at bounding box center [382, 59] width 202 height 21
copy strong "SUKLS305550/2025"
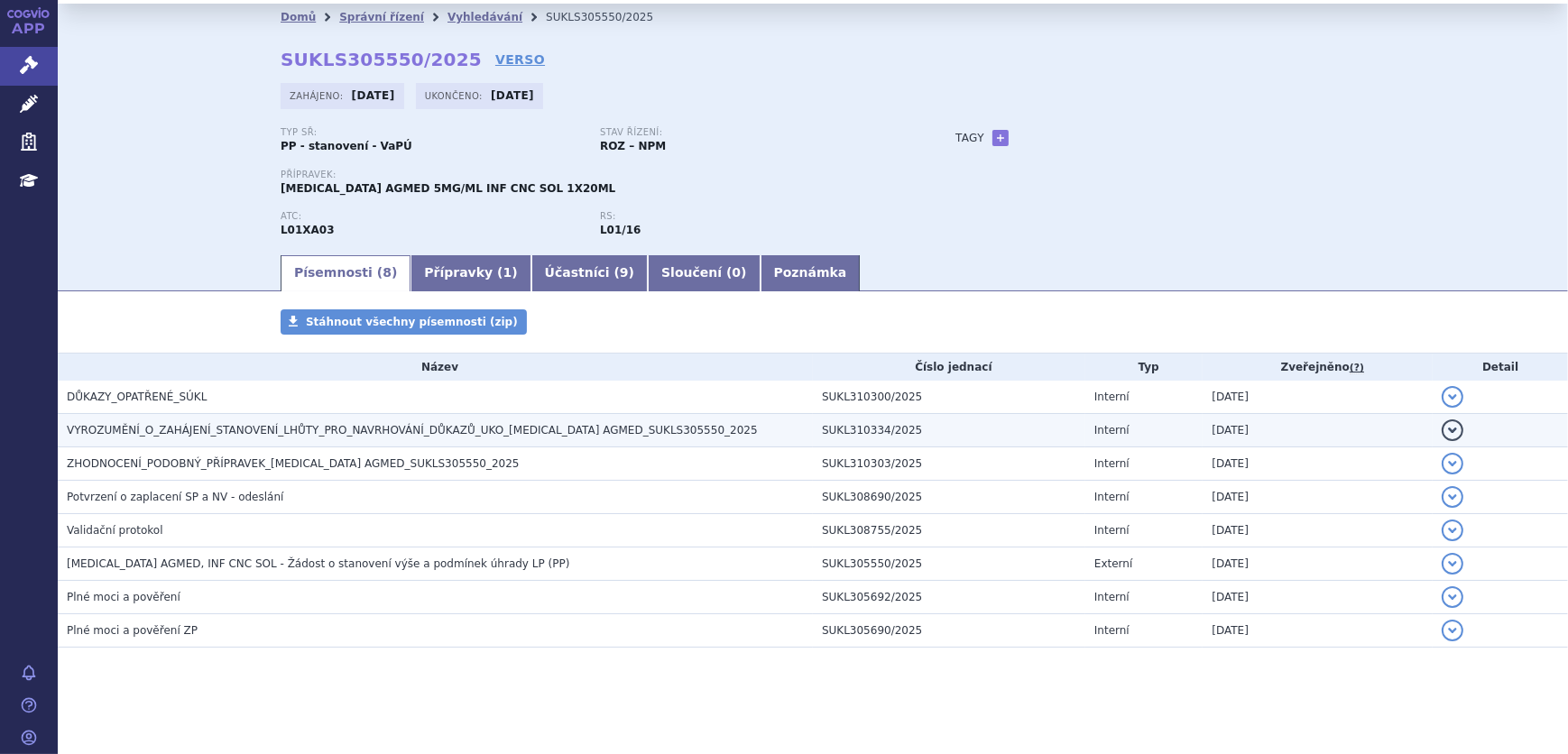
click at [399, 432] on span "VYROZUMĚNÍ_O_ZAHÁJENÍ_STANOVENÍ_LHŮTY_PRO_NAVRHOVÁNÍ_DŮKAZŮ_UKO_OXALIPLATIN AGM…" at bounding box center [412, 431] width 692 height 13
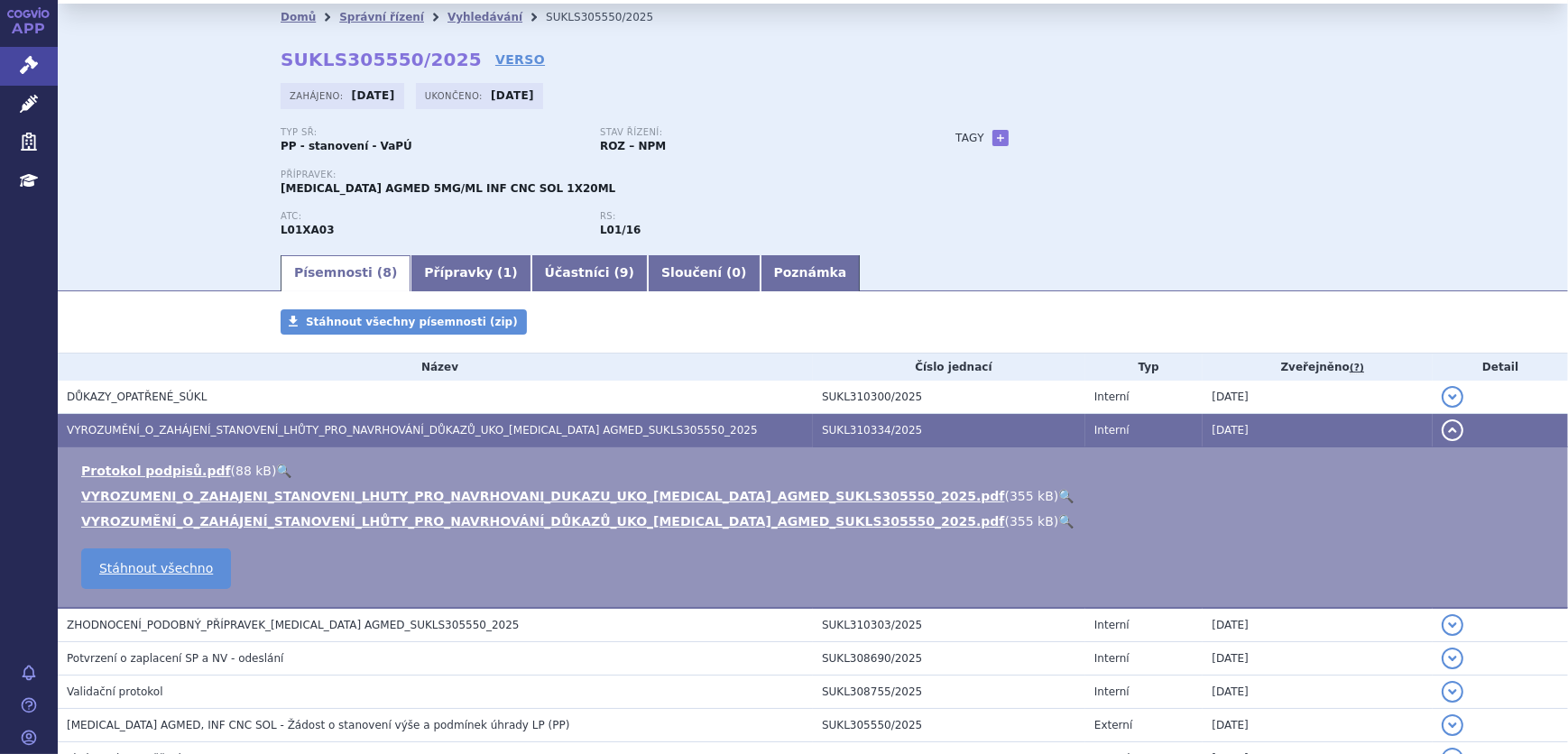
click at [1059, 492] on link "🔍" at bounding box center [1066, 496] width 16 height 15
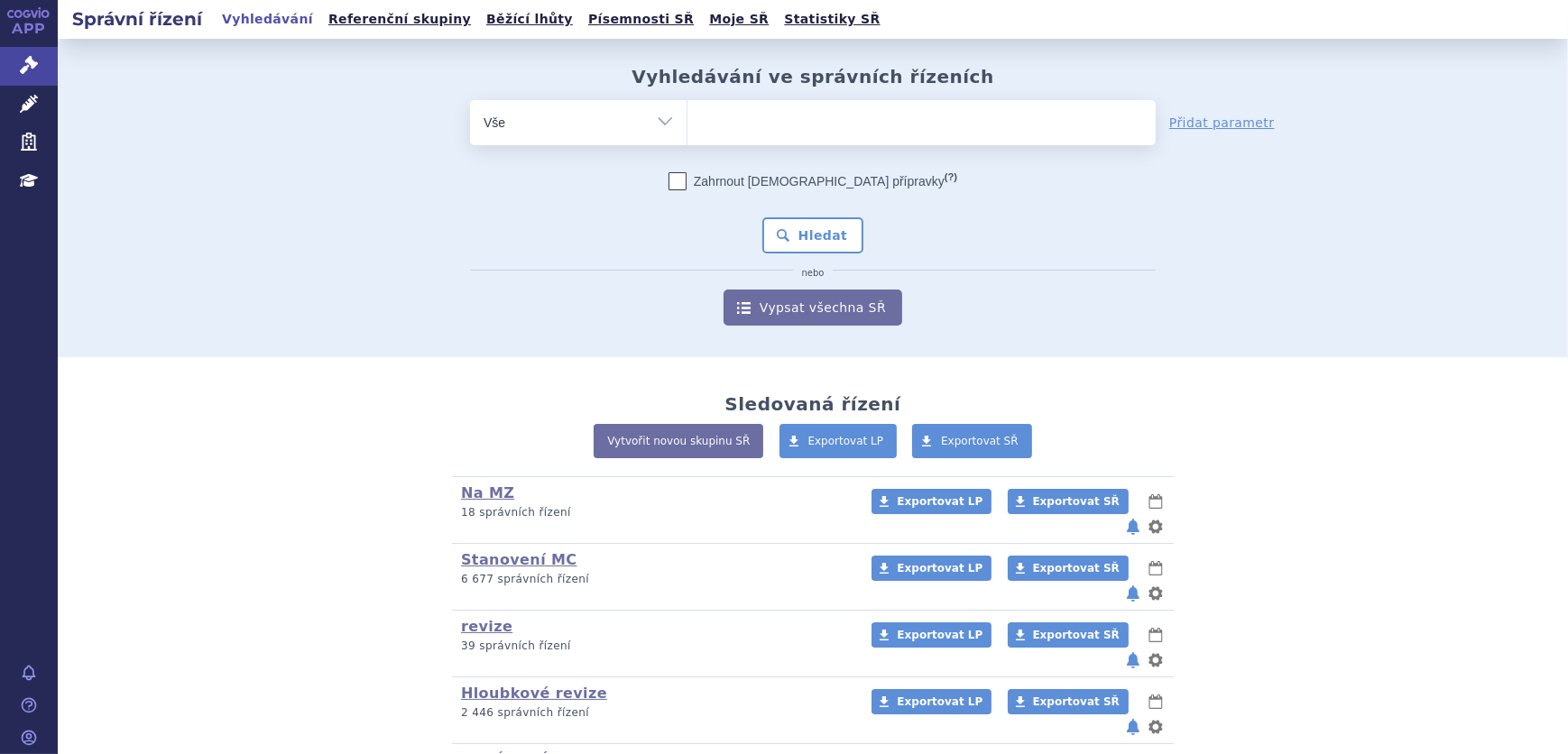
click at [651, 125] on select "Vše Spisová značka Typ SŘ Přípravek/SUKL kód Účastník/Držitel" at bounding box center [578, 120] width 216 height 41
select select "filter-atc-group"
click at [470, 100] on select "Vše Spisová značka Typ SŘ Přípravek/SUKL kód Účastník/Držitel" at bounding box center [578, 120] width 216 height 41
click at [882, 136] on ul at bounding box center [922, 118] width 469 height 38
click at [688, 136] on select at bounding box center [687, 121] width 1 height 45
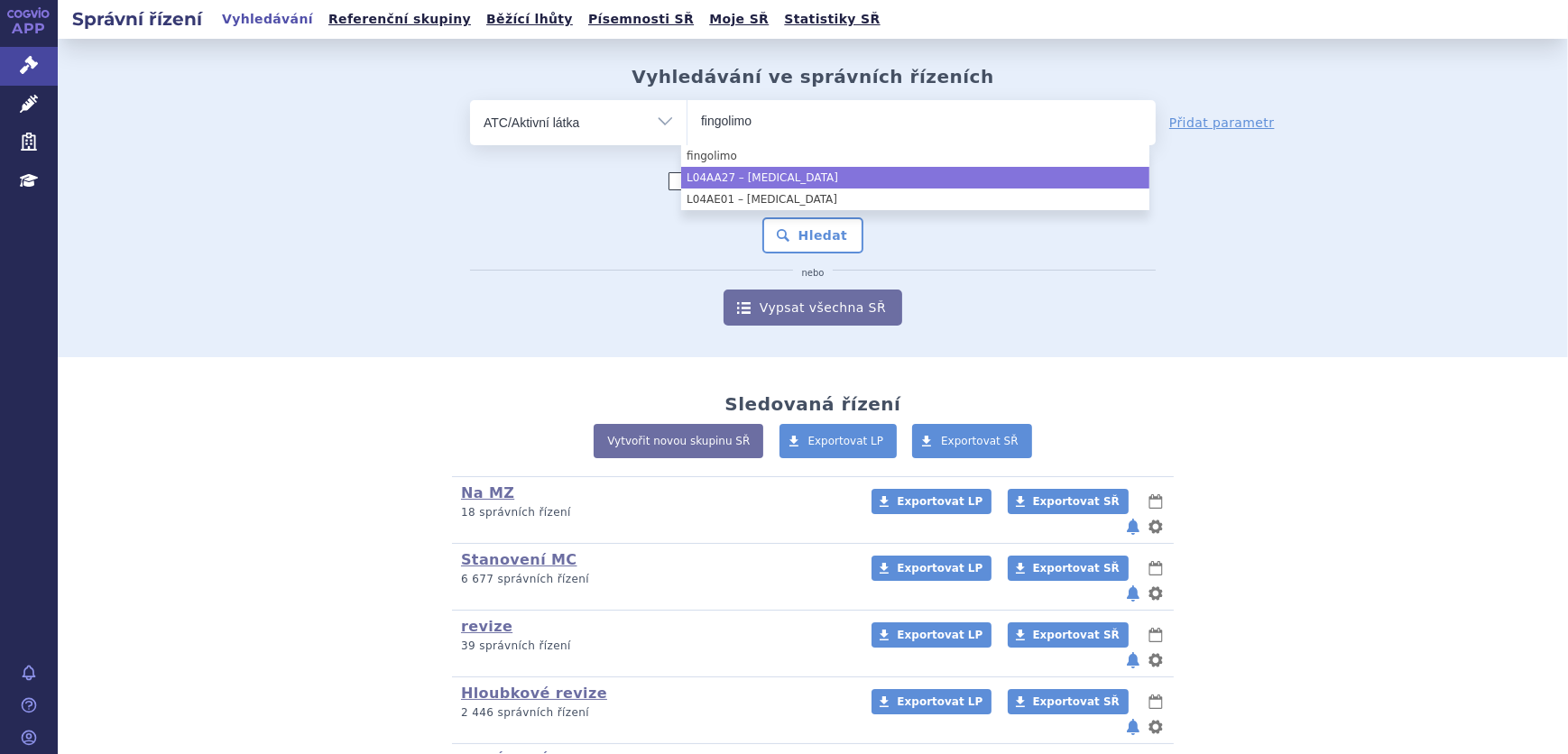
type input "fingolimo"
select select "L04AA27"
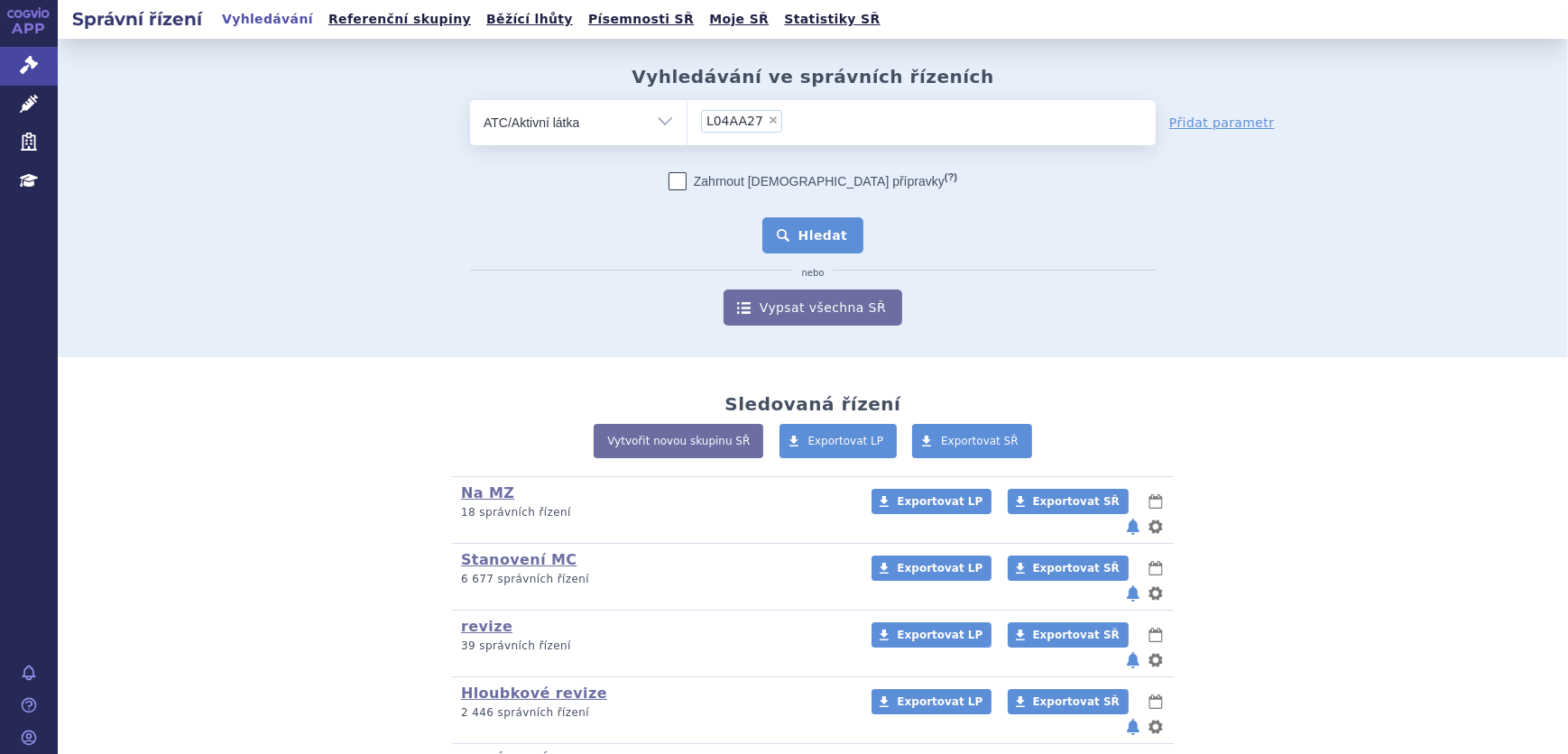
click at [819, 231] on button "Hledat" at bounding box center [814, 235] width 102 height 36
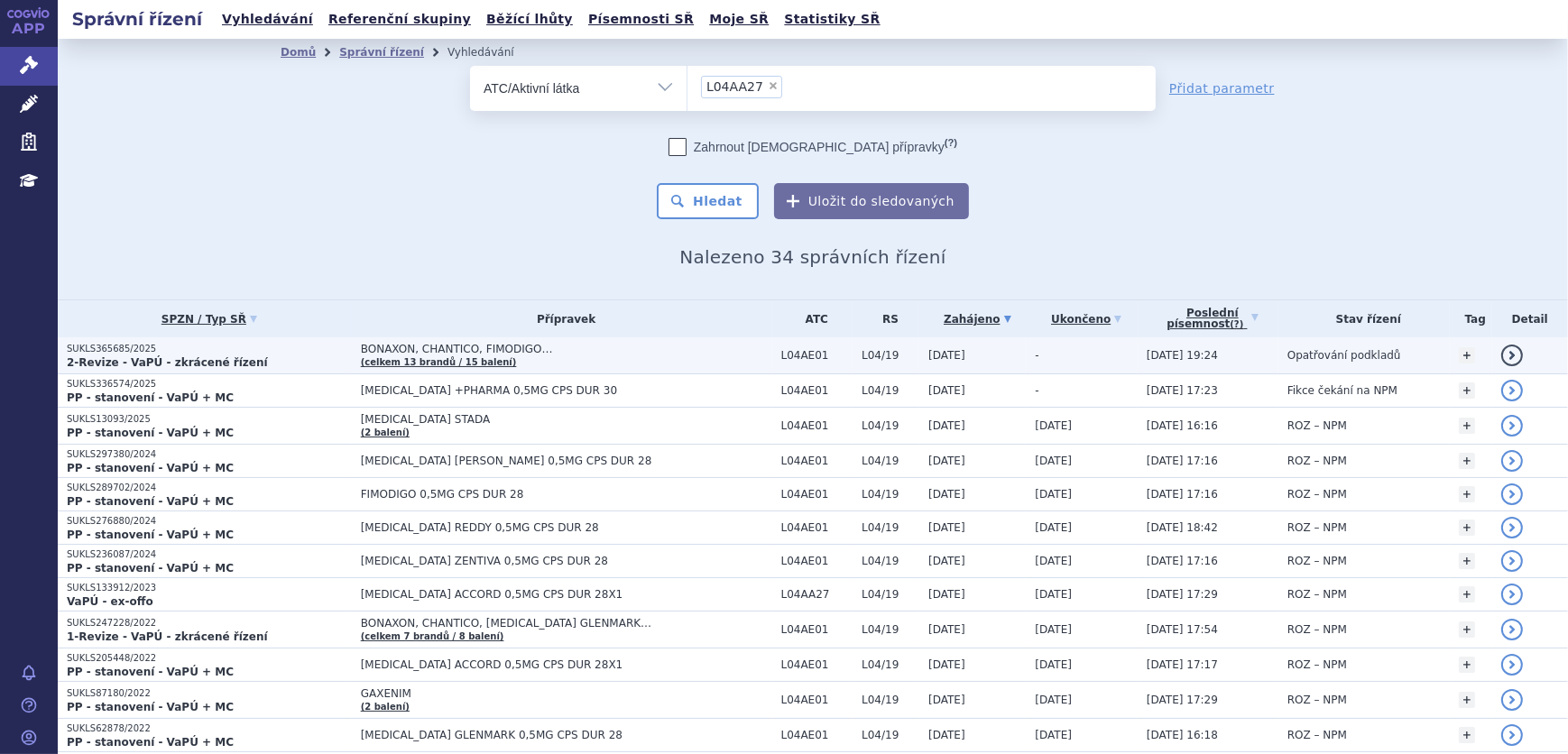
click at [732, 362] on td "BONAXON, CHANTICO, FIMODIGO… (celkem 13 brandů / 15 balení)" at bounding box center [562, 356] width 421 height 37
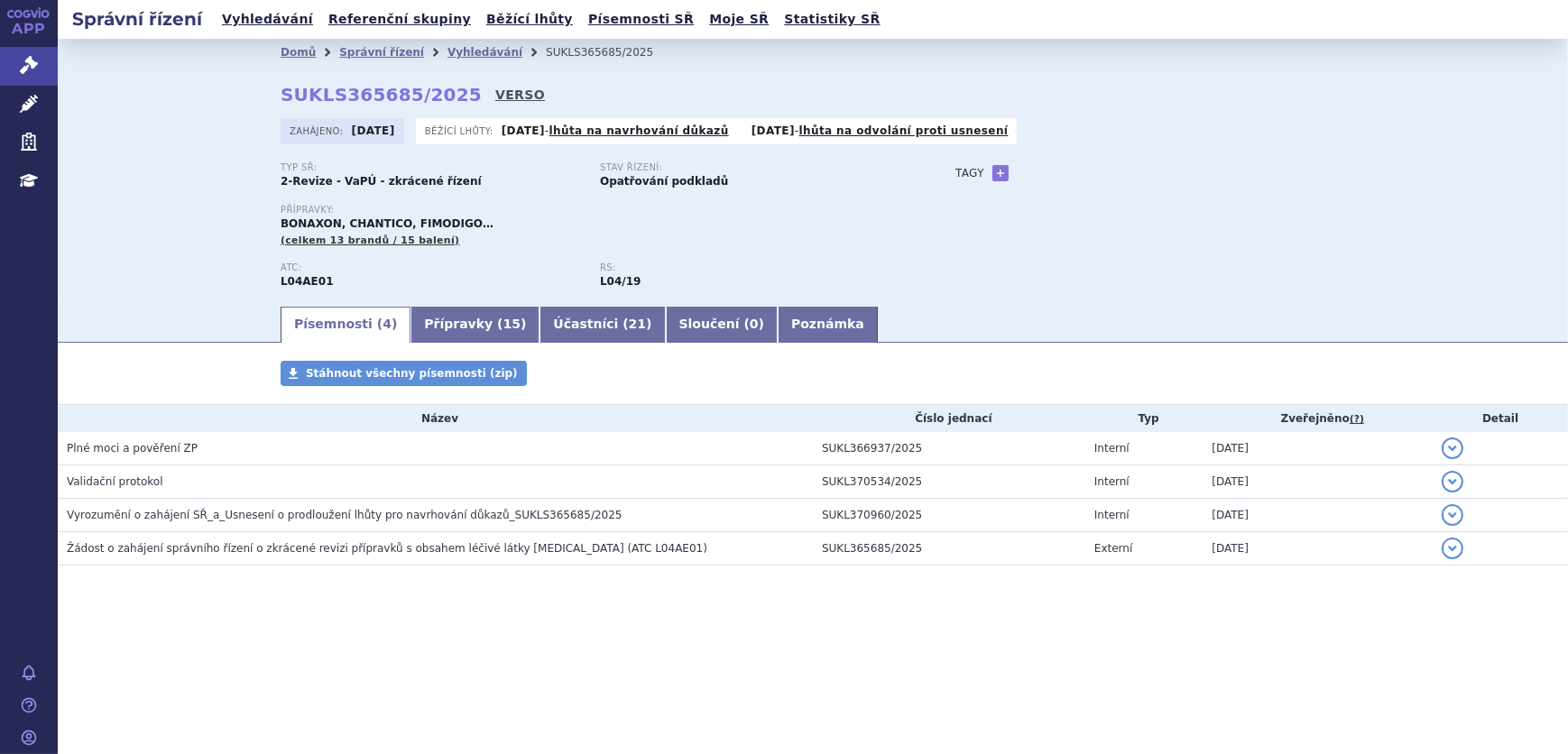
click at [496, 91] on link "VERSO" at bounding box center [521, 95] width 50 height 18
drag, startPoint x: 450, startPoint y: 100, endPoint x: 288, endPoint y: 98, distance: 162.0
click at [288, 98] on div "Domů Správní řízení Vyhledávání SUKLS365685/2025 SUKLS365685/2025 VERSO Zahájen…" at bounding box center [813, 185] width 1137 height 238
click at [297, 98] on strong "SUKLS365685/2025" at bounding box center [382, 94] width 202 height 21
drag, startPoint x: 282, startPoint y: 94, endPoint x: 445, endPoint y: 98, distance: 163.0
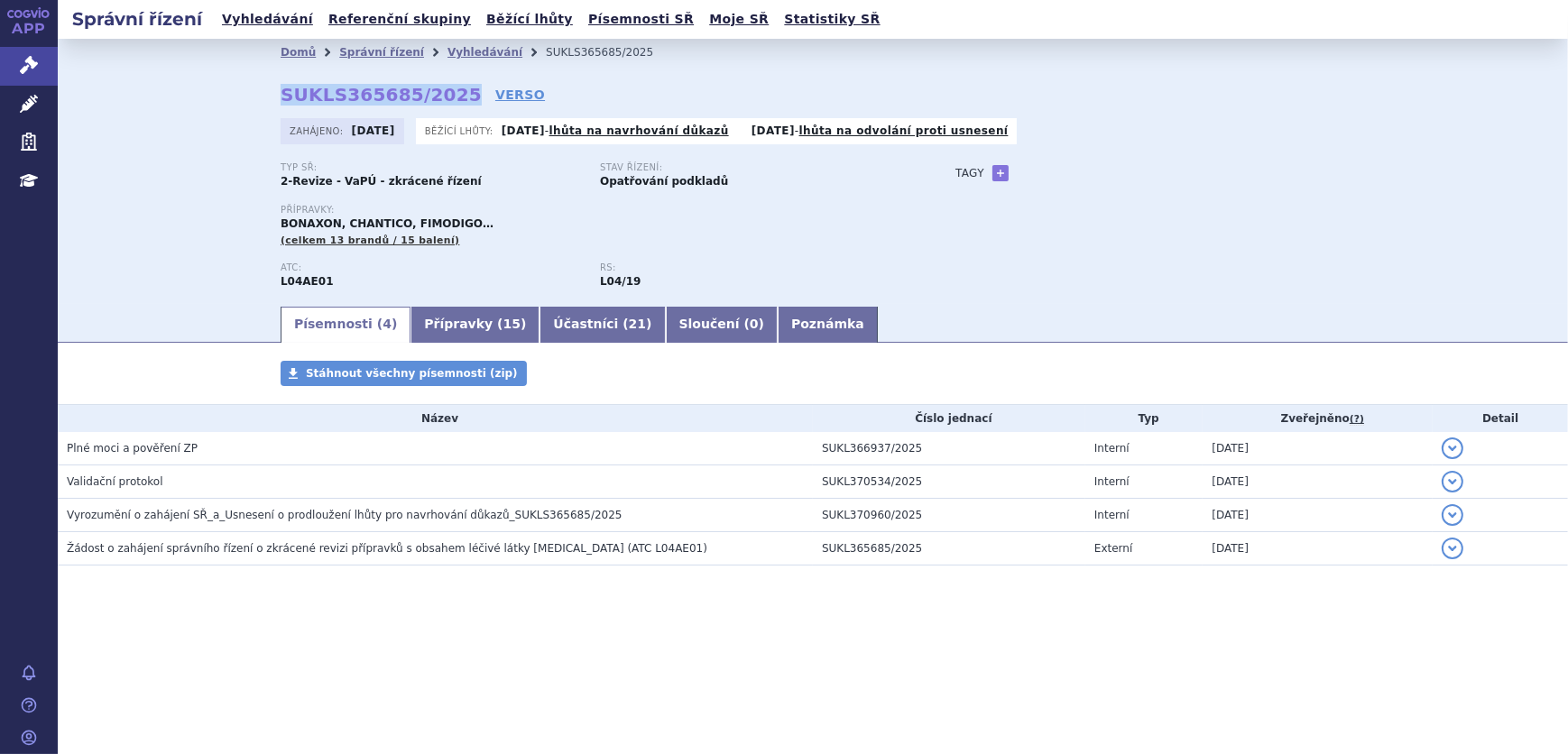
click at [445, 98] on strong "SUKLS365685/2025" at bounding box center [382, 94] width 202 height 21
copy strong "SUKLS365685/2025"
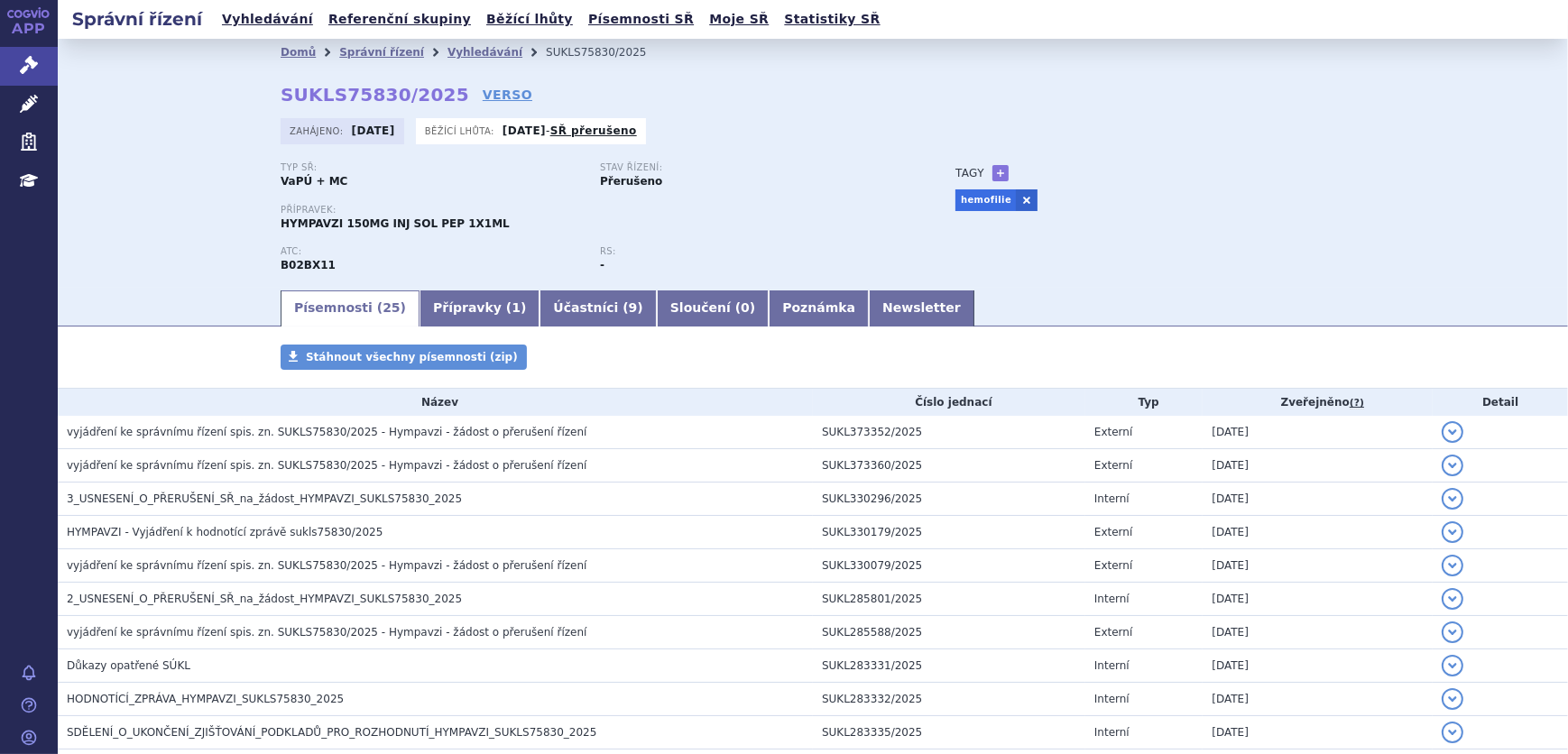
click at [898, 343] on section "Domů Správní řízení Vyhledávání SUKLS75830/2025 SUKLS75830/2025 VERSO [GEOGRAPH…" at bounding box center [813, 699] width 1511 height 1320
